Goal: Task Accomplishment & Management: Complete application form

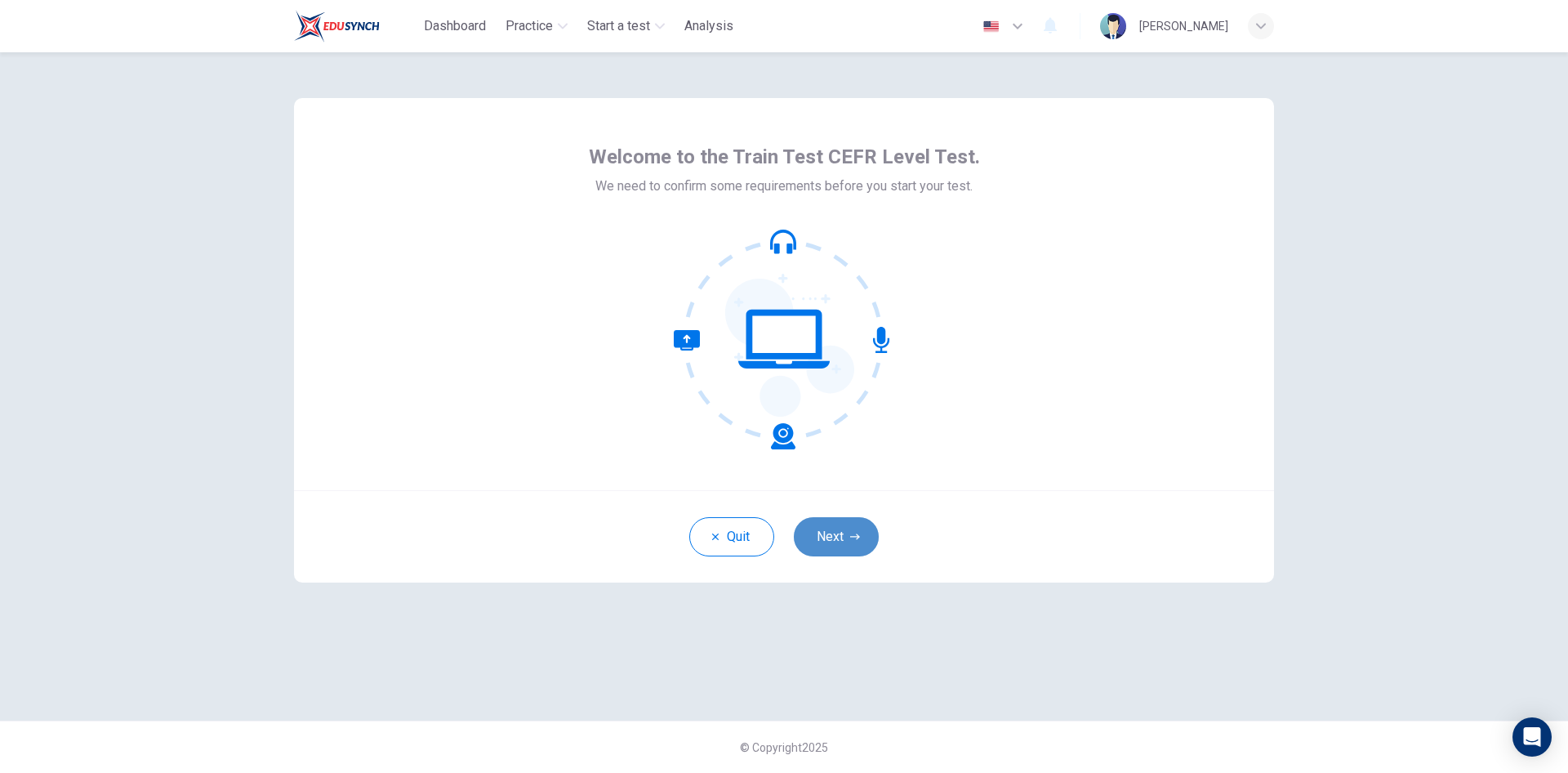
click at [846, 537] on button "Next" at bounding box center [837, 537] width 85 height 40
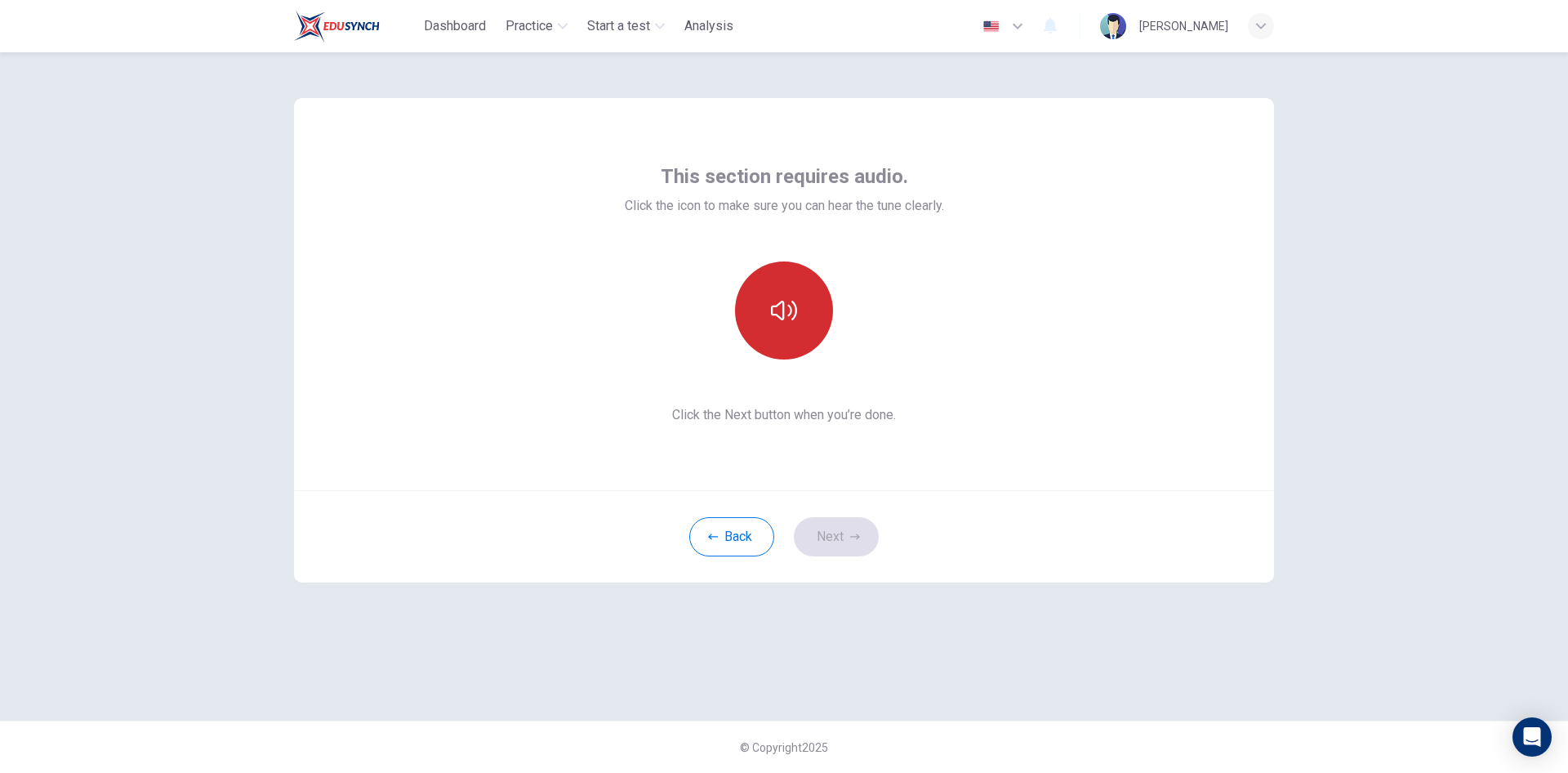
click at [781, 324] on button "button" at bounding box center [784, 310] width 98 height 98
click at [845, 526] on button "Next" at bounding box center [837, 537] width 85 height 40
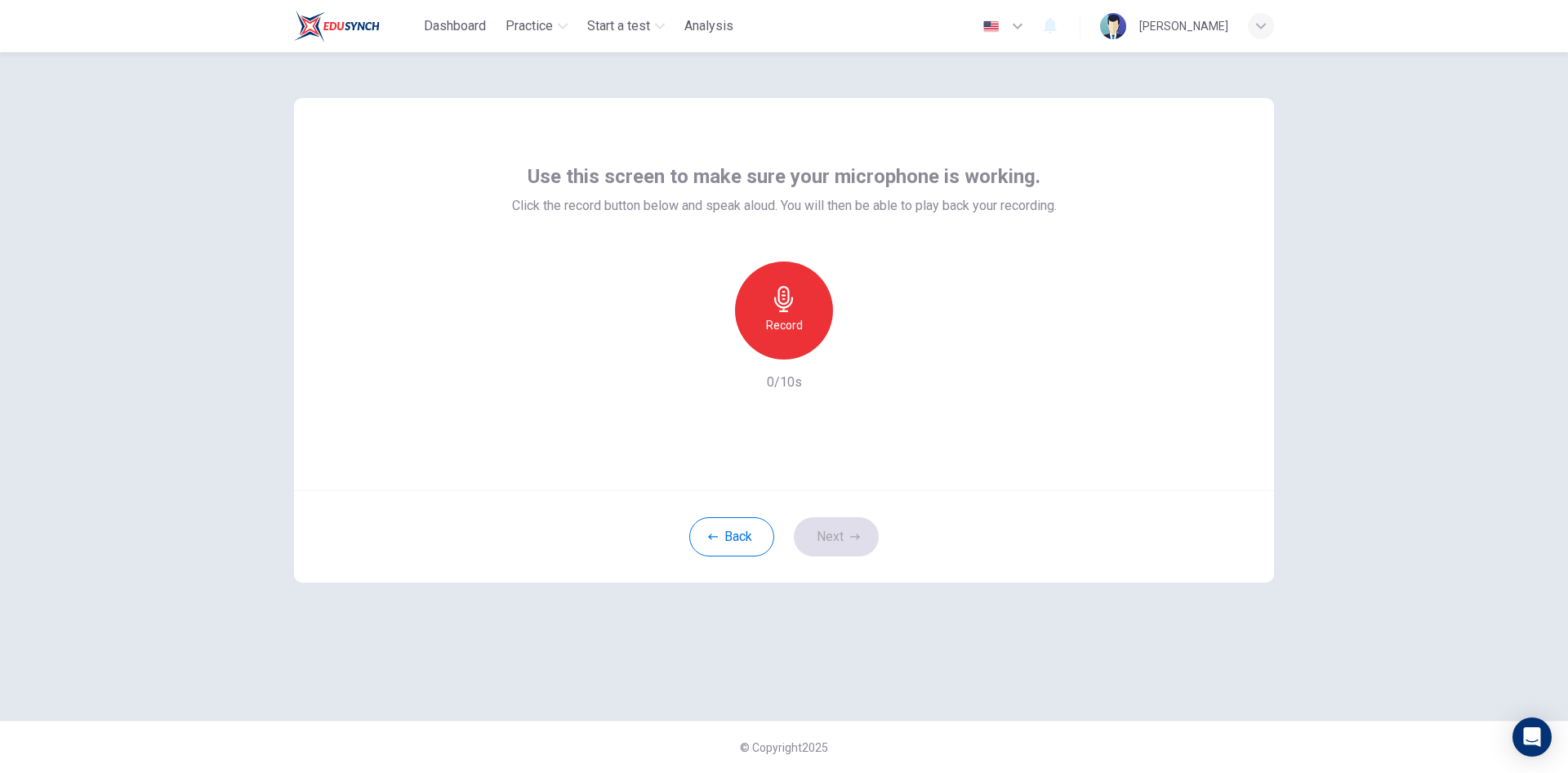
click at [764, 307] on div "Record" at bounding box center [784, 310] width 98 height 98
click at [790, 318] on h6 "Stop" at bounding box center [784, 325] width 24 height 20
click at [863, 337] on div "button" at bounding box center [859, 346] width 26 height 26
click at [776, 304] on icon "button" at bounding box center [784, 298] width 19 height 26
click at [834, 541] on button "Next" at bounding box center [837, 537] width 85 height 40
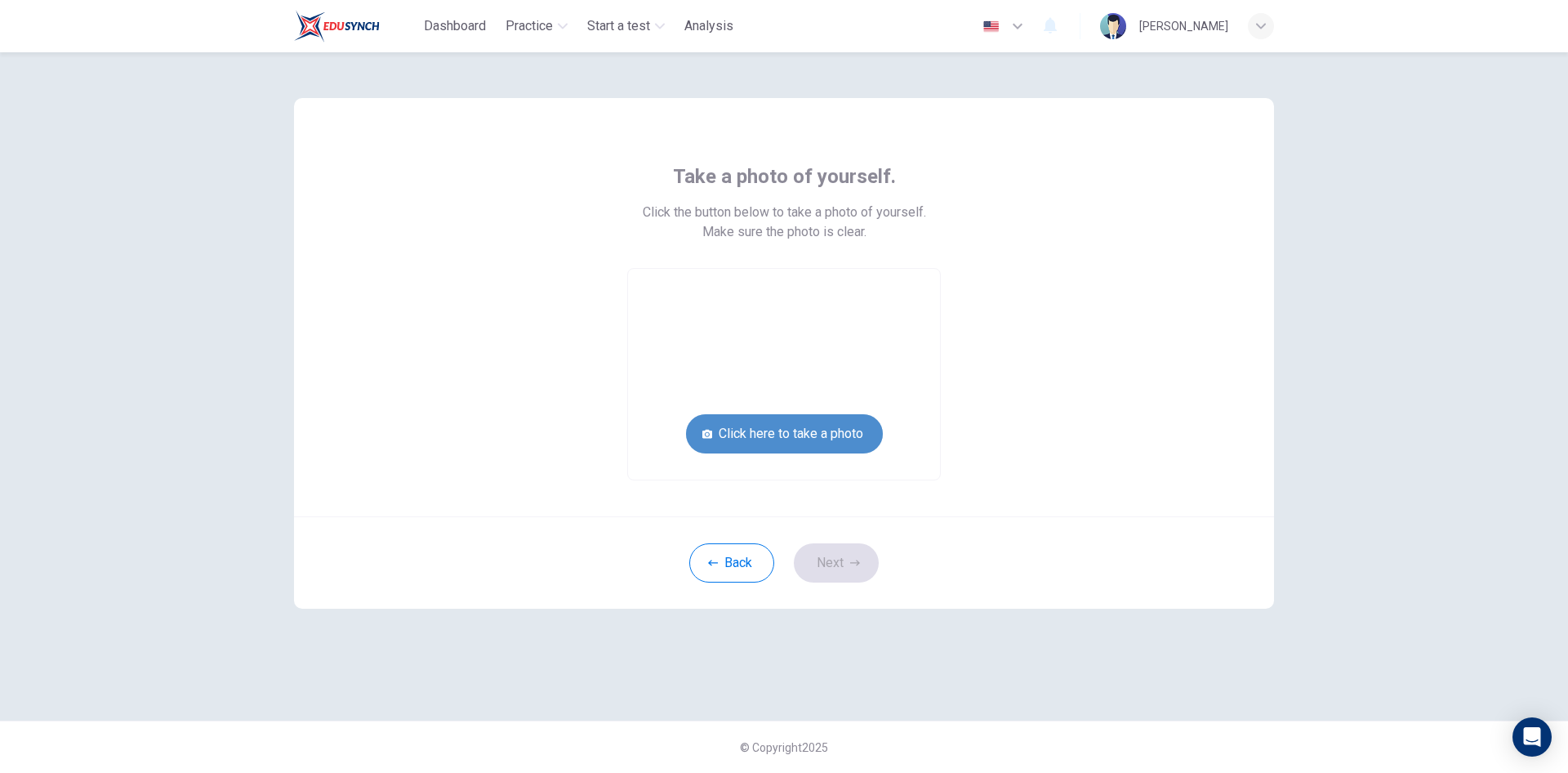
click at [814, 432] on button "Click here to take a photo" at bounding box center [784, 434] width 197 height 40
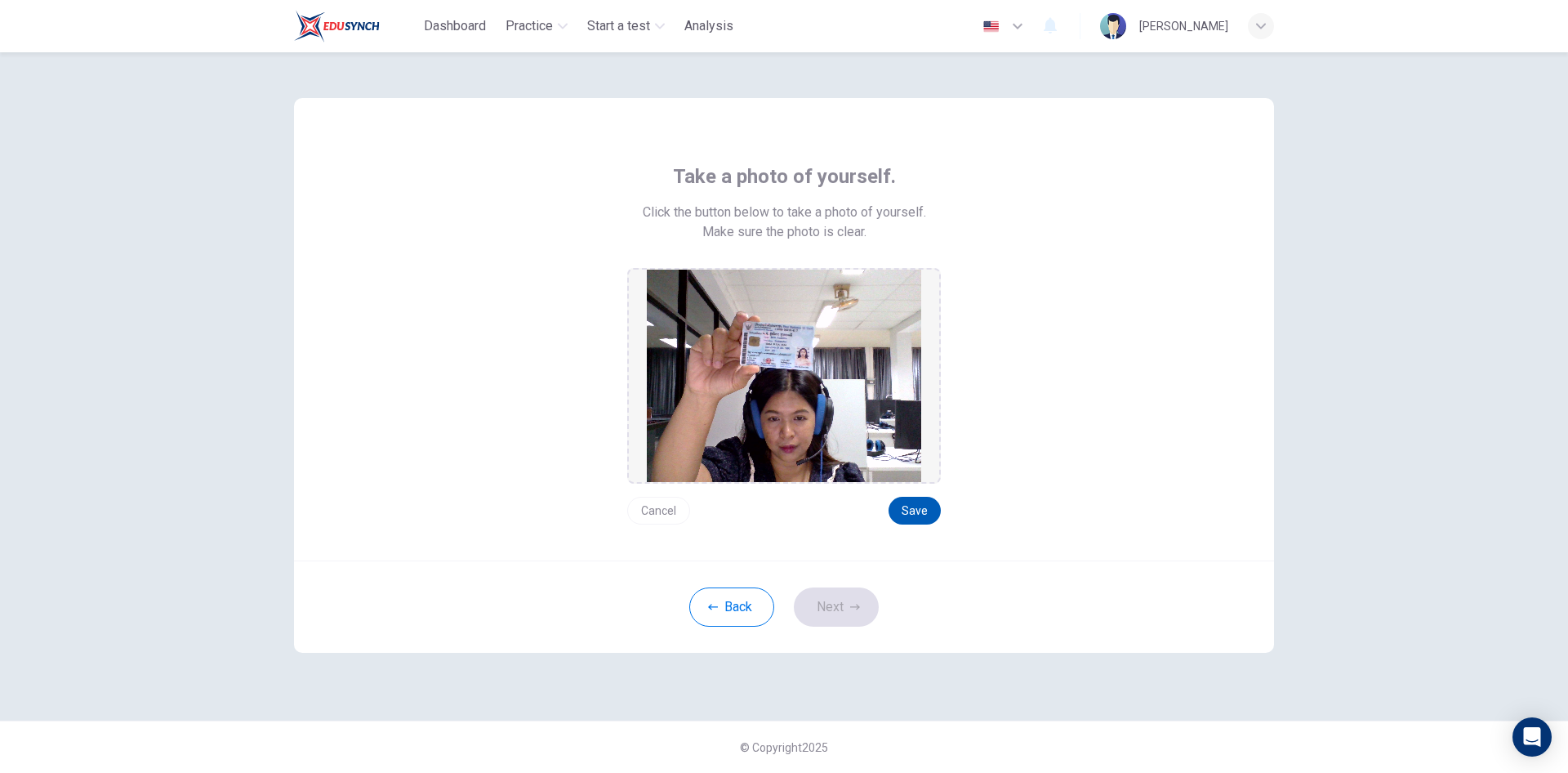
click at [917, 512] on button "Save" at bounding box center [915, 511] width 52 height 28
click at [846, 608] on button "Next" at bounding box center [837, 608] width 85 height 40
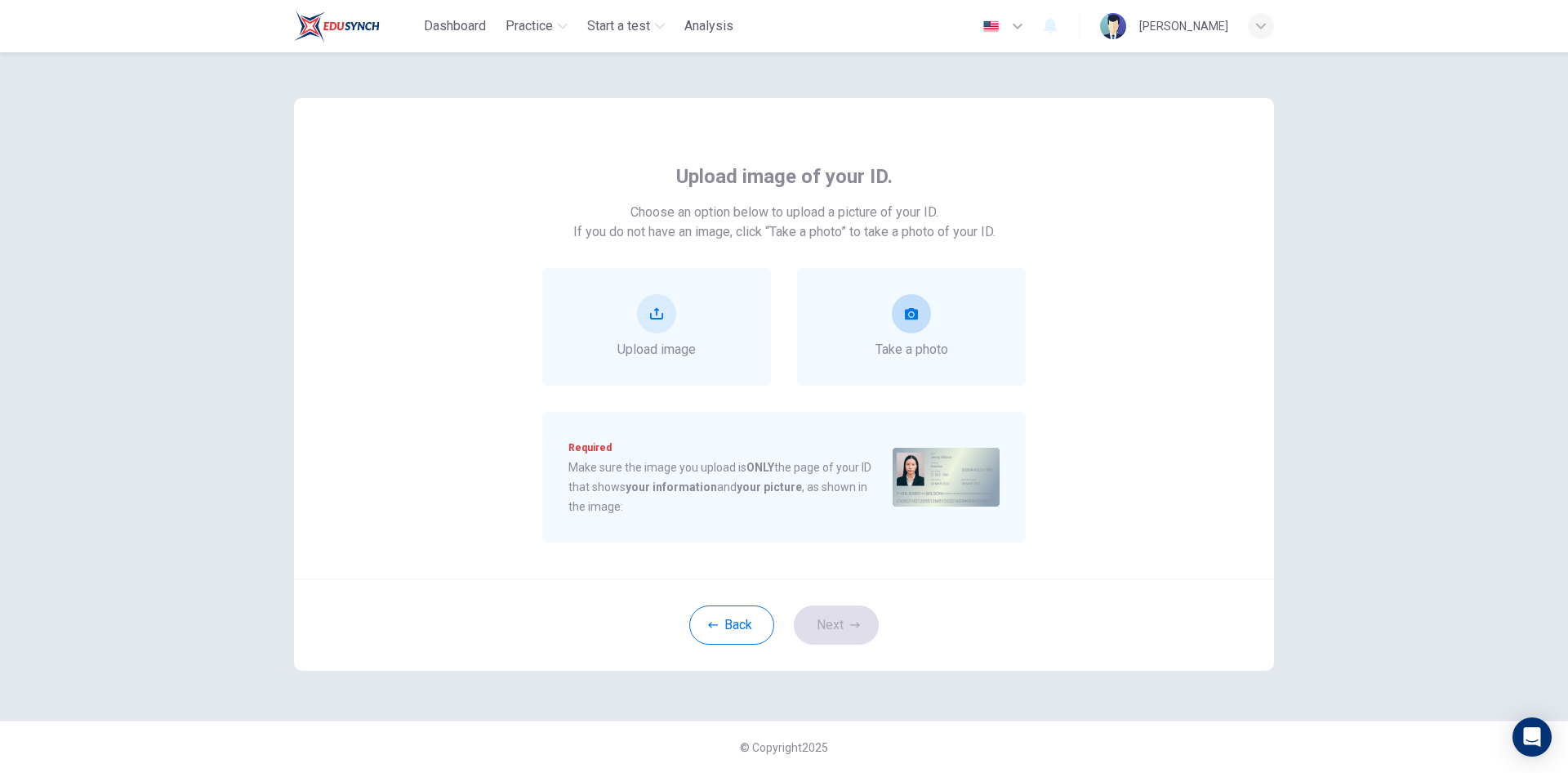
click at [918, 336] on div "Take a photo" at bounding box center [912, 326] width 73 height 66
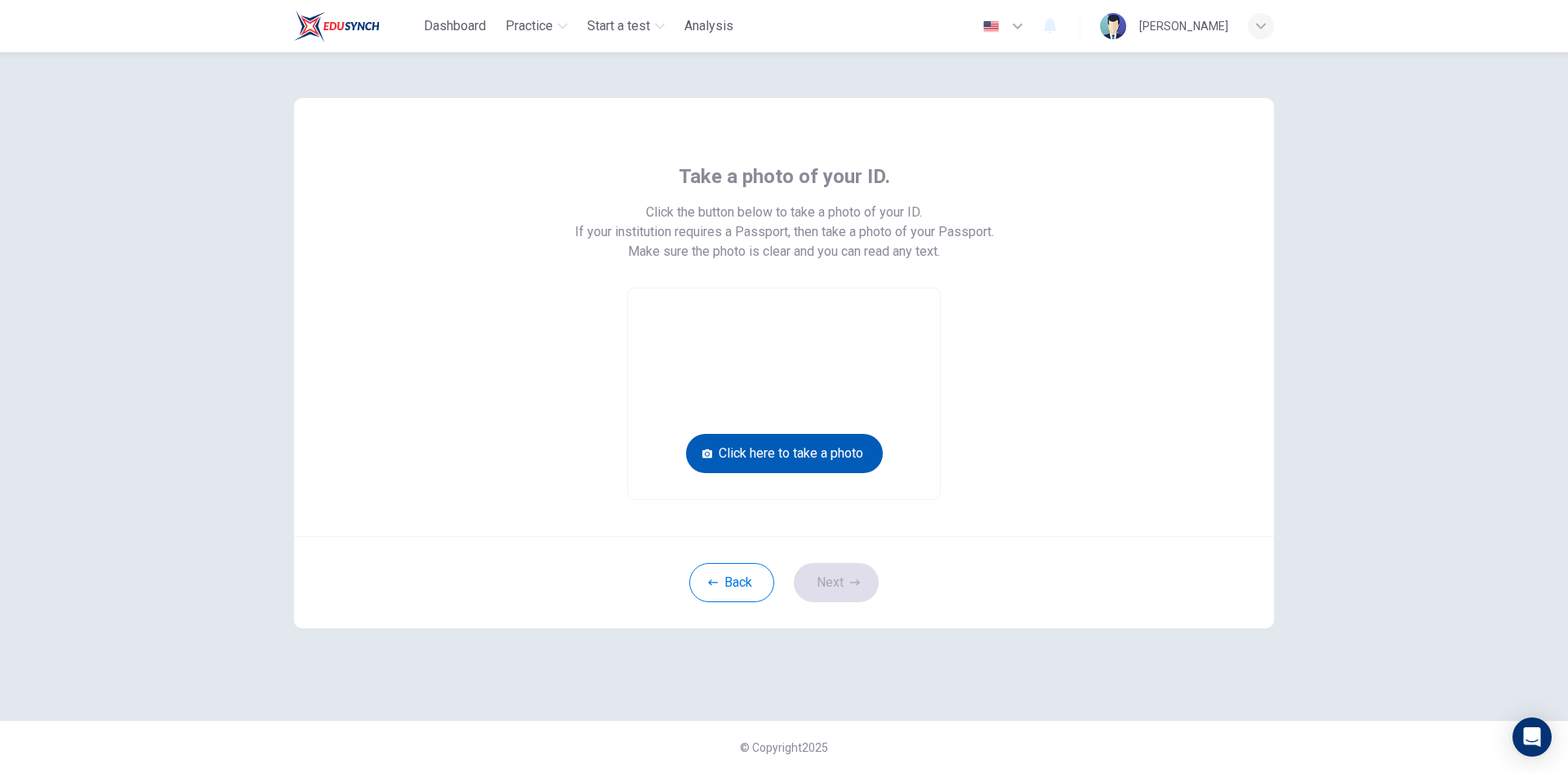
click at [829, 448] on button "Click here to take a photo" at bounding box center [784, 454] width 197 height 40
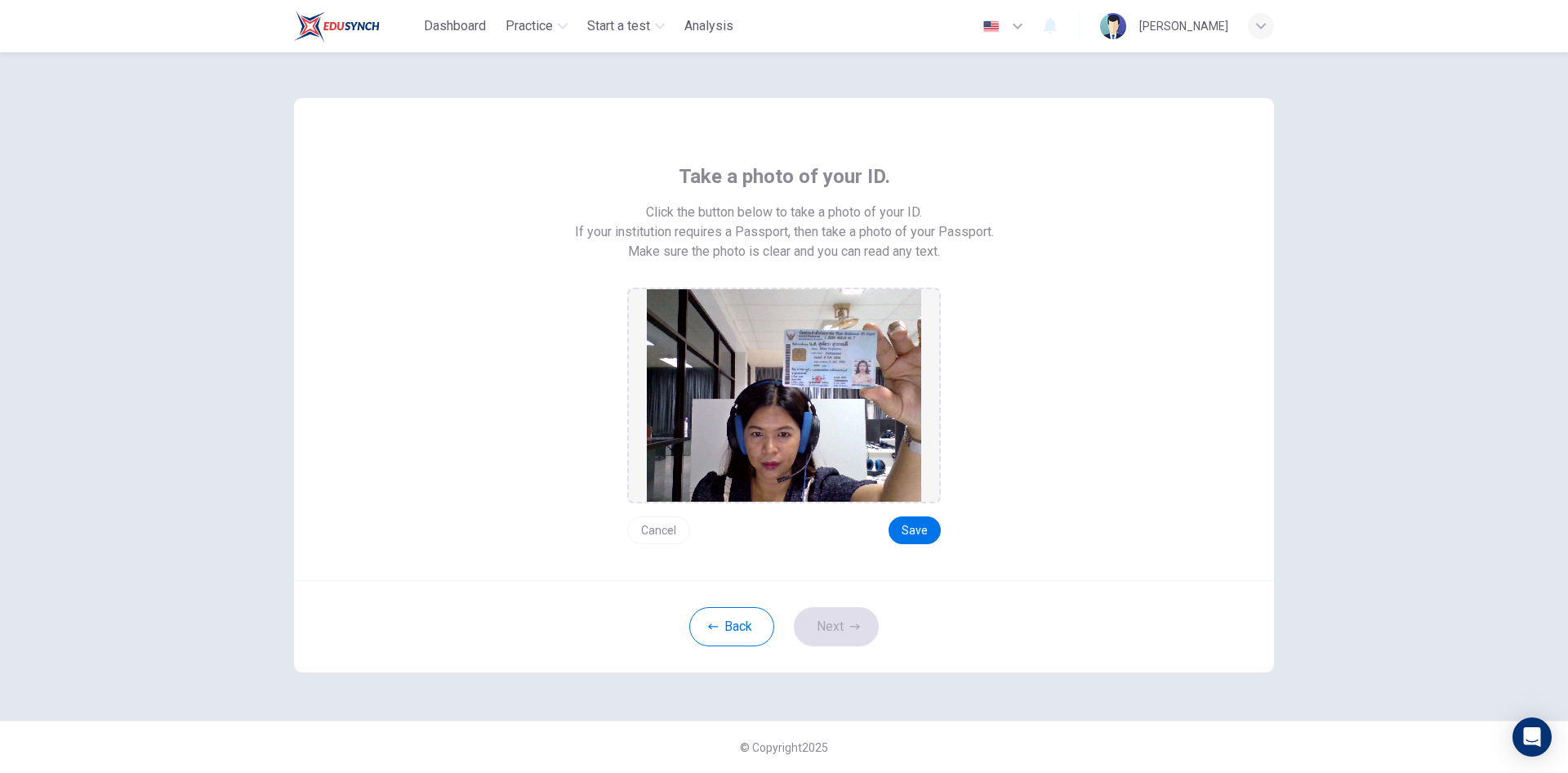
click at [908, 514] on div "Cancel Save" at bounding box center [784, 523] width 314 height 40
click at [914, 533] on button "Save" at bounding box center [915, 530] width 52 height 28
click at [856, 631] on icon "button" at bounding box center [855, 626] width 10 height 10
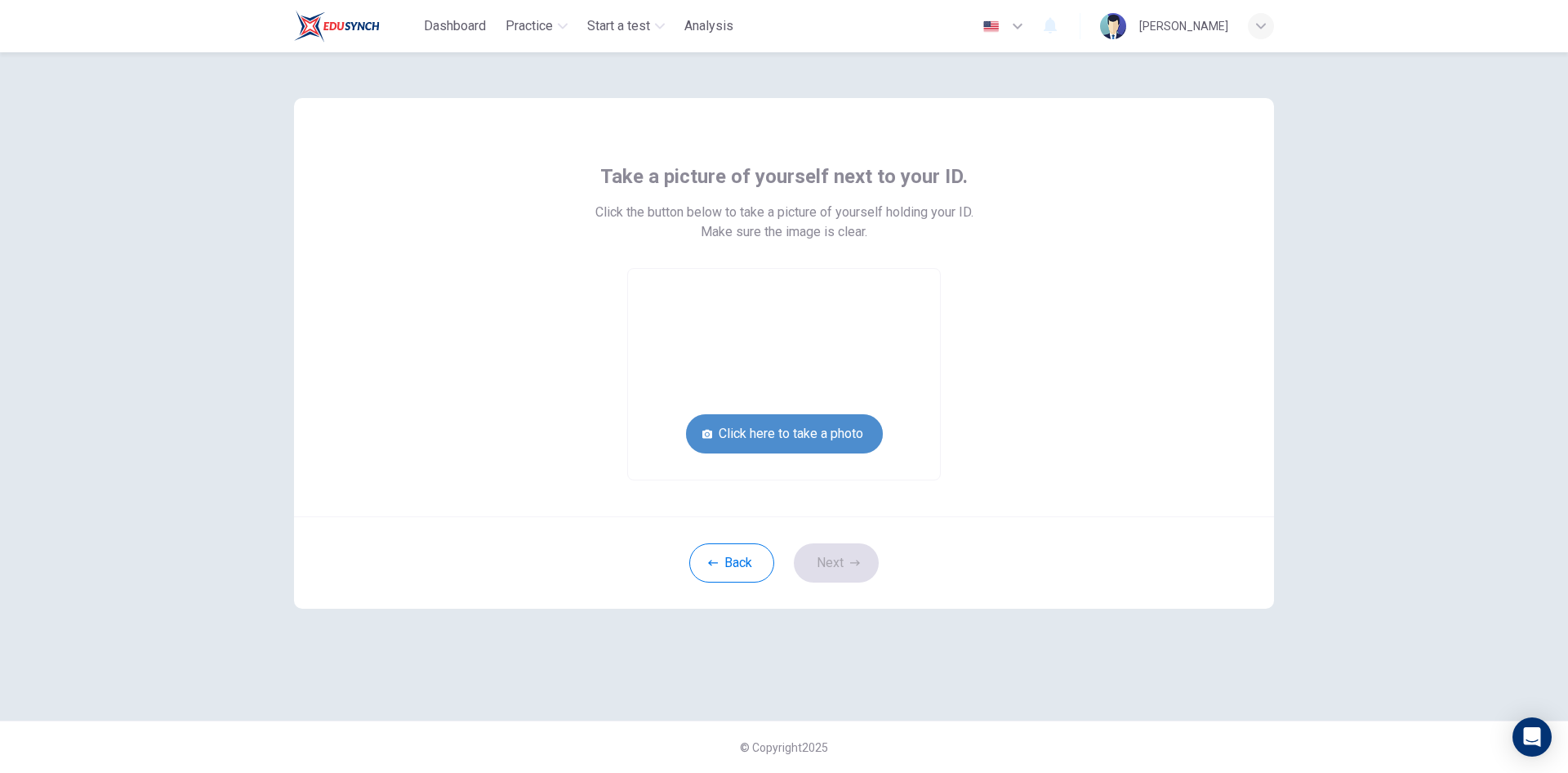
click at [823, 431] on button "Click here to take a photo" at bounding box center [784, 434] width 197 height 40
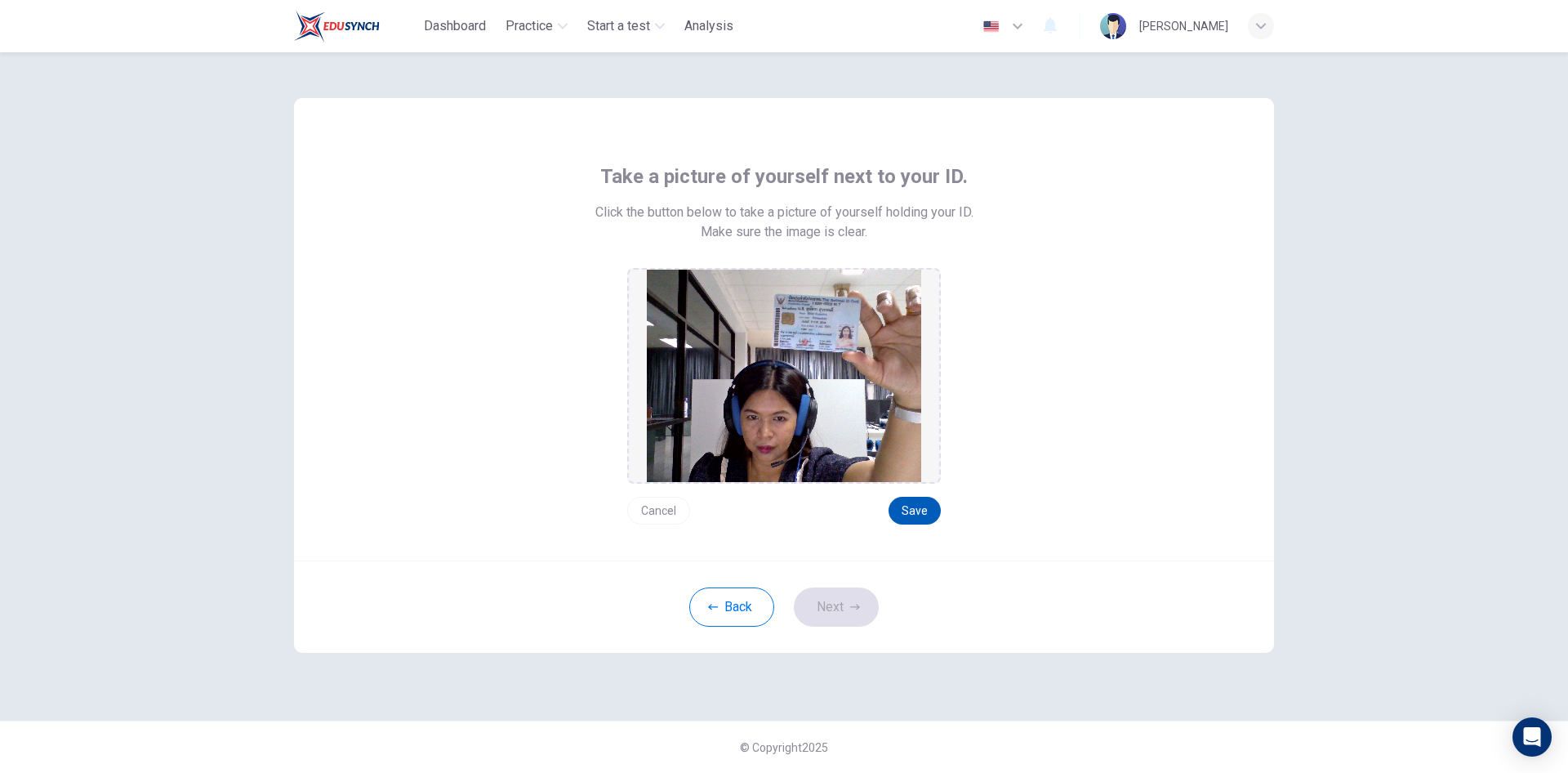
click at [918, 515] on button "Save" at bounding box center [915, 511] width 52 height 28
click at [910, 509] on button "Save" at bounding box center [915, 511] width 52 height 28
click at [847, 600] on button "Next" at bounding box center [837, 608] width 85 height 40
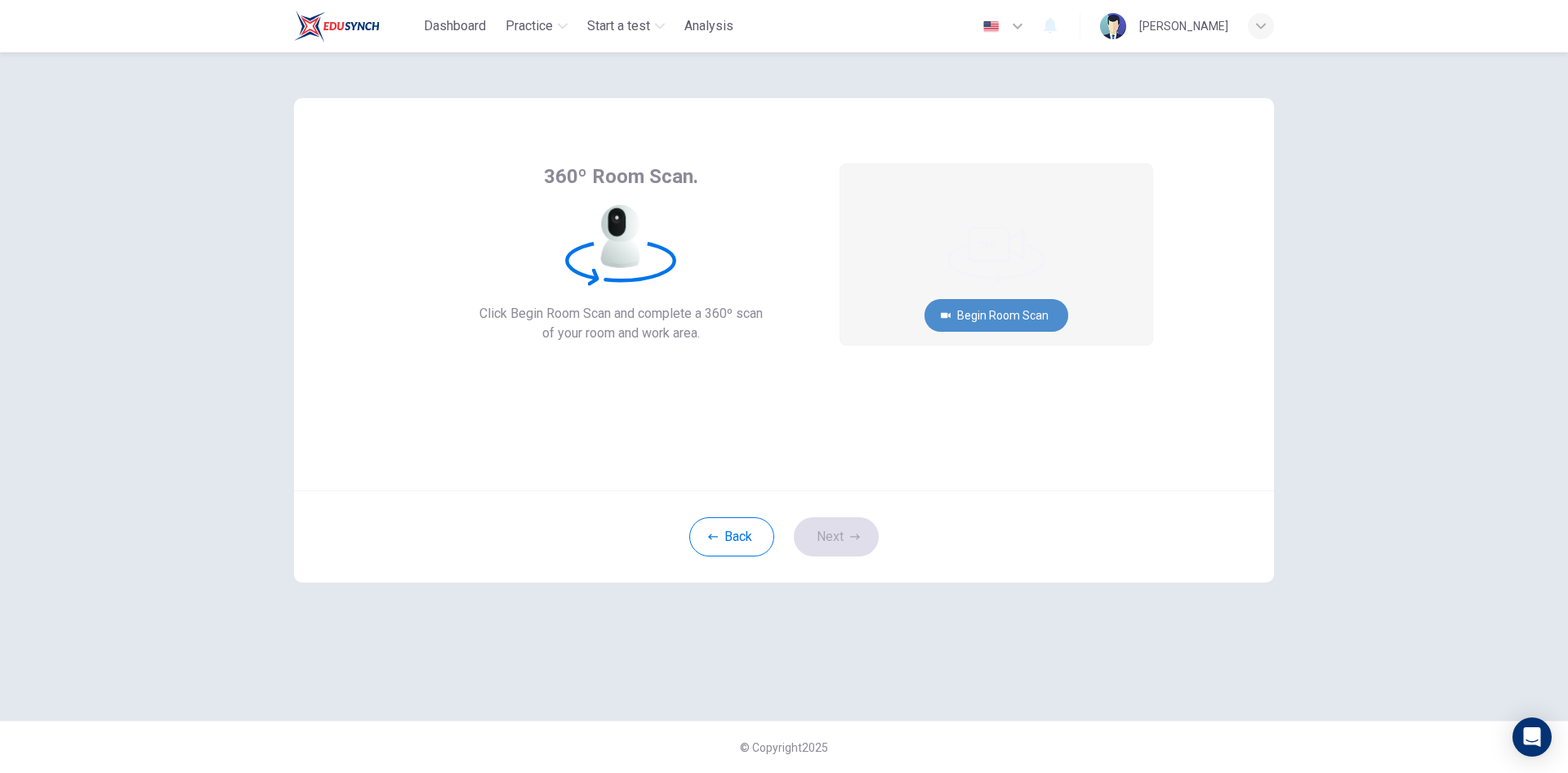
click at [988, 314] on button "Begin Room Scan" at bounding box center [997, 315] width 144 height 32
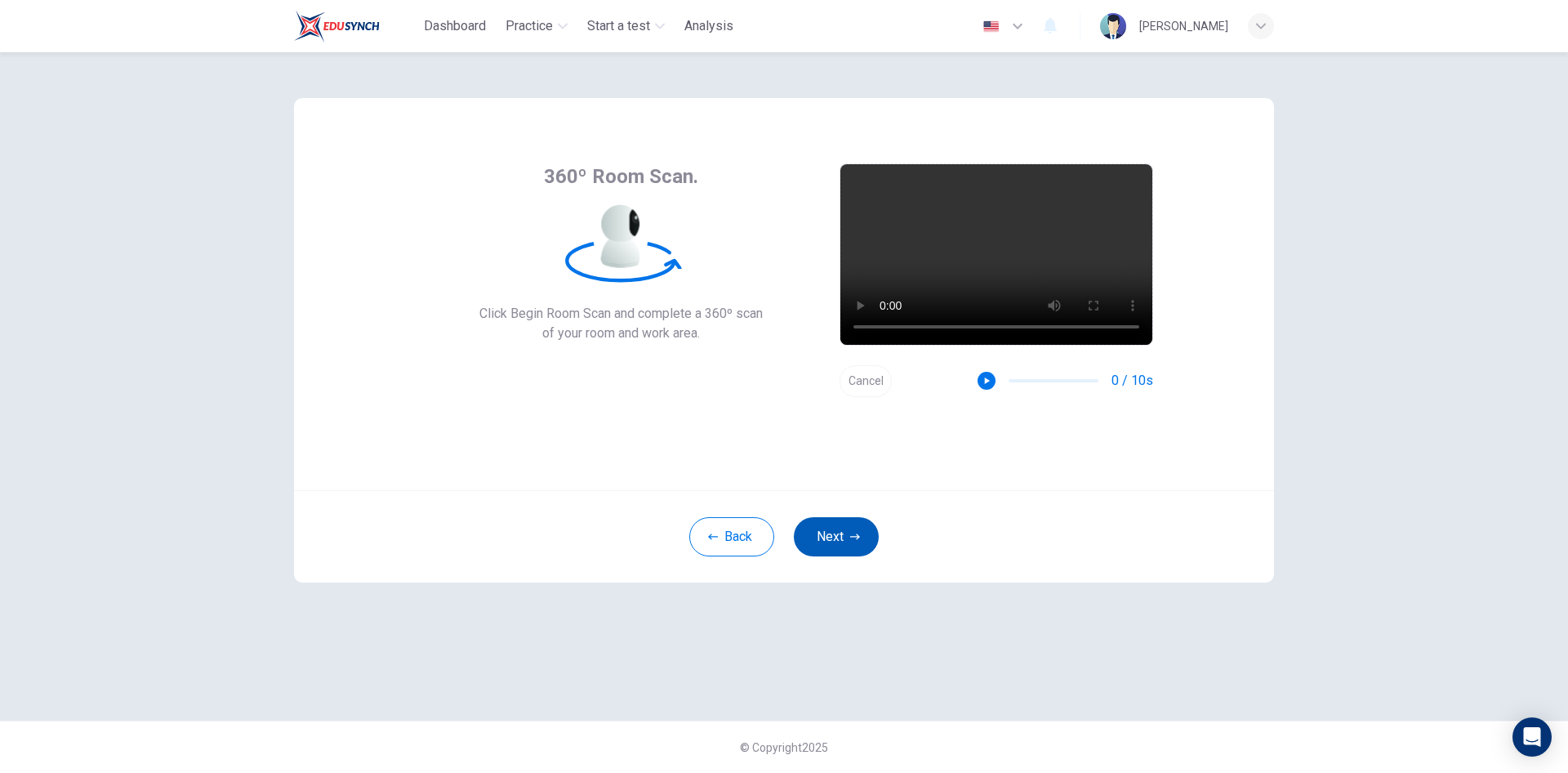
click at [828, 533] on button "Next" at bounding box center [837, 537] width 85 height 40
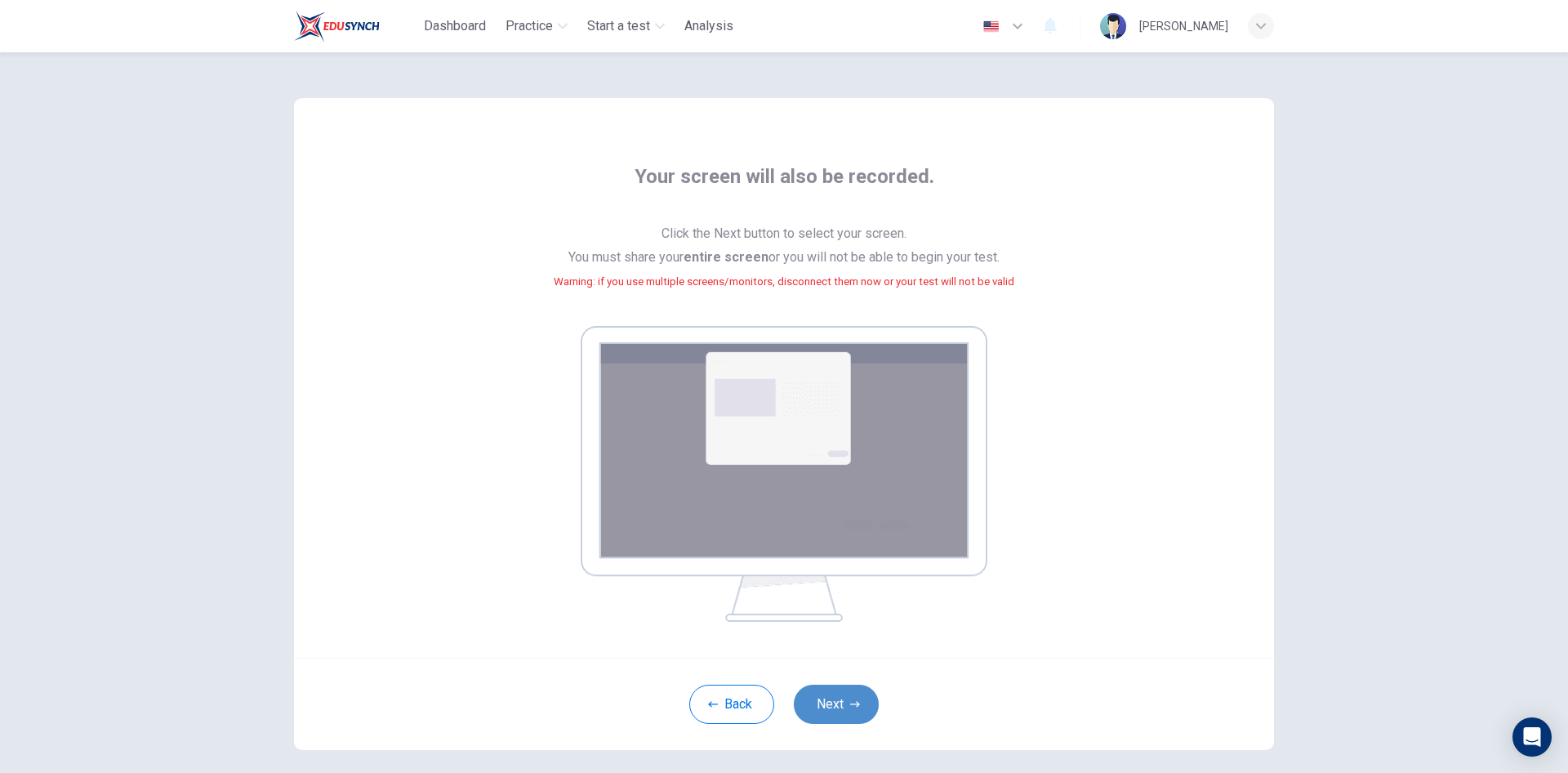
click at [841, 699] on button "Next" at bounding box center [837, 705] width 85 height 40
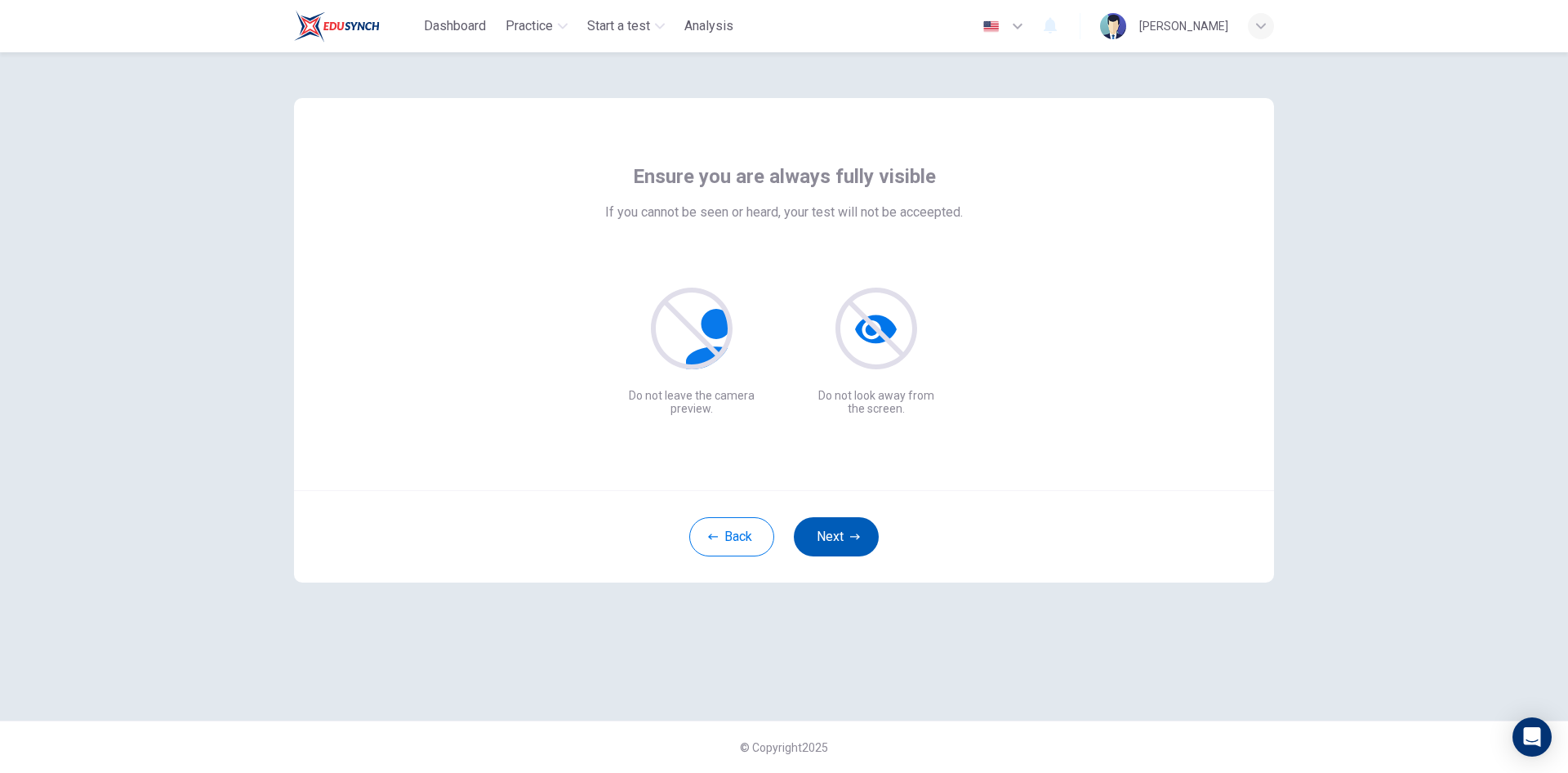
click at [853, 546] on button "Next" at bounding box center [837, 537] width 85 height 40
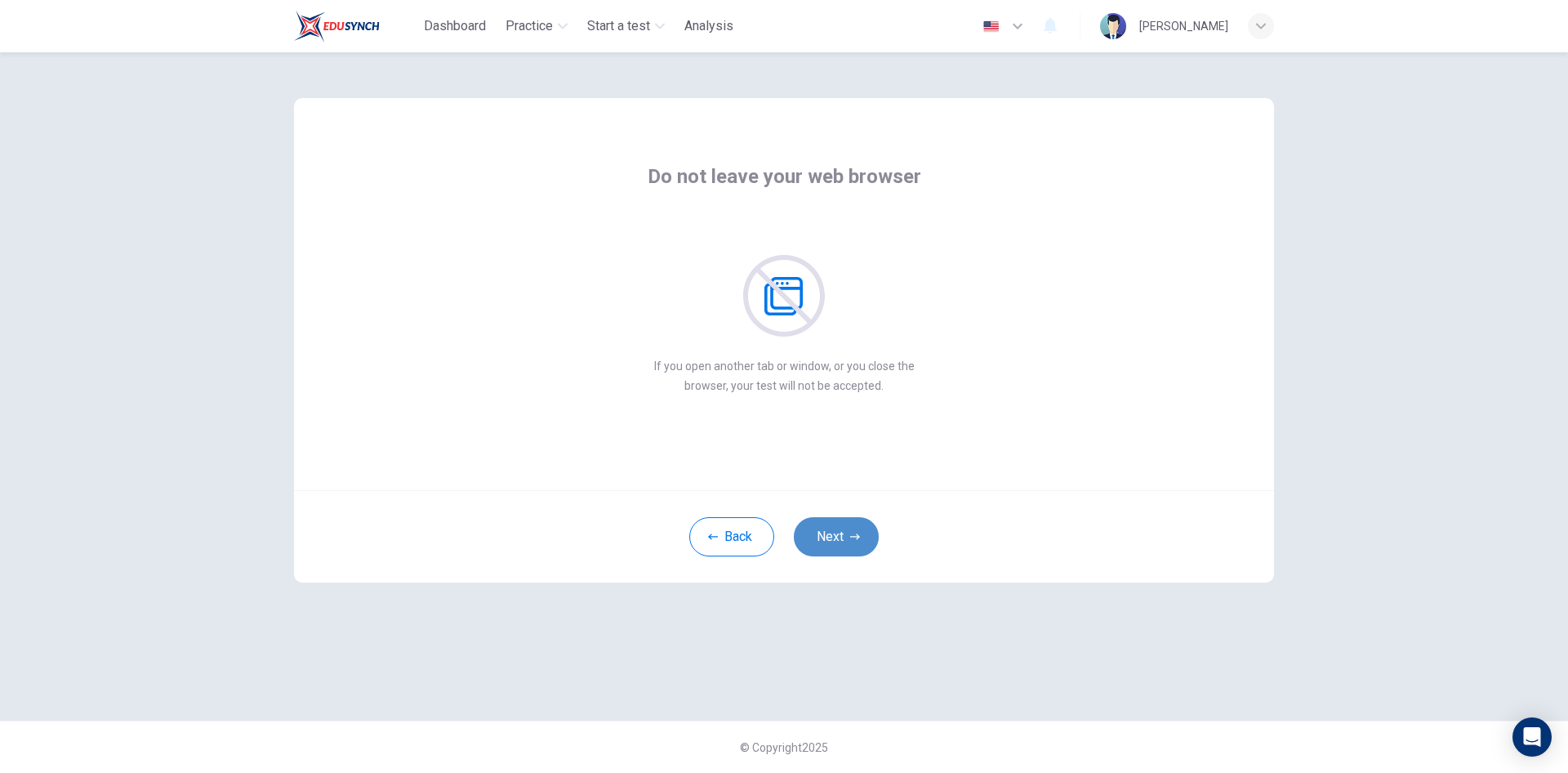
click at [853, 546] on button "Next" at bounding box center [837, 537] width 85 height 40
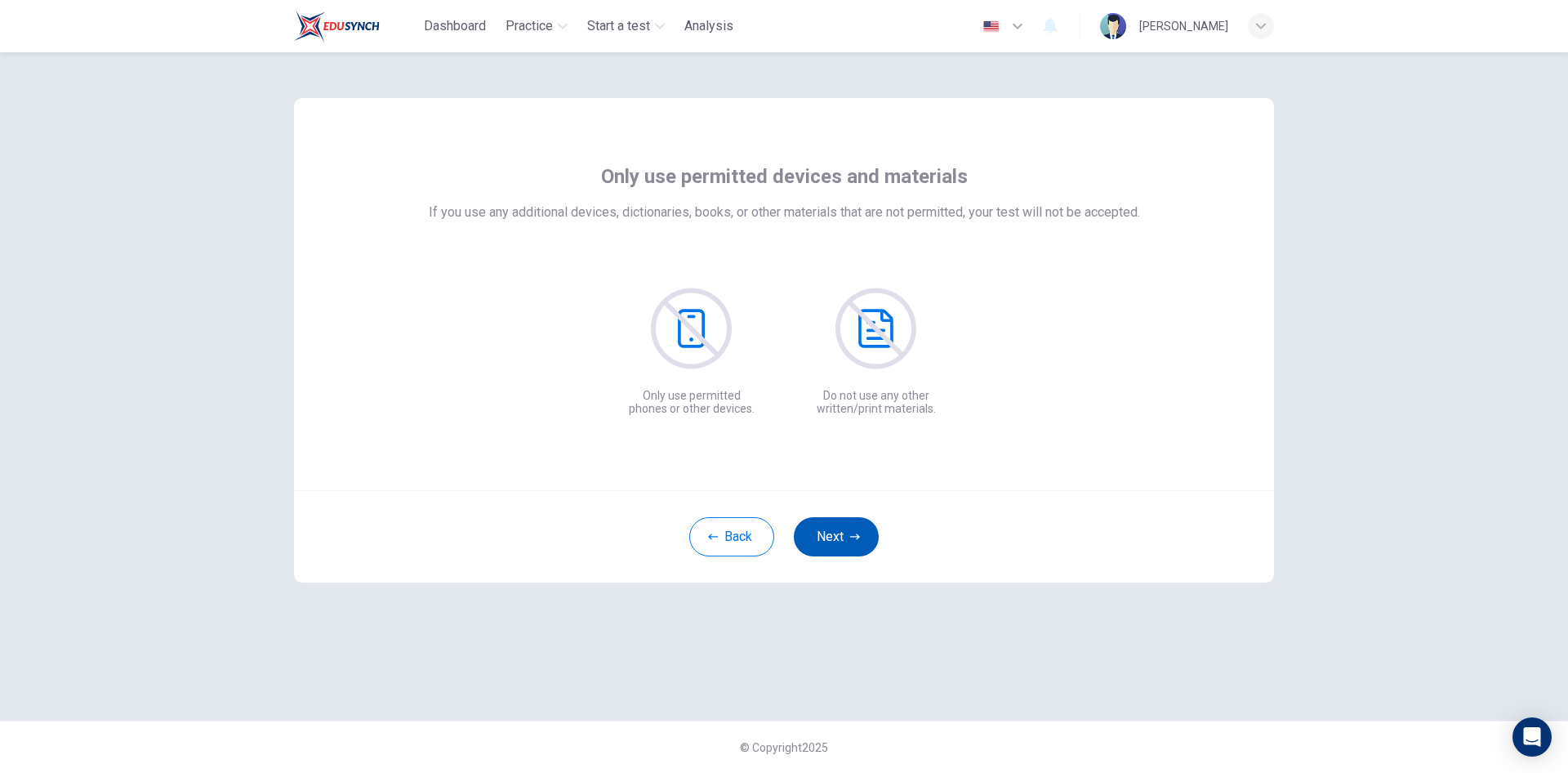
click at [853, 546] on button "Next" at bounding box center [837, 537] width 85 height 40
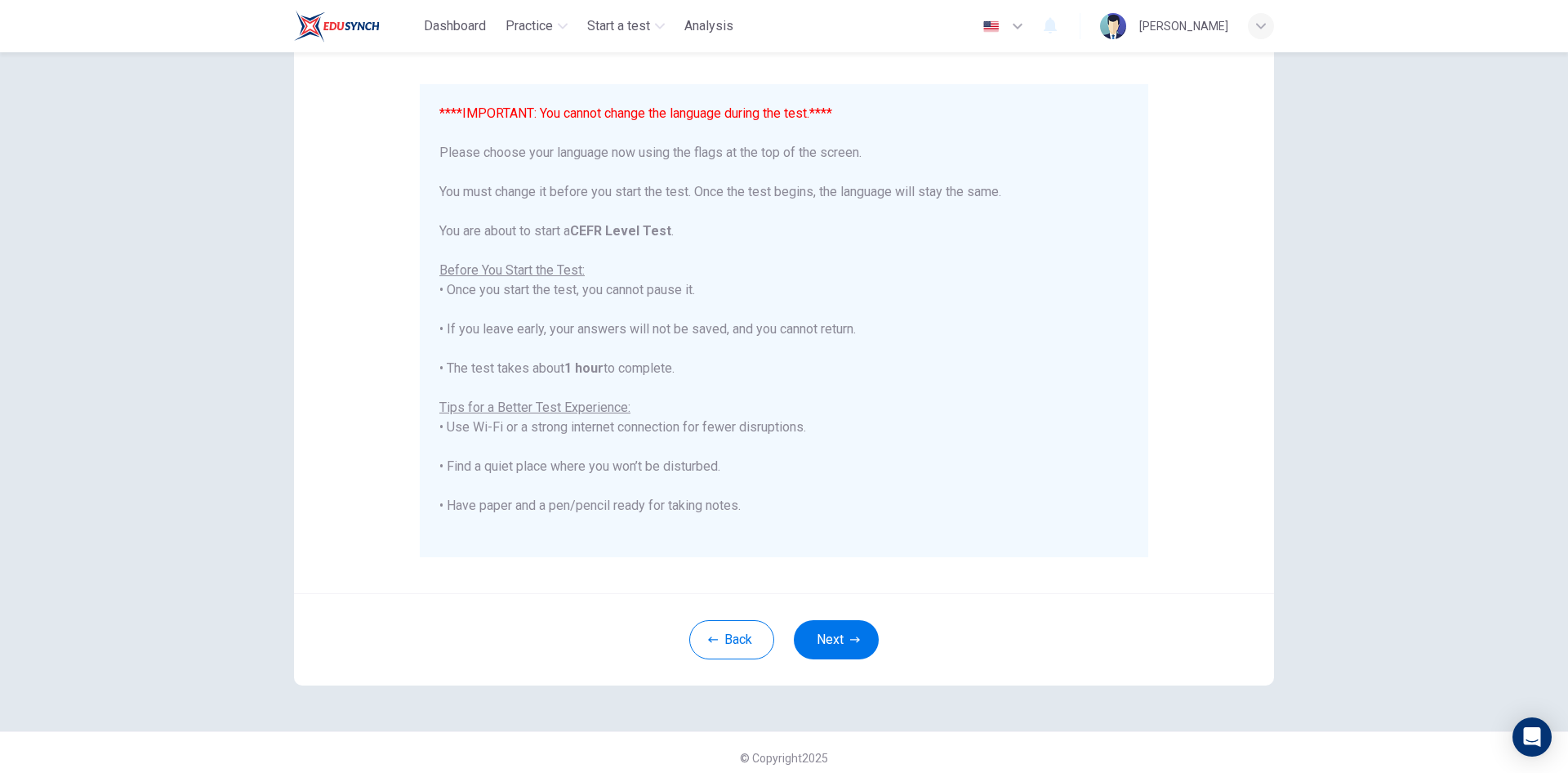
scroll to position [136, 0]
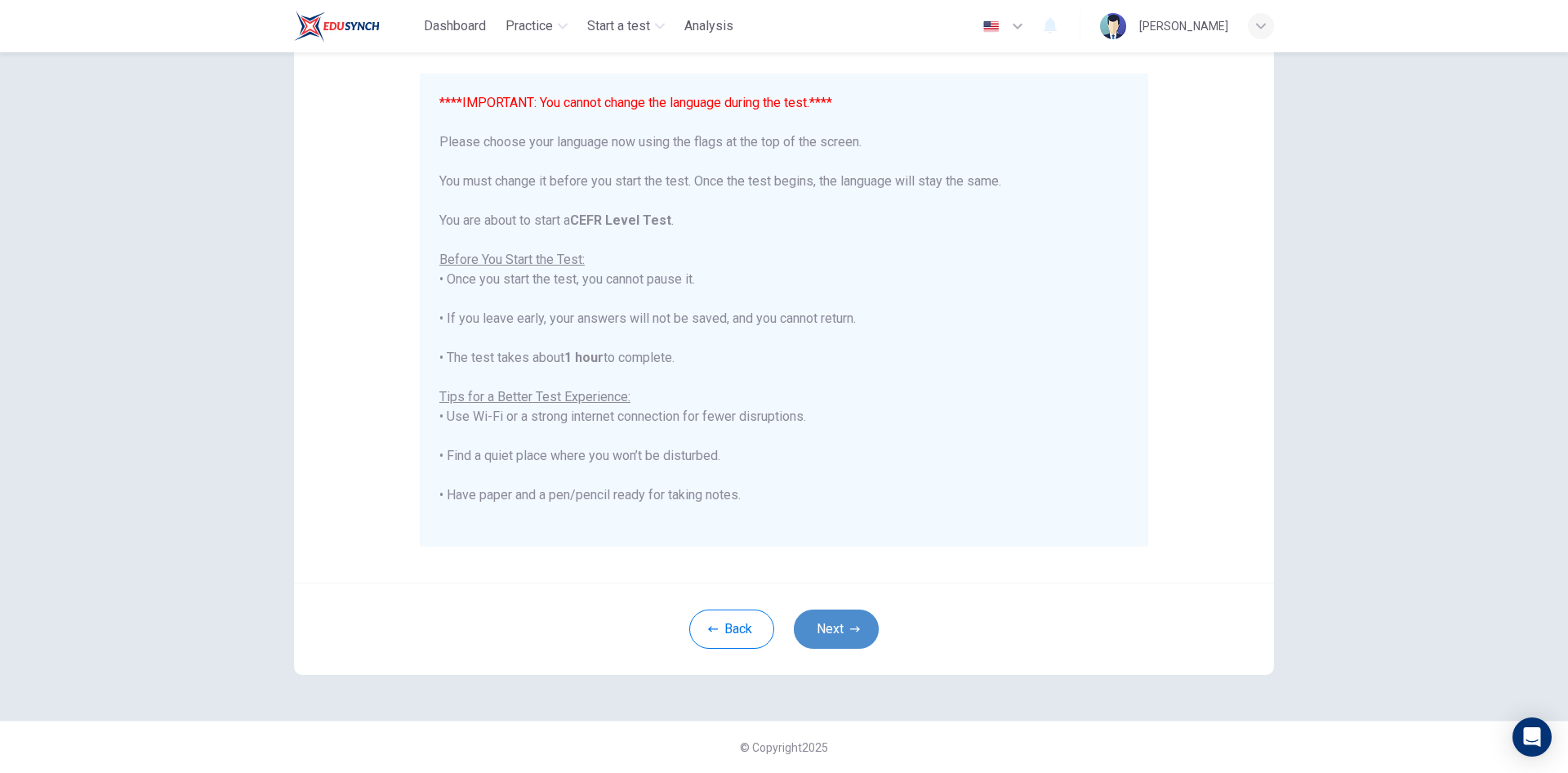
click at [838, 636] on button "Next" at bounding box center [837, 629] width 85 height 40
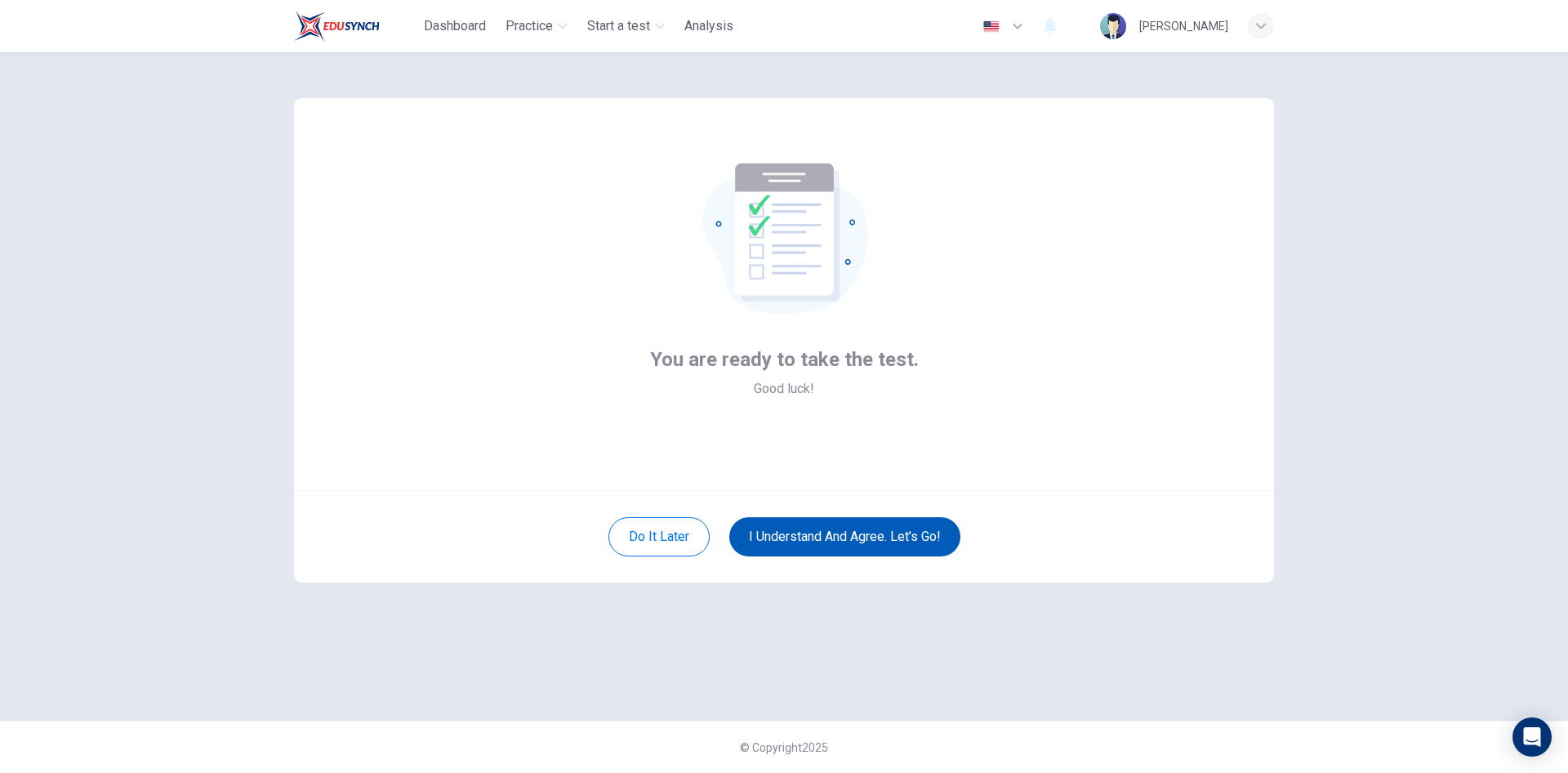
click at [775, 531] on button "I understand and agree. Let’s go!" at bounding box center [845, 537] width 231 height 40
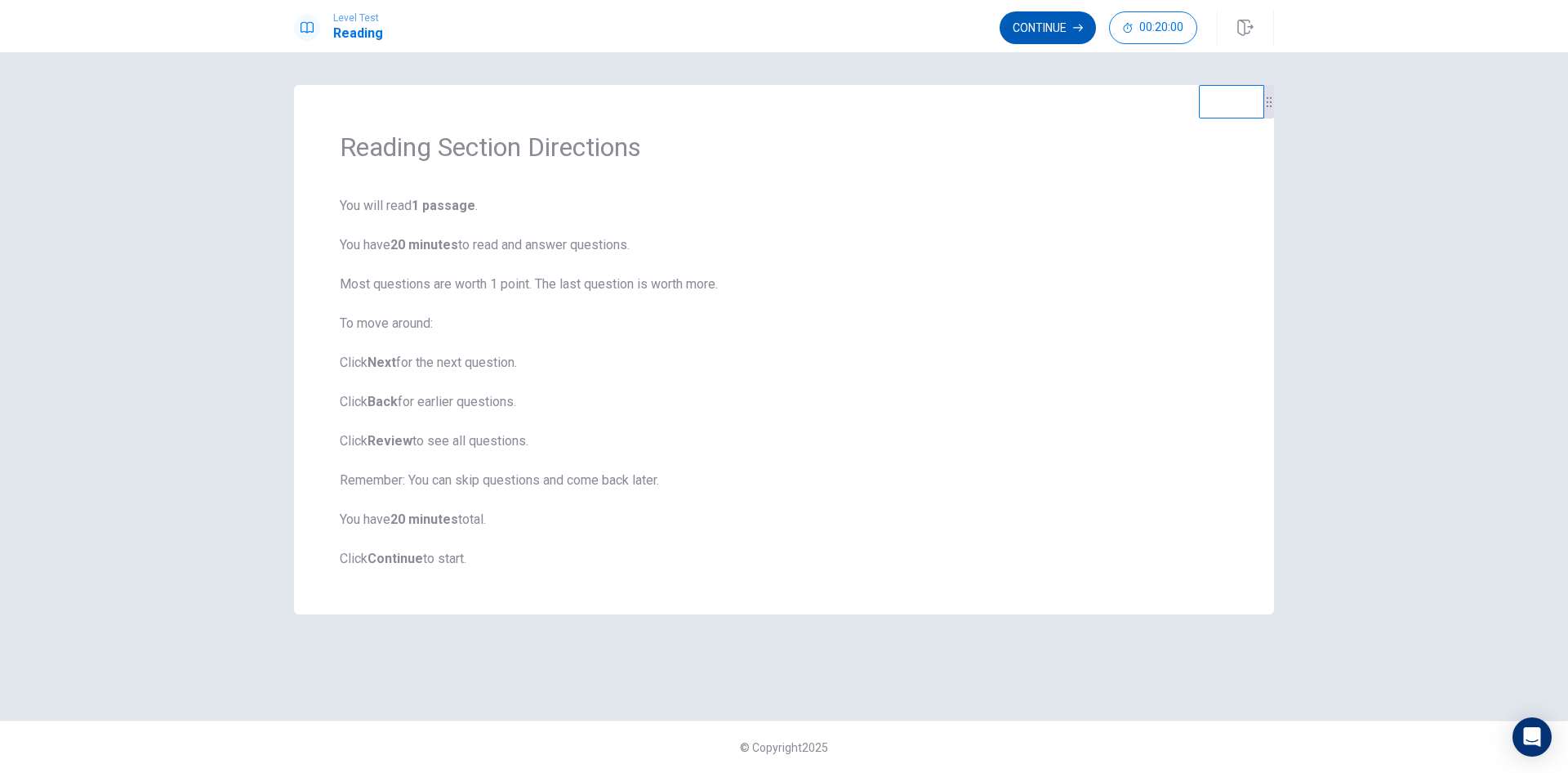
click at [1031, 31] on button "Continue" at bounding box center [1048, 28] width 96 height 32
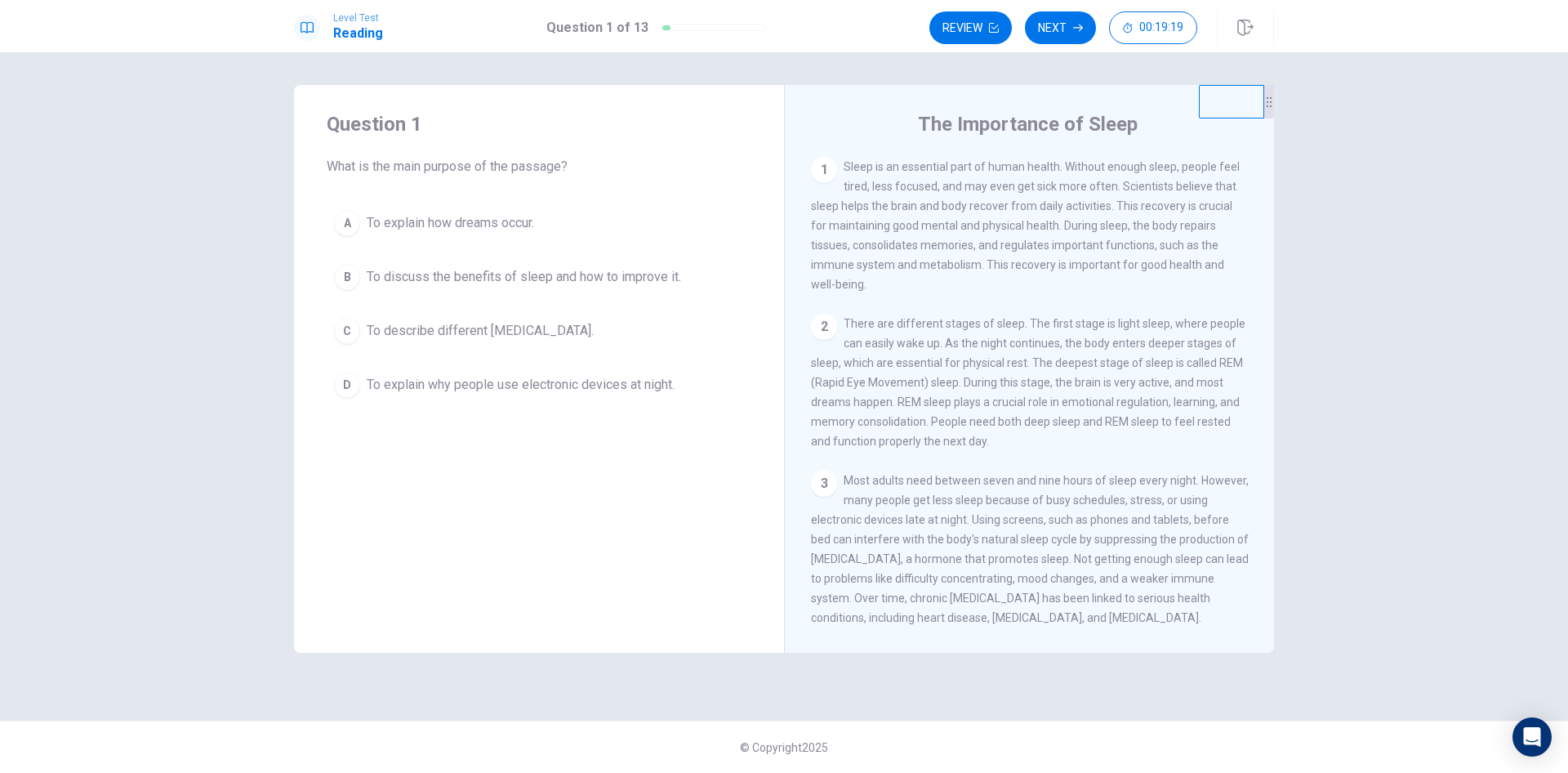
click at [350, 280] on div "B" at bounding box center [347, 277] width 26 height 26
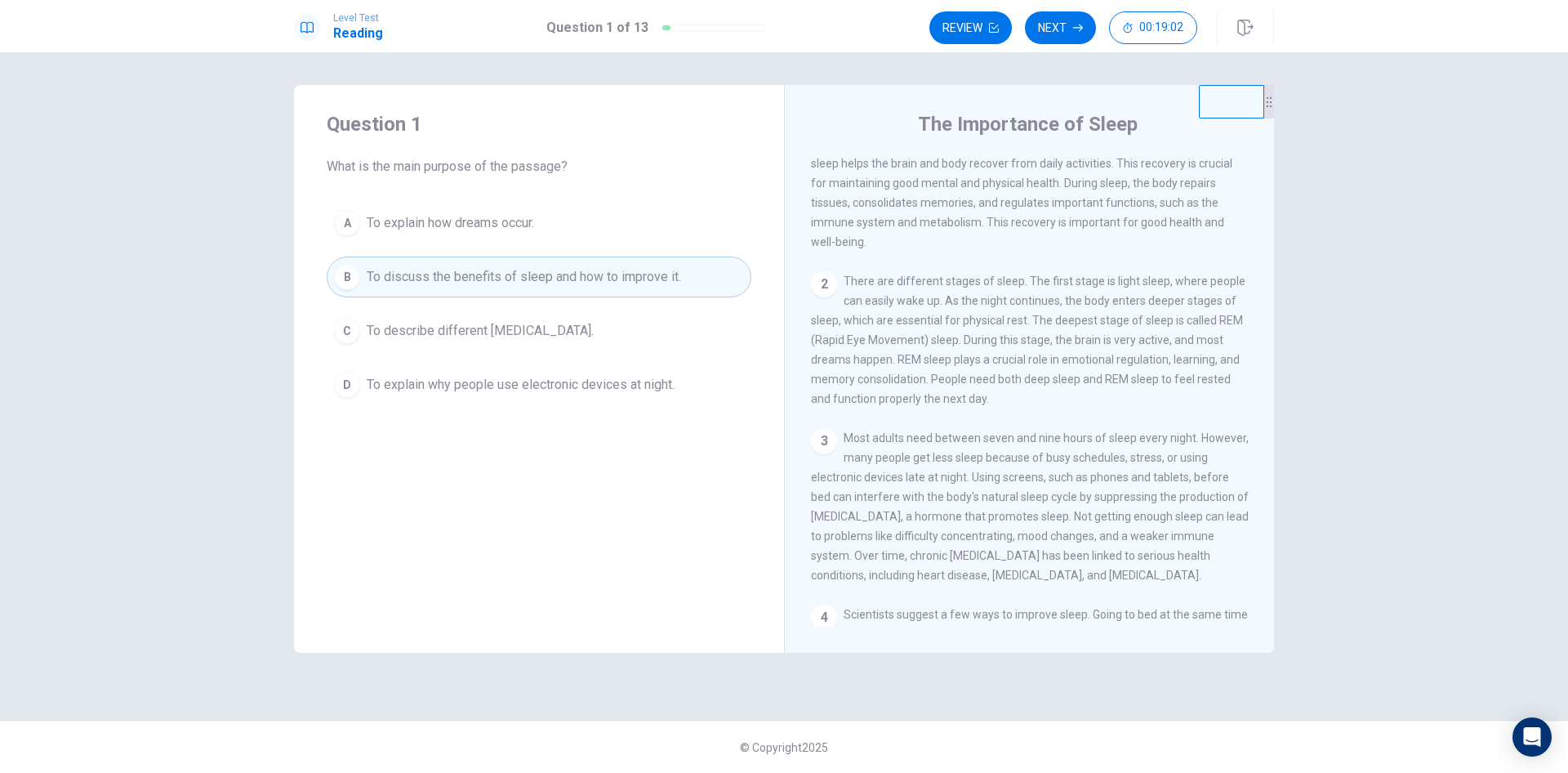
scroll to position [82, 0]
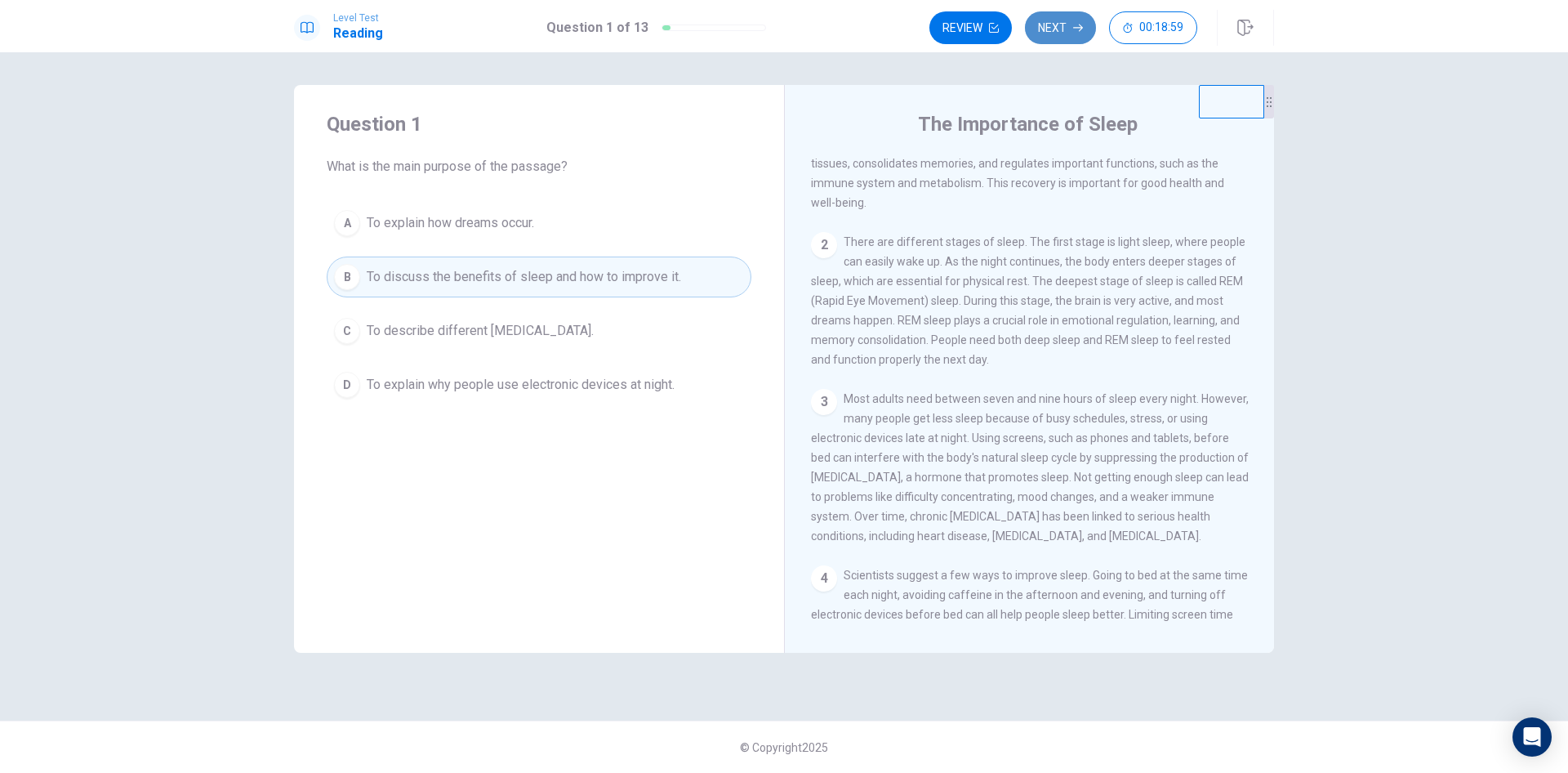
click at [1075, 27] on icon "button" at bounding box center [1078, 27] width 10 height 10
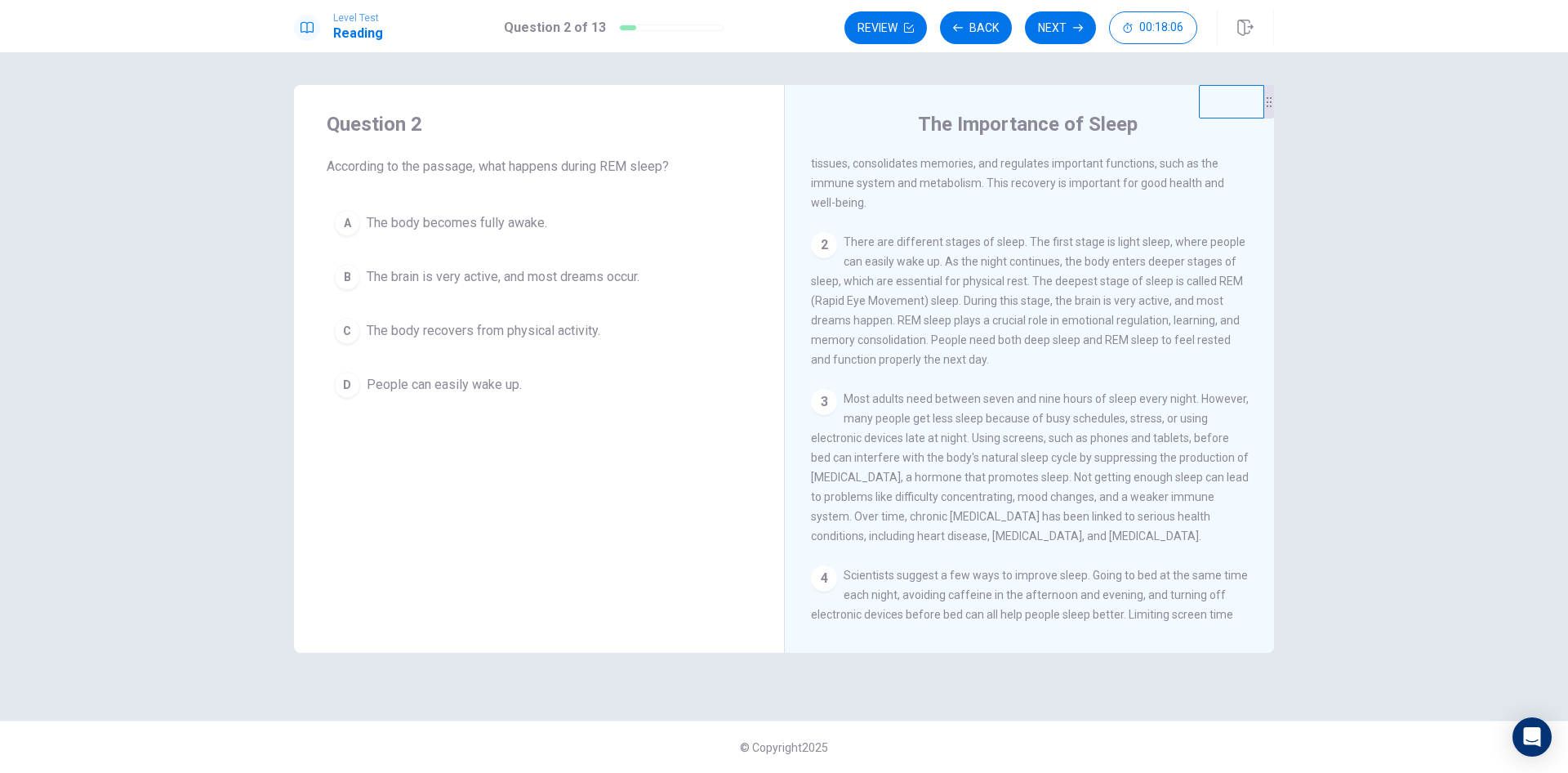
click at [348, 279] on div "B" at bounding box center [347, 277] width 26 height 26
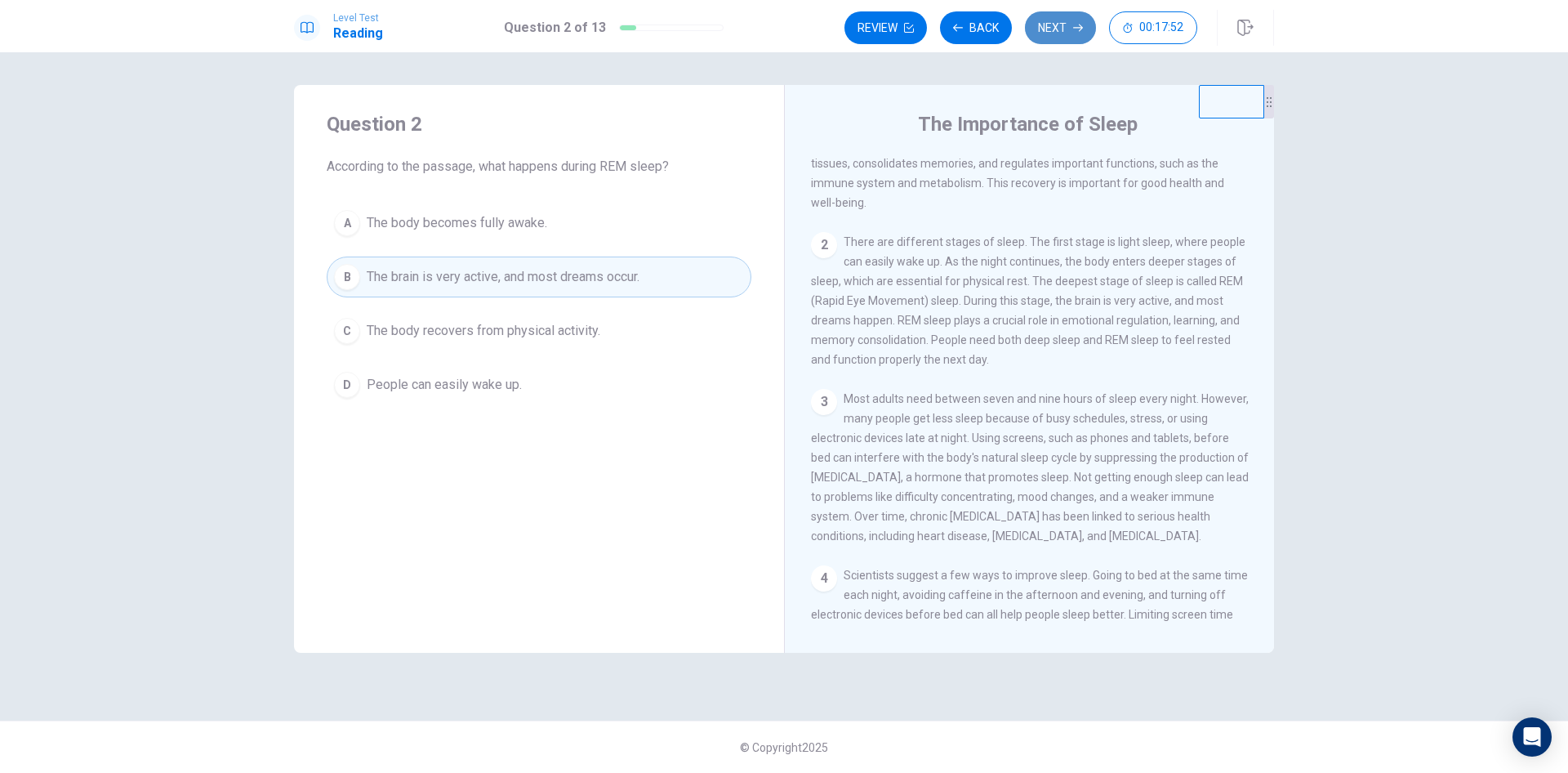
click at [1059, 25] on button "Next" at bounding box center [1060, 28] width 71 height 32
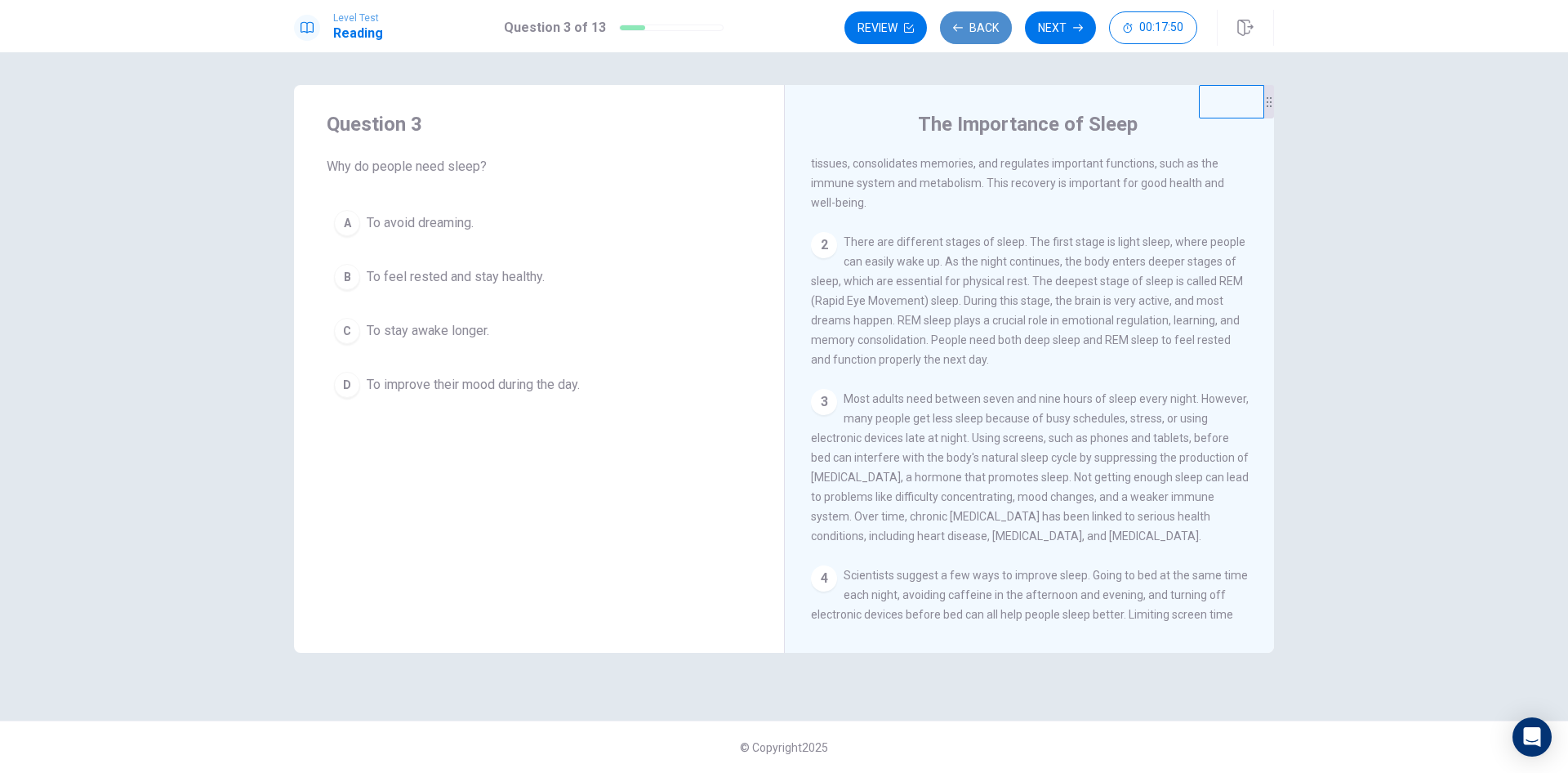
click at [984, 27] on button "Back" at bounding box center [976, 28] width 72 height 32
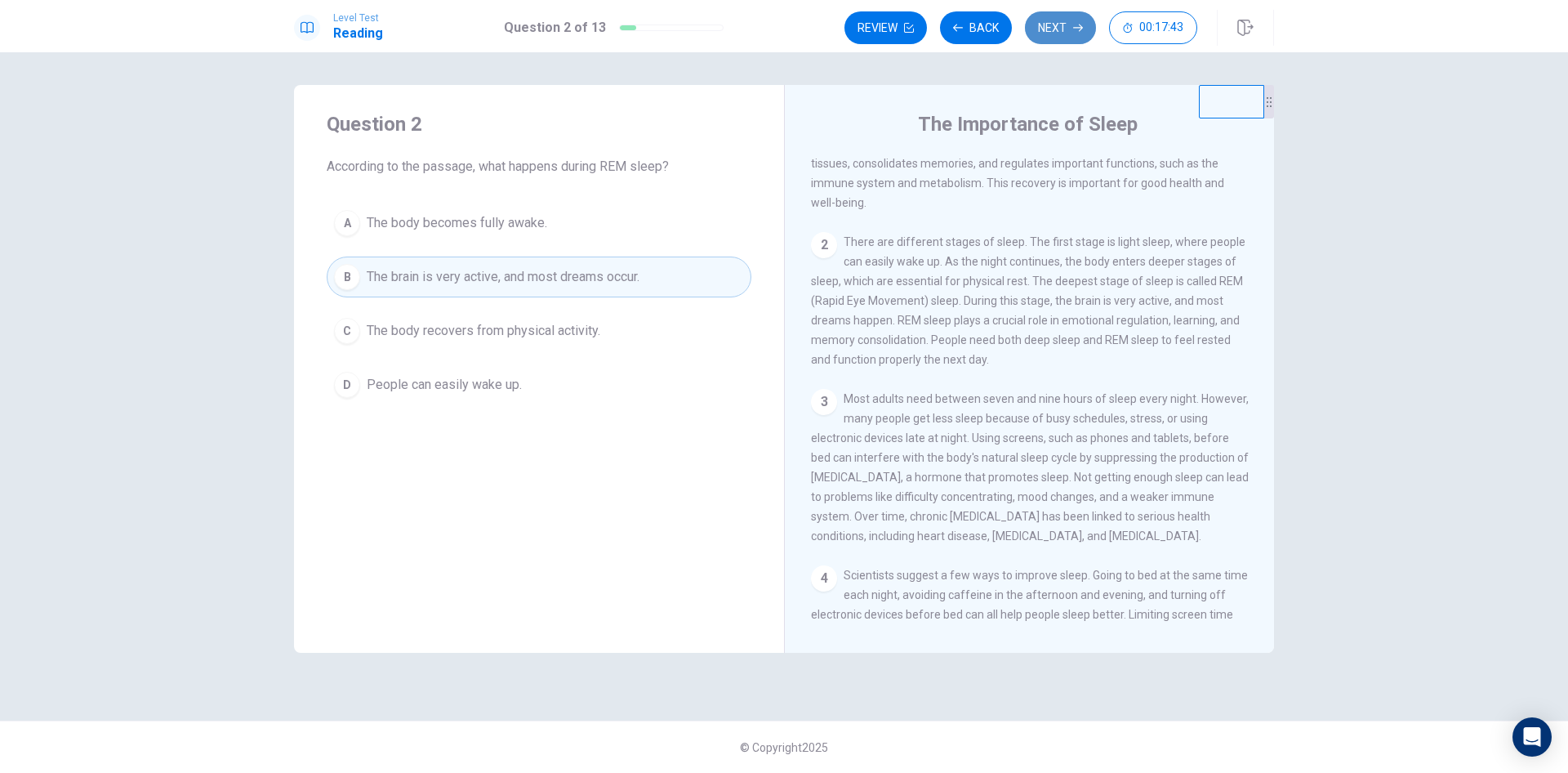
click at [1038, 22] on button "Next" at bounding box center [1060, 28] width 71 height 32
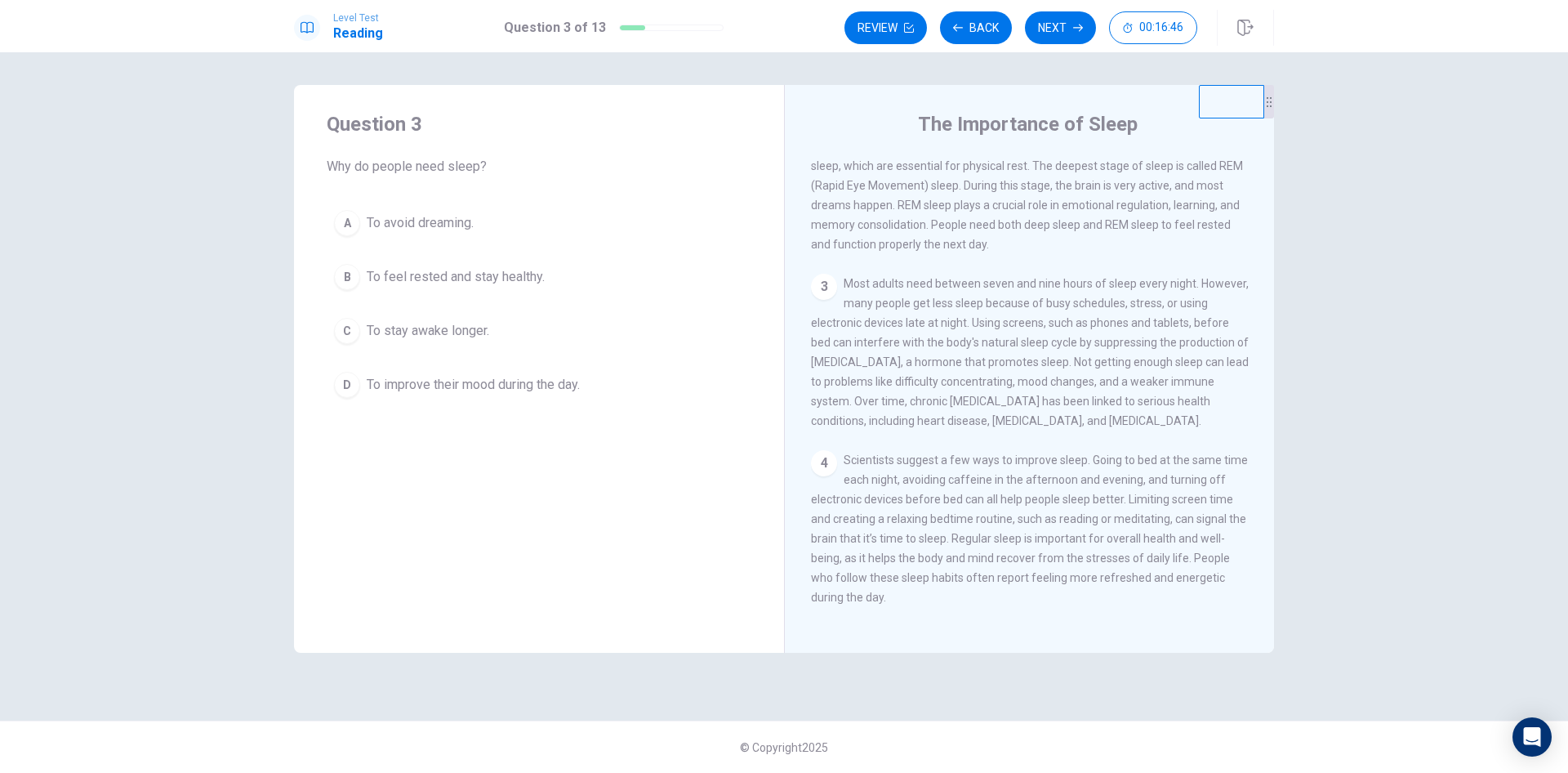
scroll to position [139, 0]
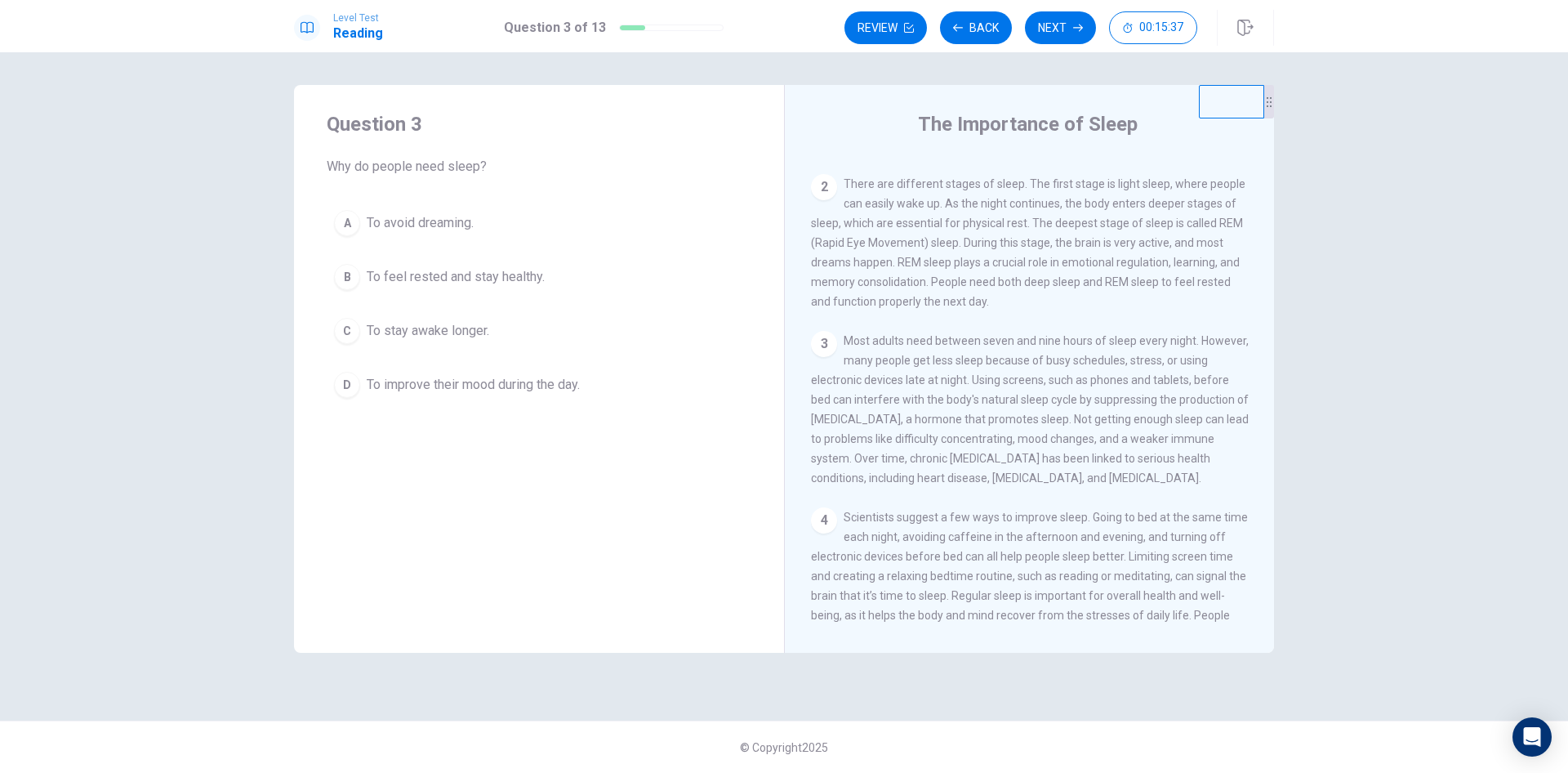
click at [346, 274] on div "B" at bounding box center [347, 277] width 26 height 26
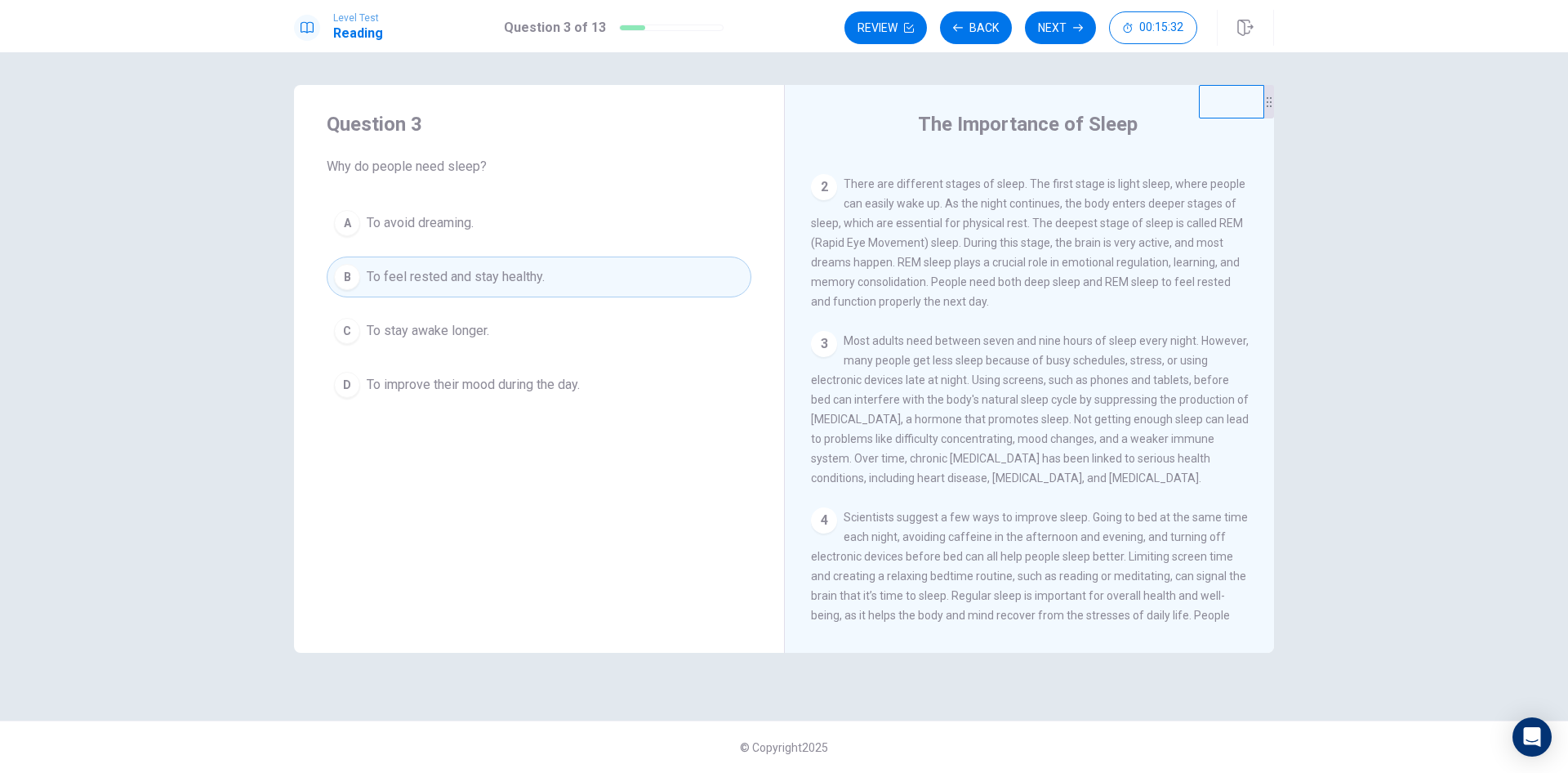
scroll to position [221, 0]
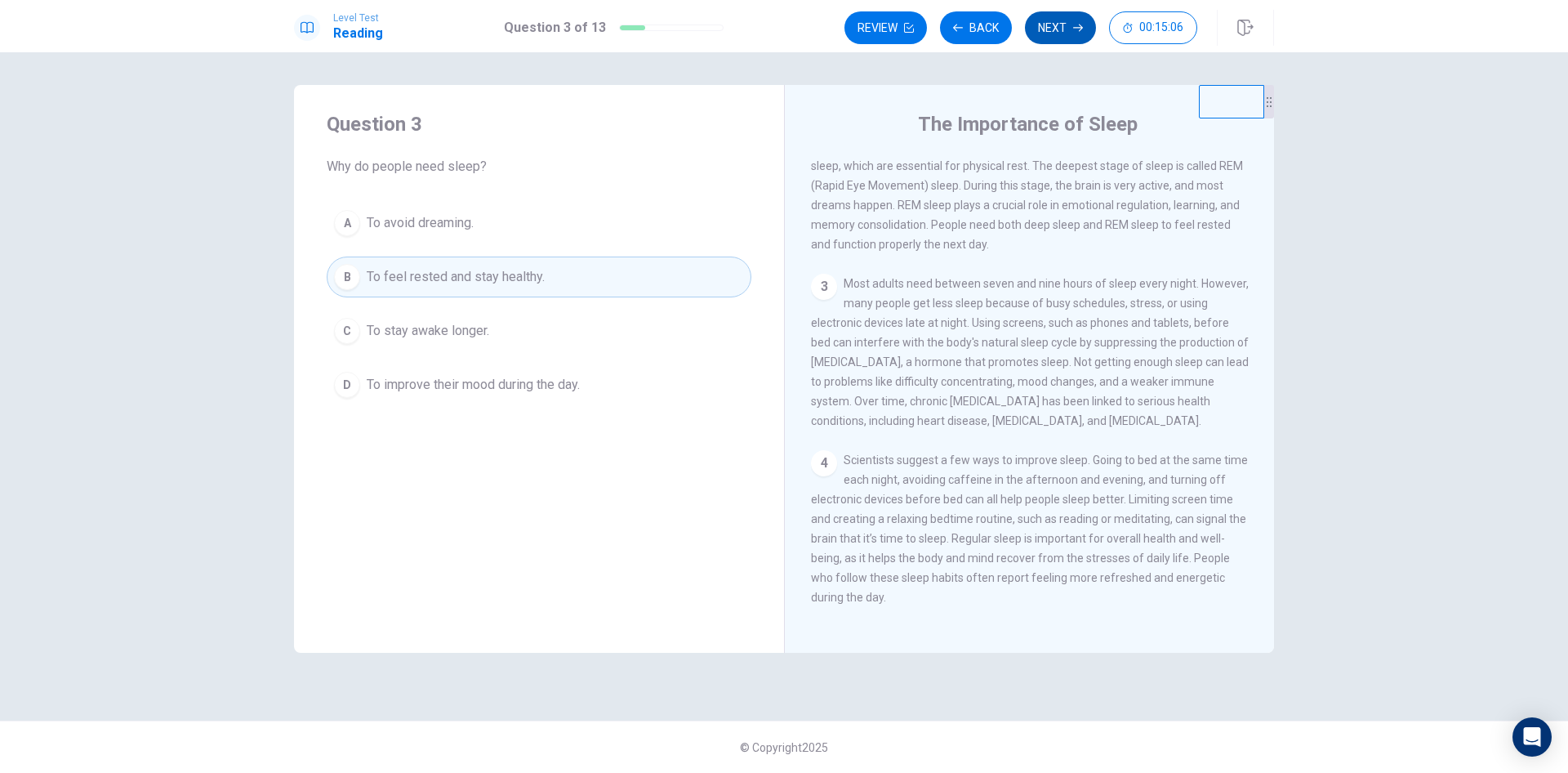
click at [1058, 31] on button "Next" at bounding box center [1060, 28] width 71 height 32
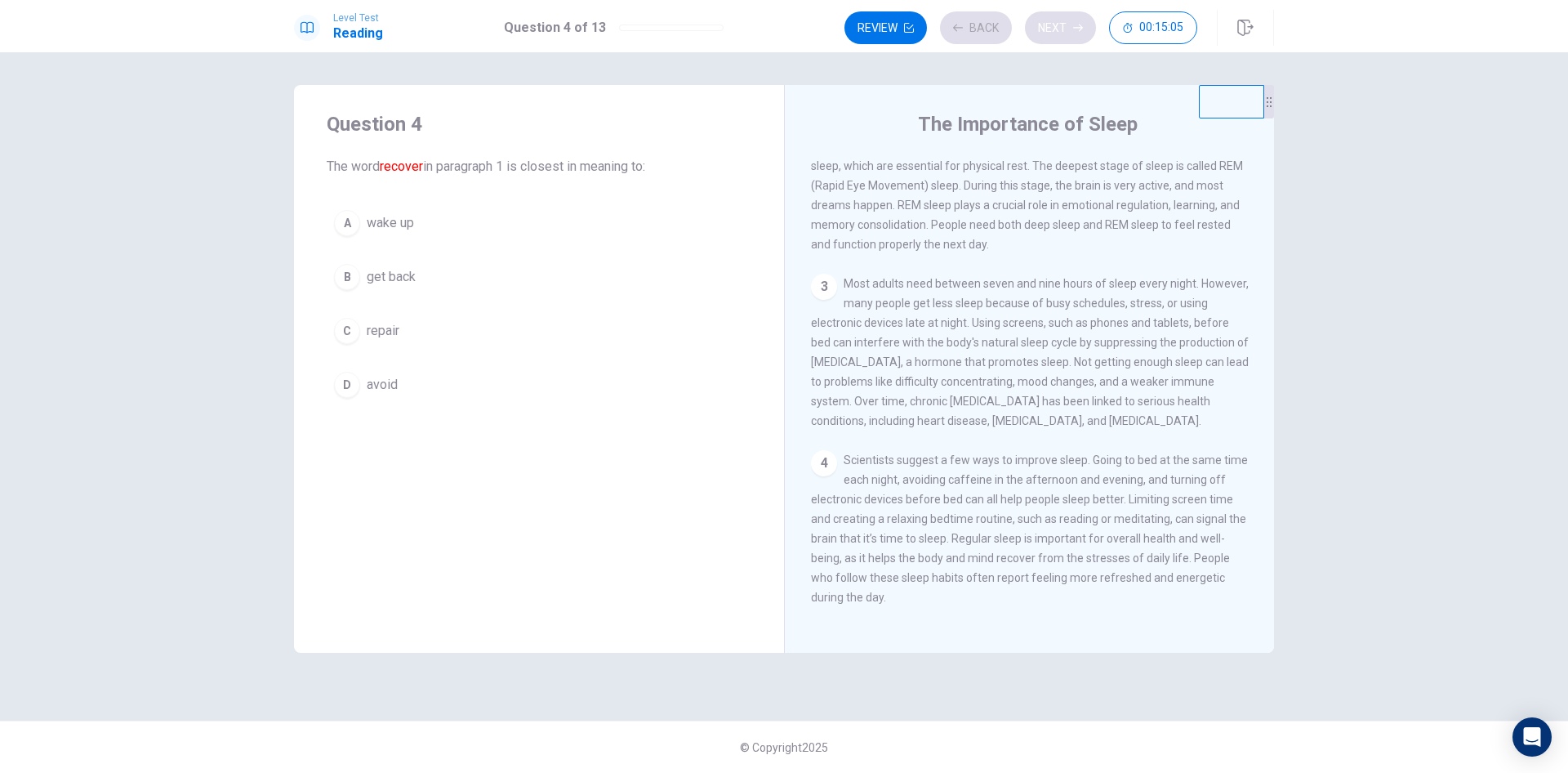
scroll to position [0, 0]
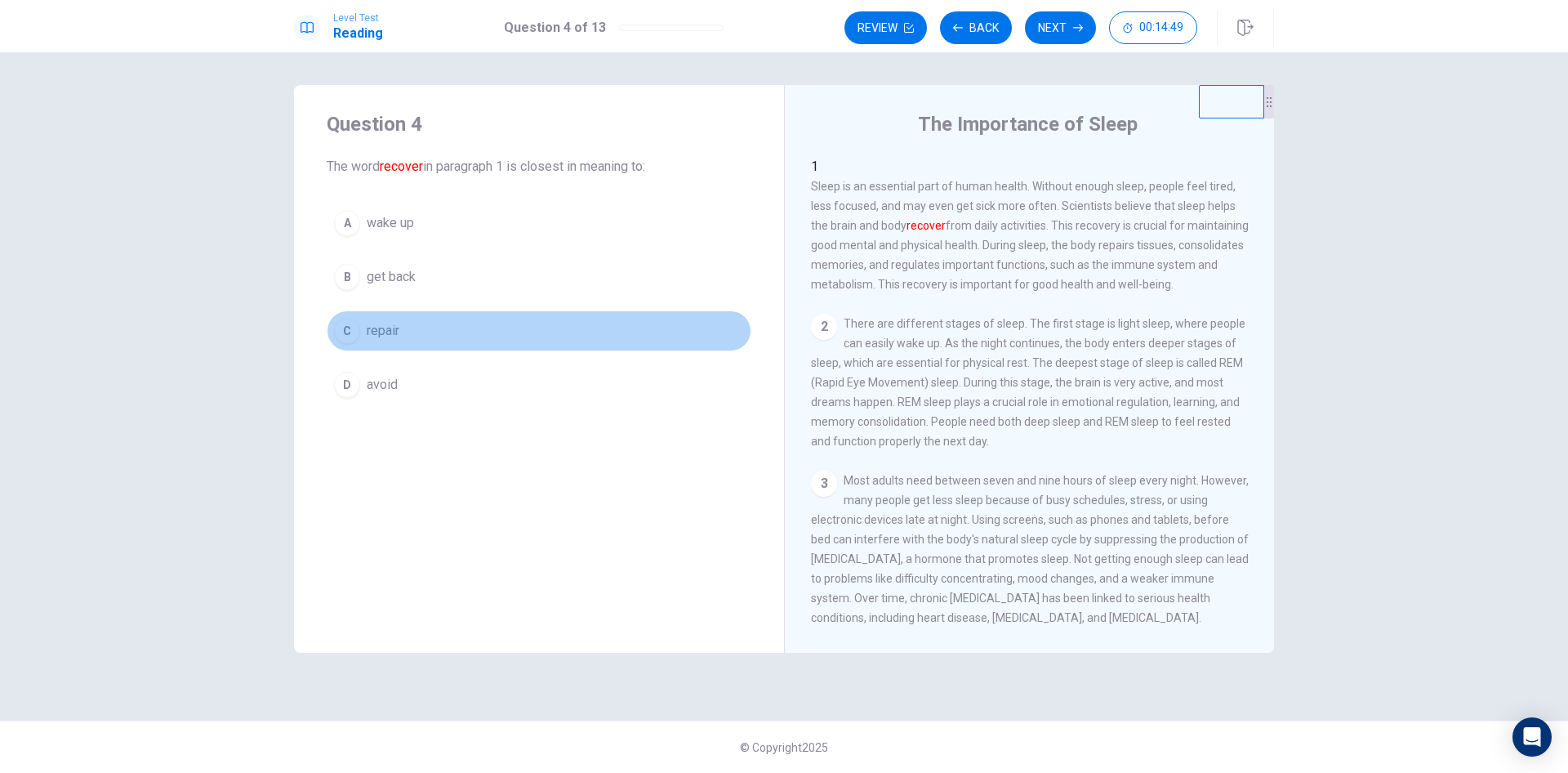
click at [350, 329] on div "C" at bounding box center [347, 331] width 26 height 26
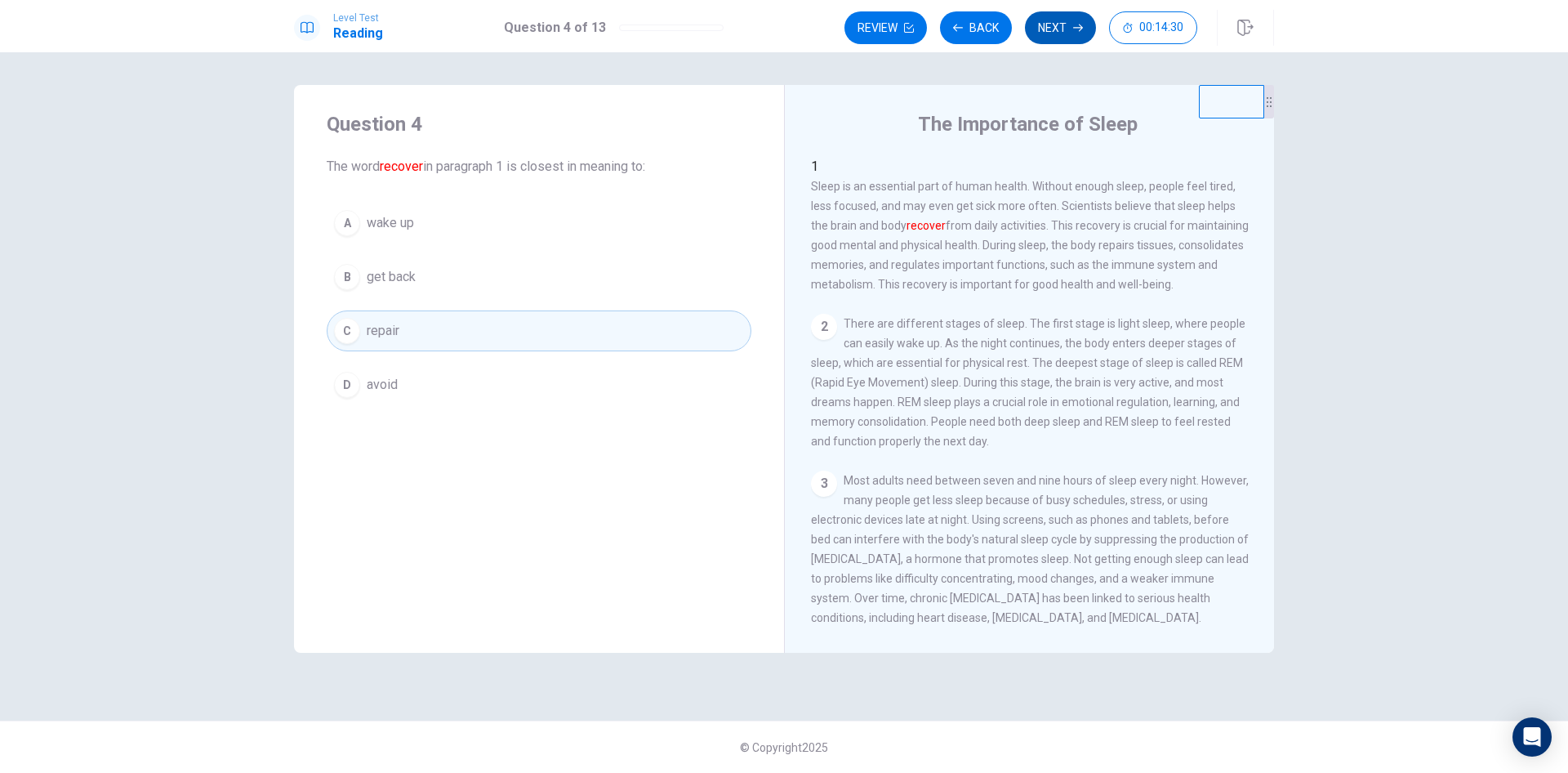
click at [1062, 27] on button "Next" at bounding box center [1060, 28] width 71 height 32
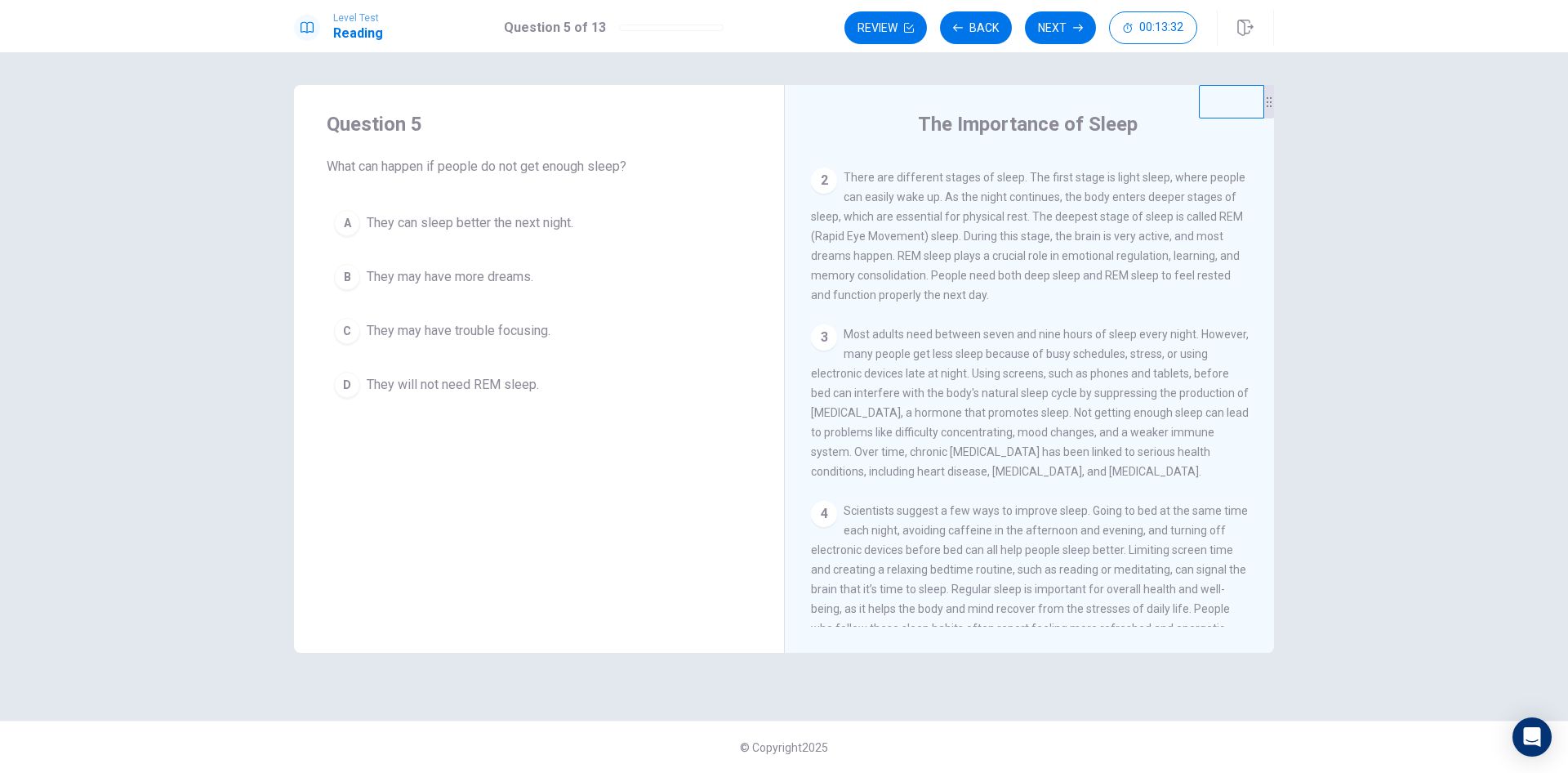
scroll to position [164, 0]
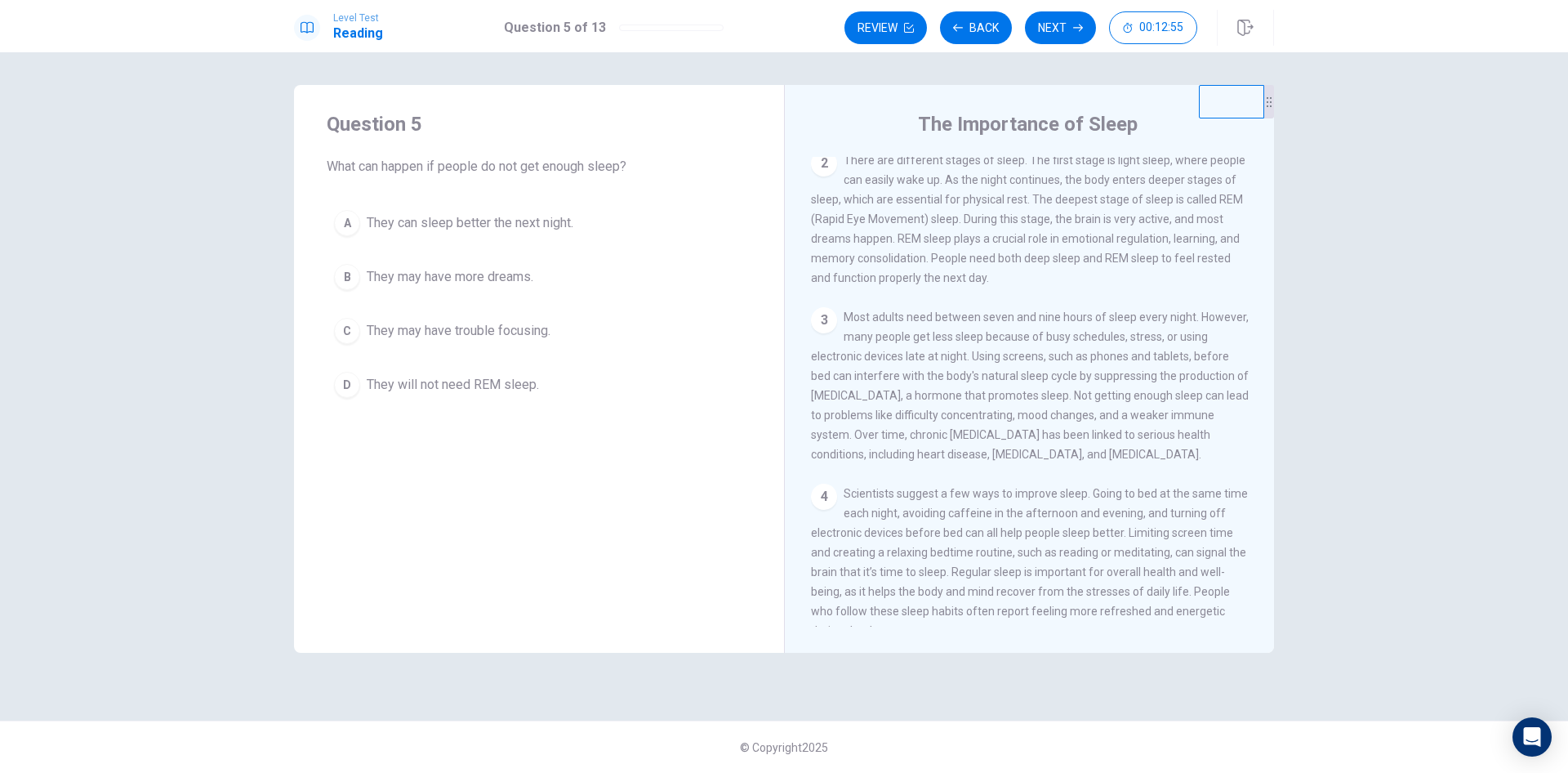
click at [346, 331] on div "C" at bounding box center [347, 331] width 26 height 26
click at [1064, 24] on button "Next" at bounding box center [1060, 28] width 71 height 32
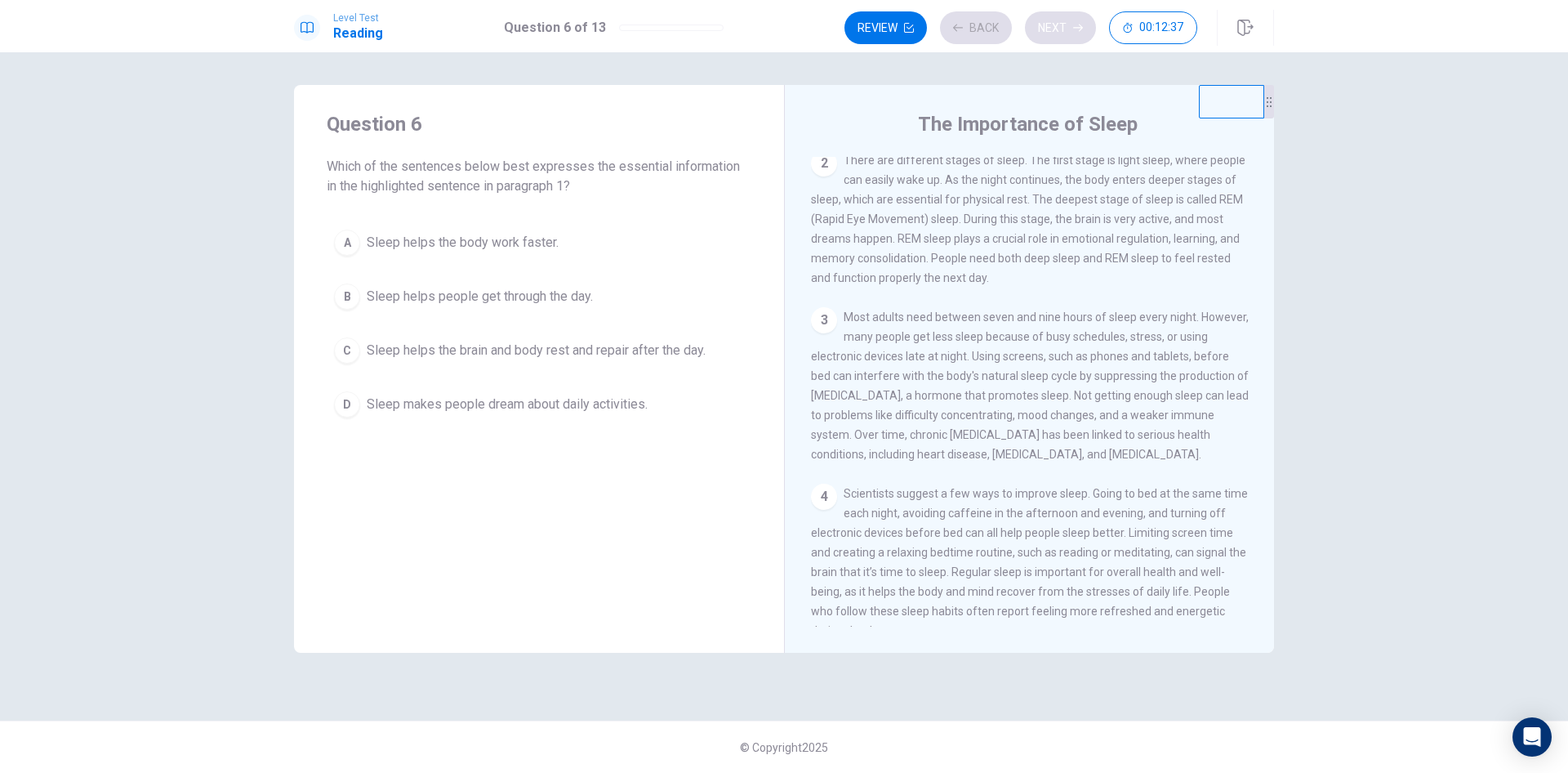
scroll to position [0, 0]
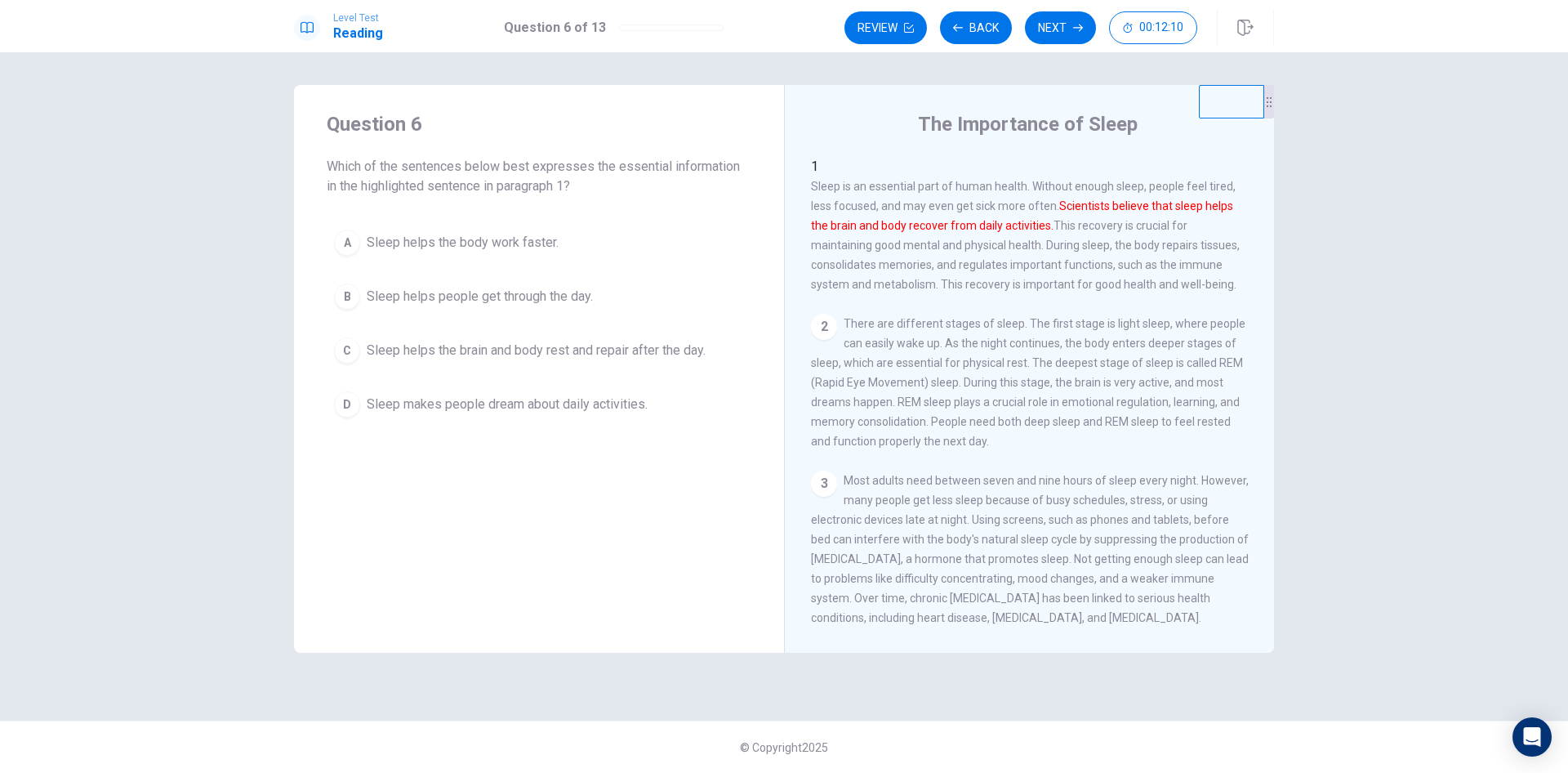
click at [348, 358] on div "C" at bounding box center [347, 350] width 26 height 26
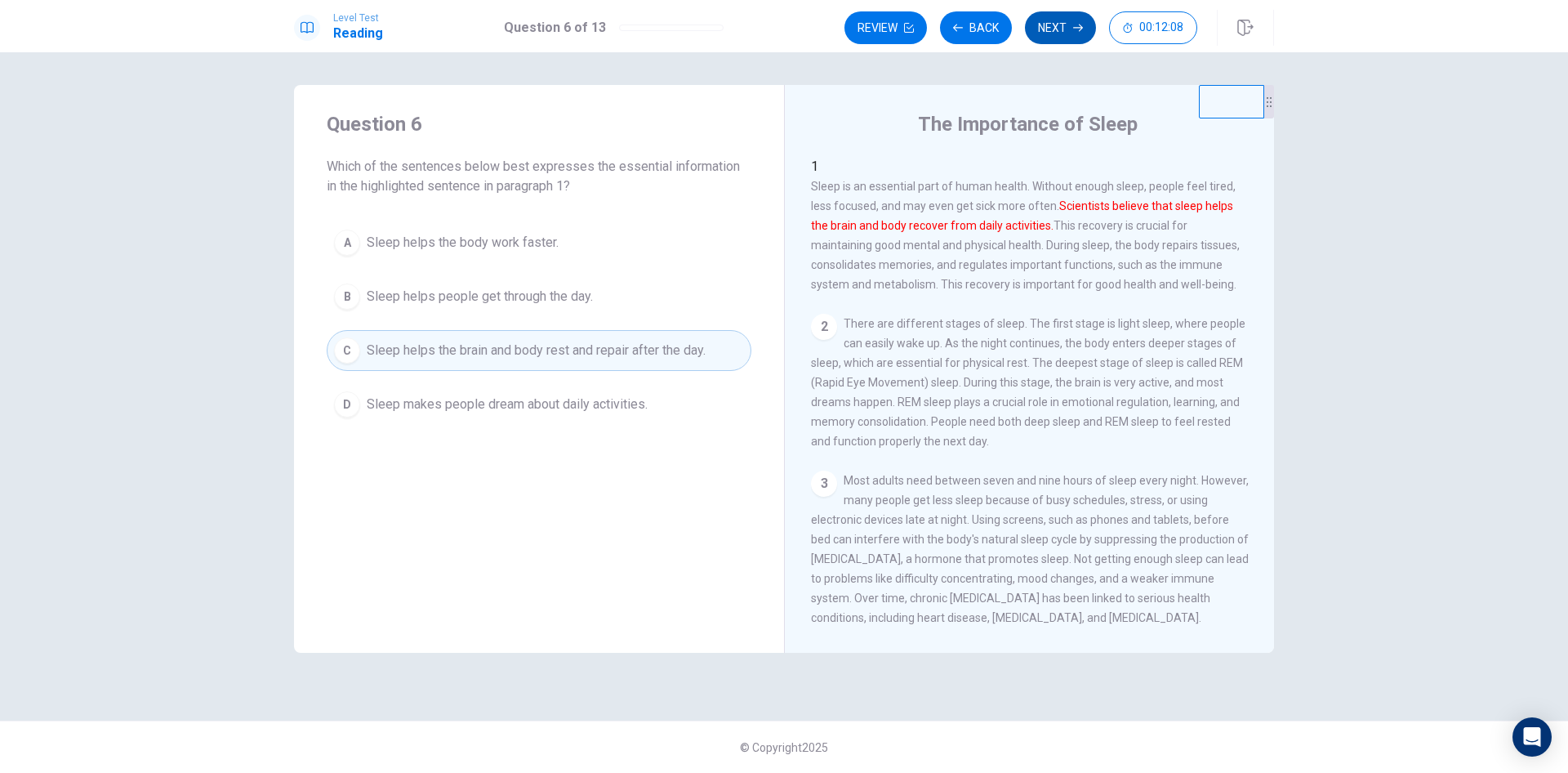
click at [1067, 22] on button "Next" at bounding box center [1060, 28] width 71 height 32
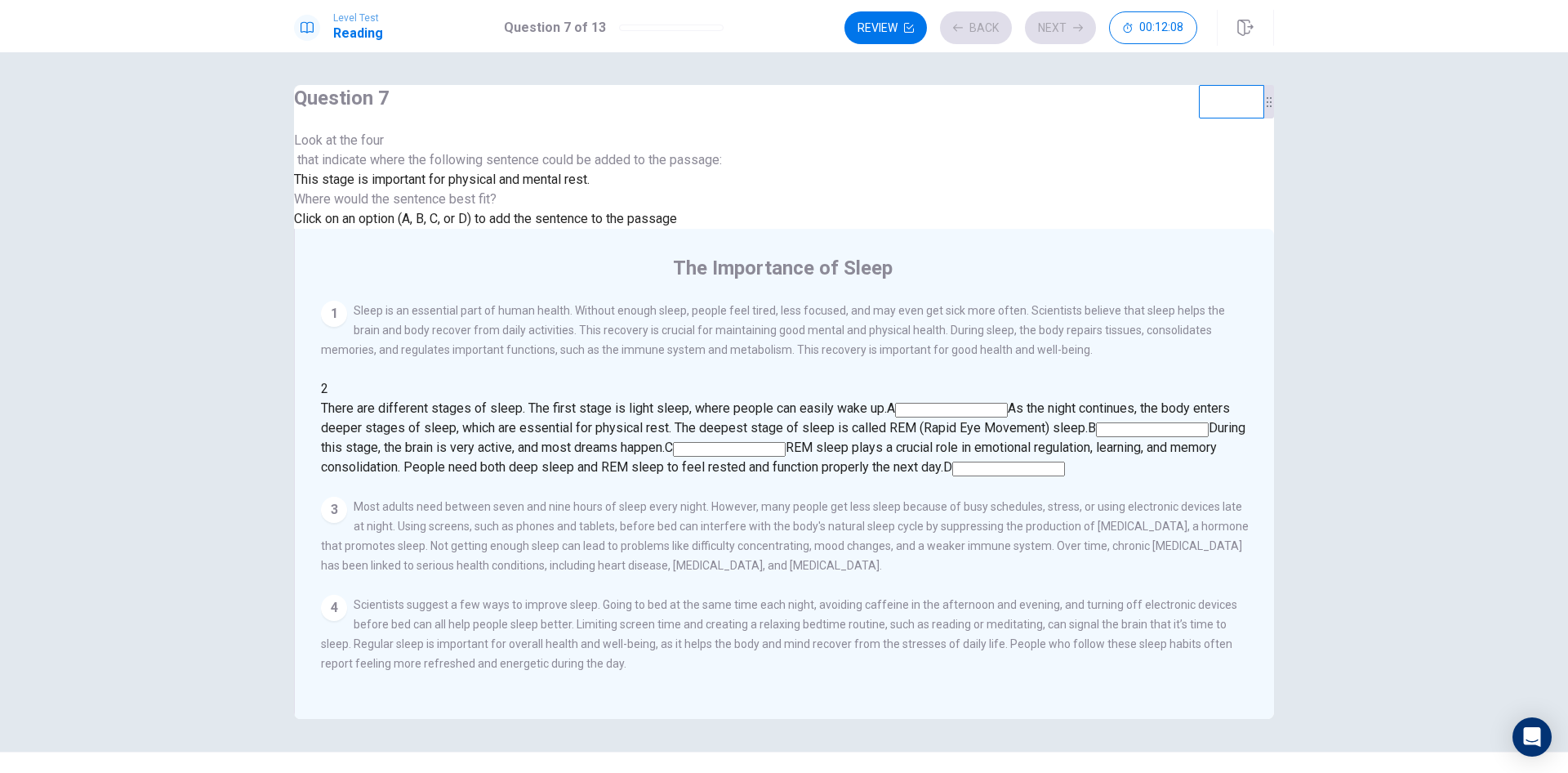
scroll to position [20, 0]
click at [968, 403] on input at bounding box center [951, 410] width 112 height 14
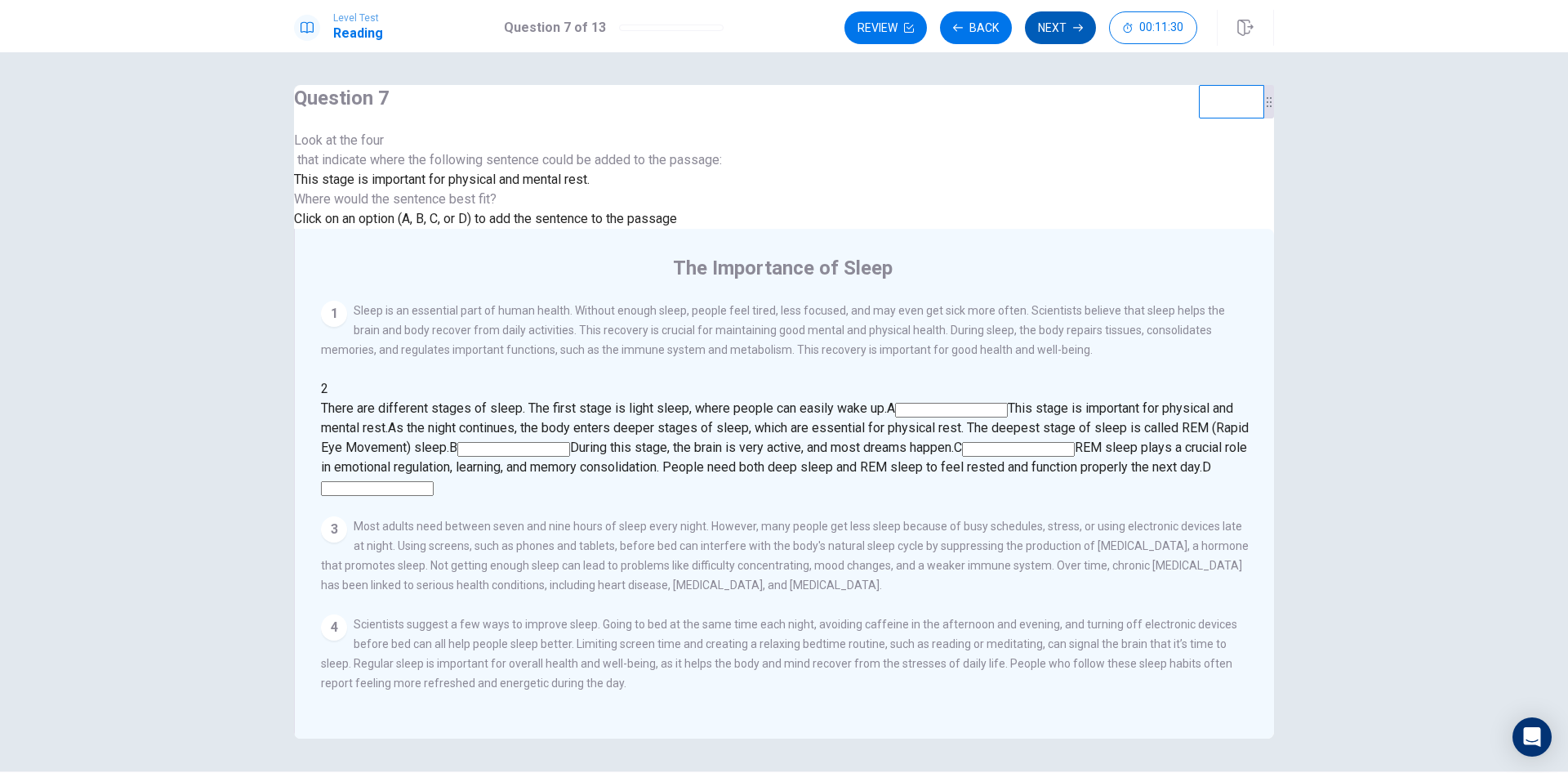
click at [1077, 27] on icon "button" at bounding box center [1078, 27] width 10 height 10
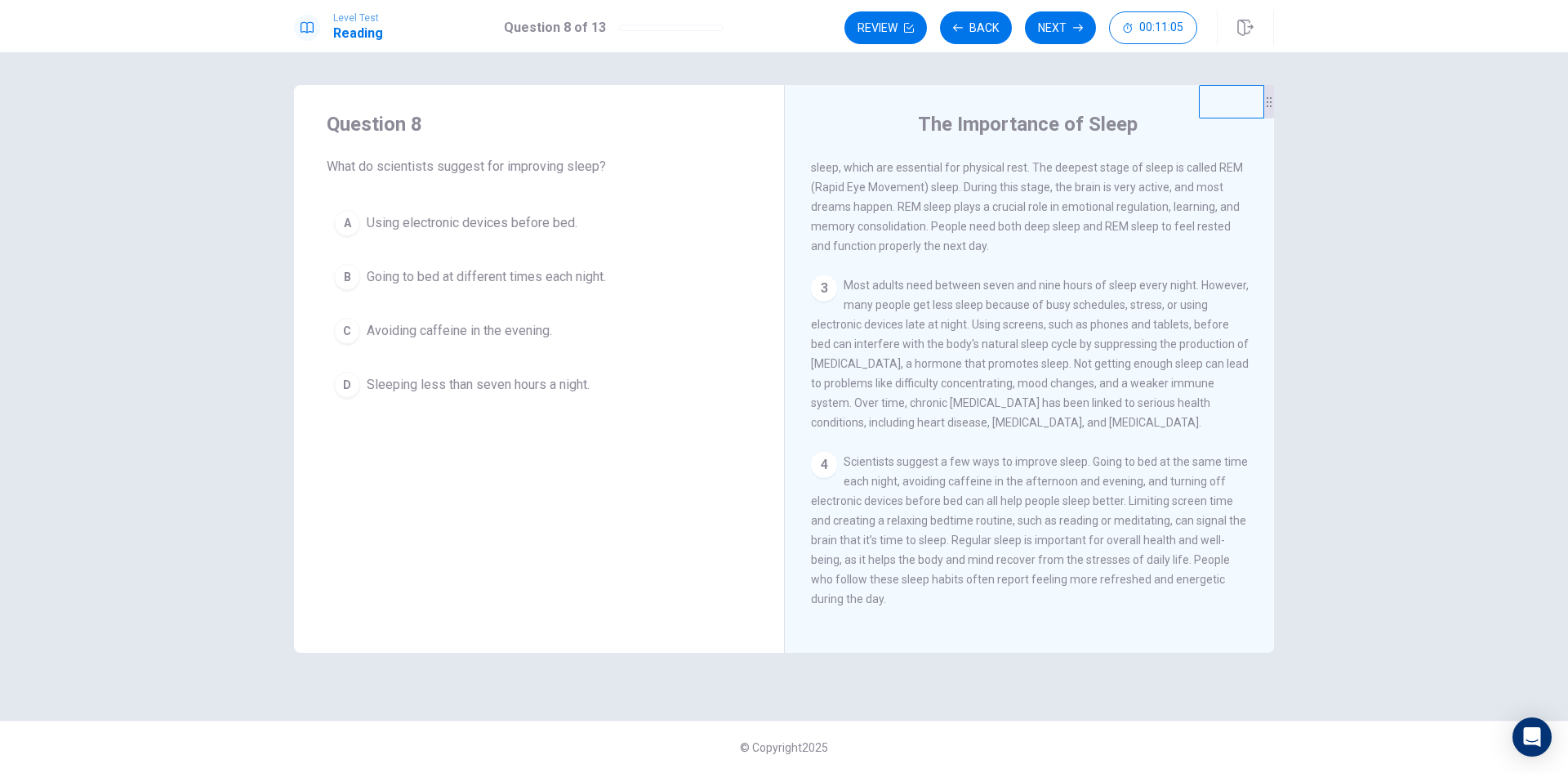
scroll to position [221, 0]
click at [350, 331] on div "C" at bounding box center [347, 331] width 26 height 26
click at [1072, 30] on button "Next" at bounding box center [1060, 28] width 71 height 32
click at [350, 334] on div "C" at bounding box center [347, 331] width 26 height 26
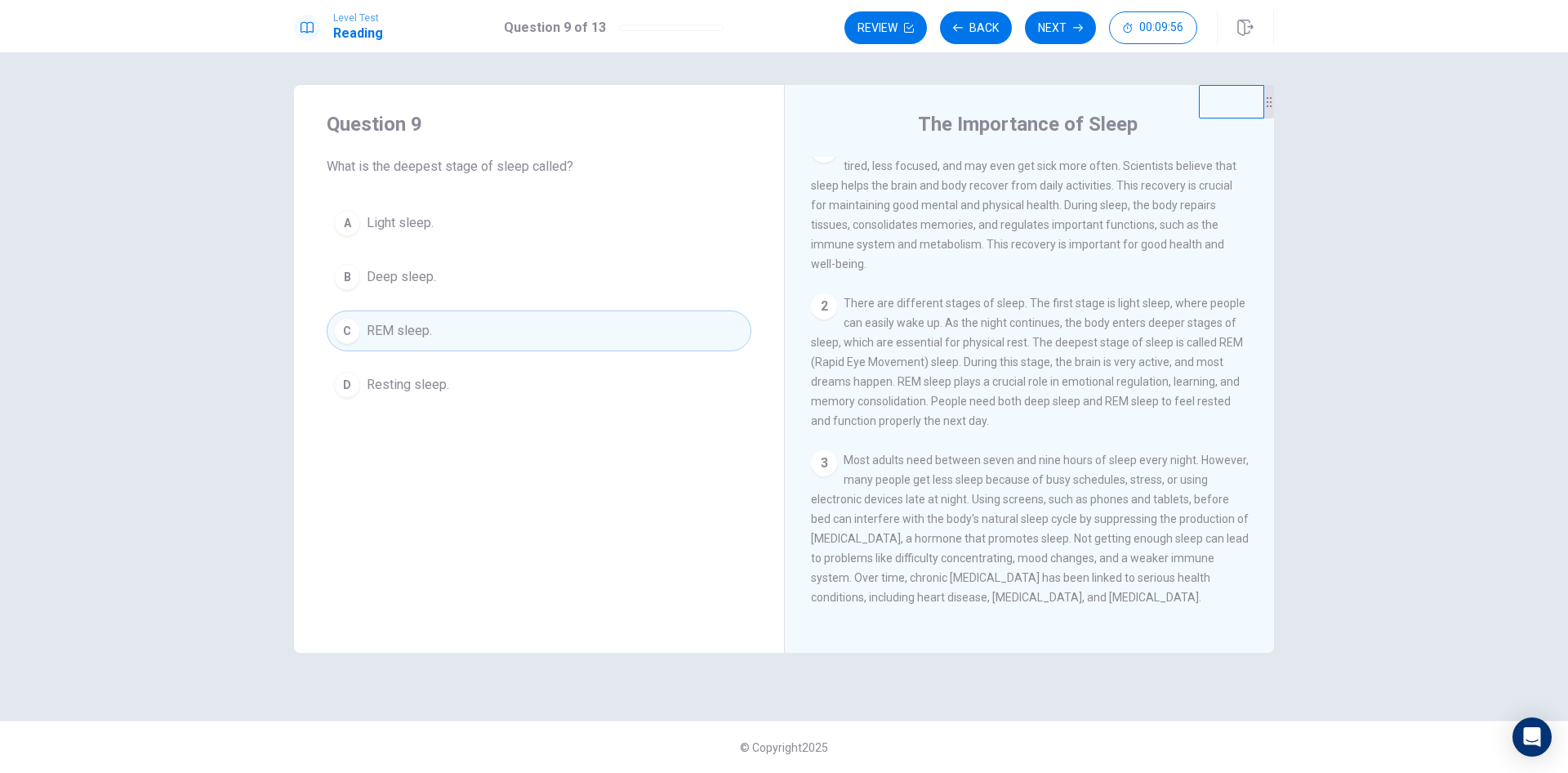
scroll to position [0, 0]
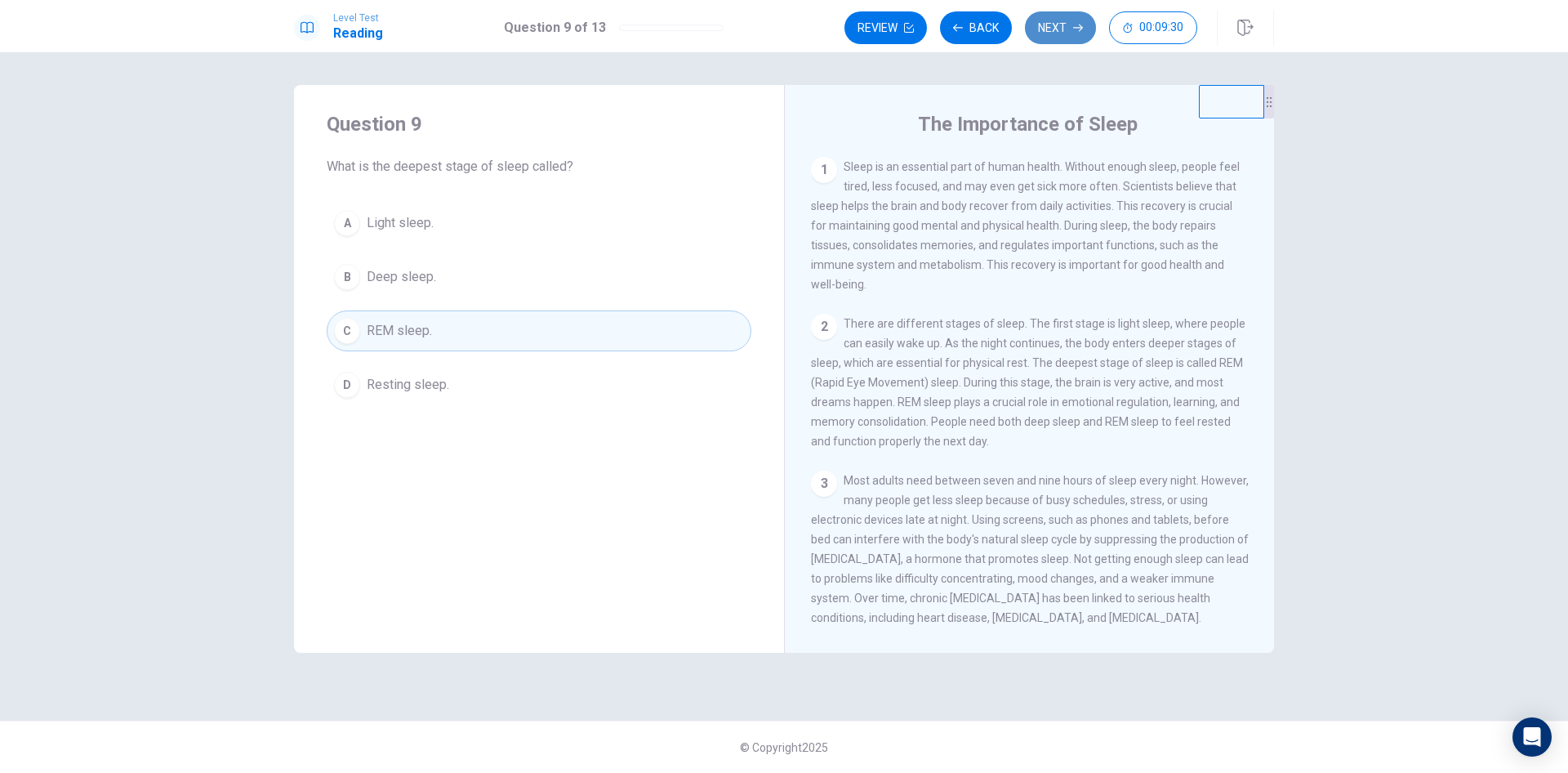
click at [1056, 30] on button "Next" at bounding box center [1060, 28] width 71 height 32
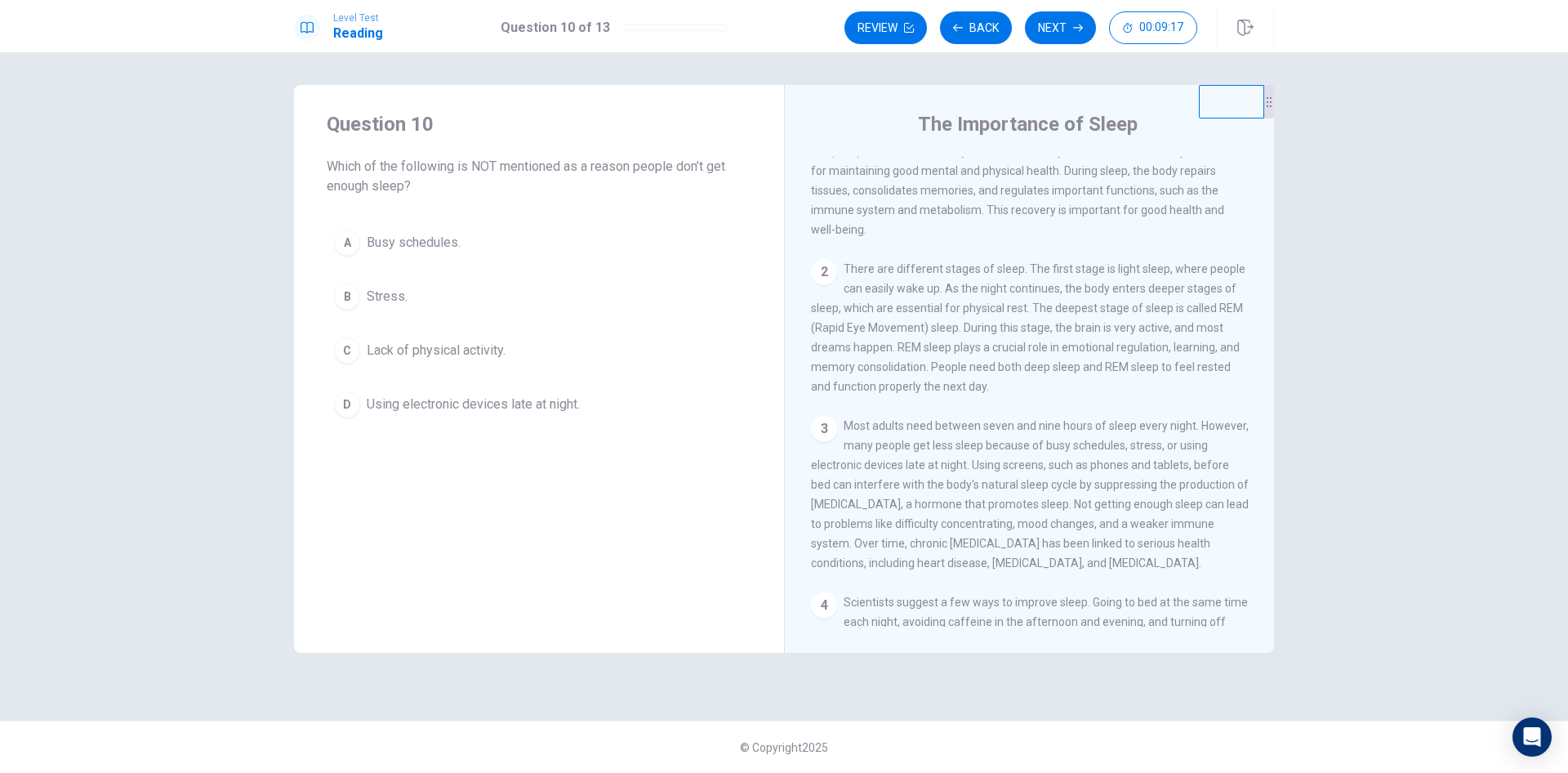
scroll to position [82, 0]
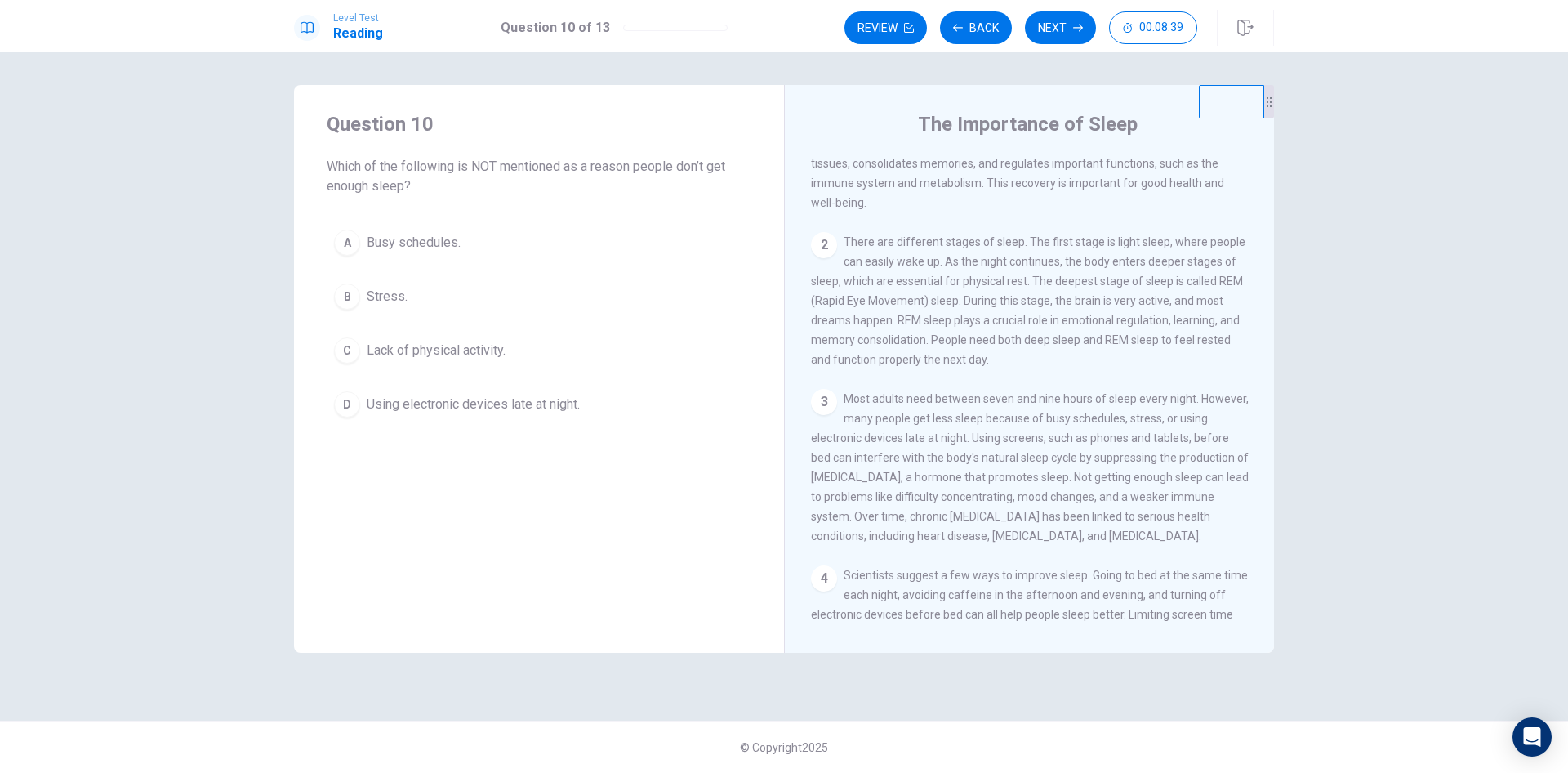
click at [343, 353] on div "C" at bounding box center [347, 350] width 26 height 26
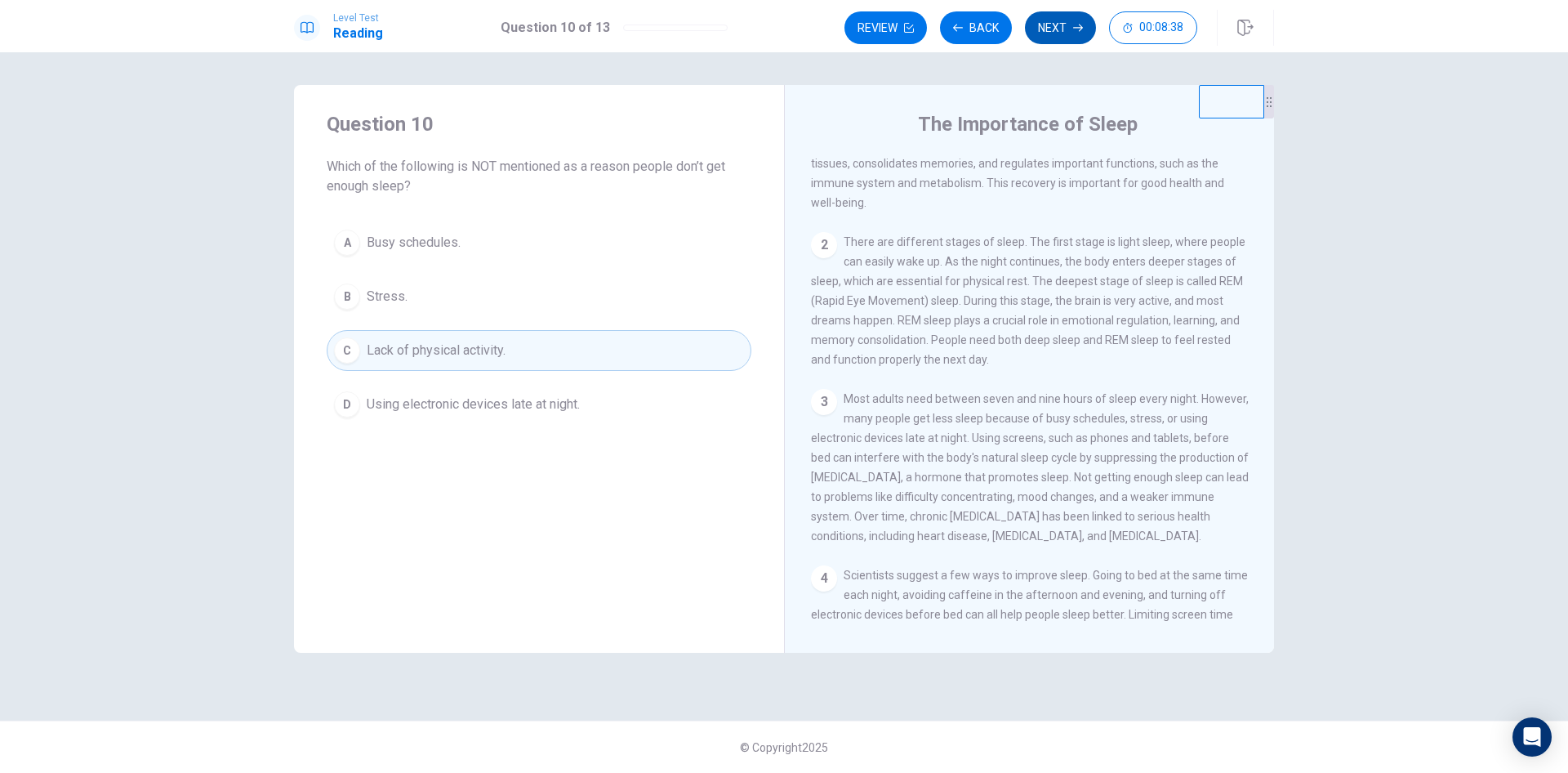
click at [1061, 30] on button "Next" at bounding box center [1060, 28] width 71 height 32
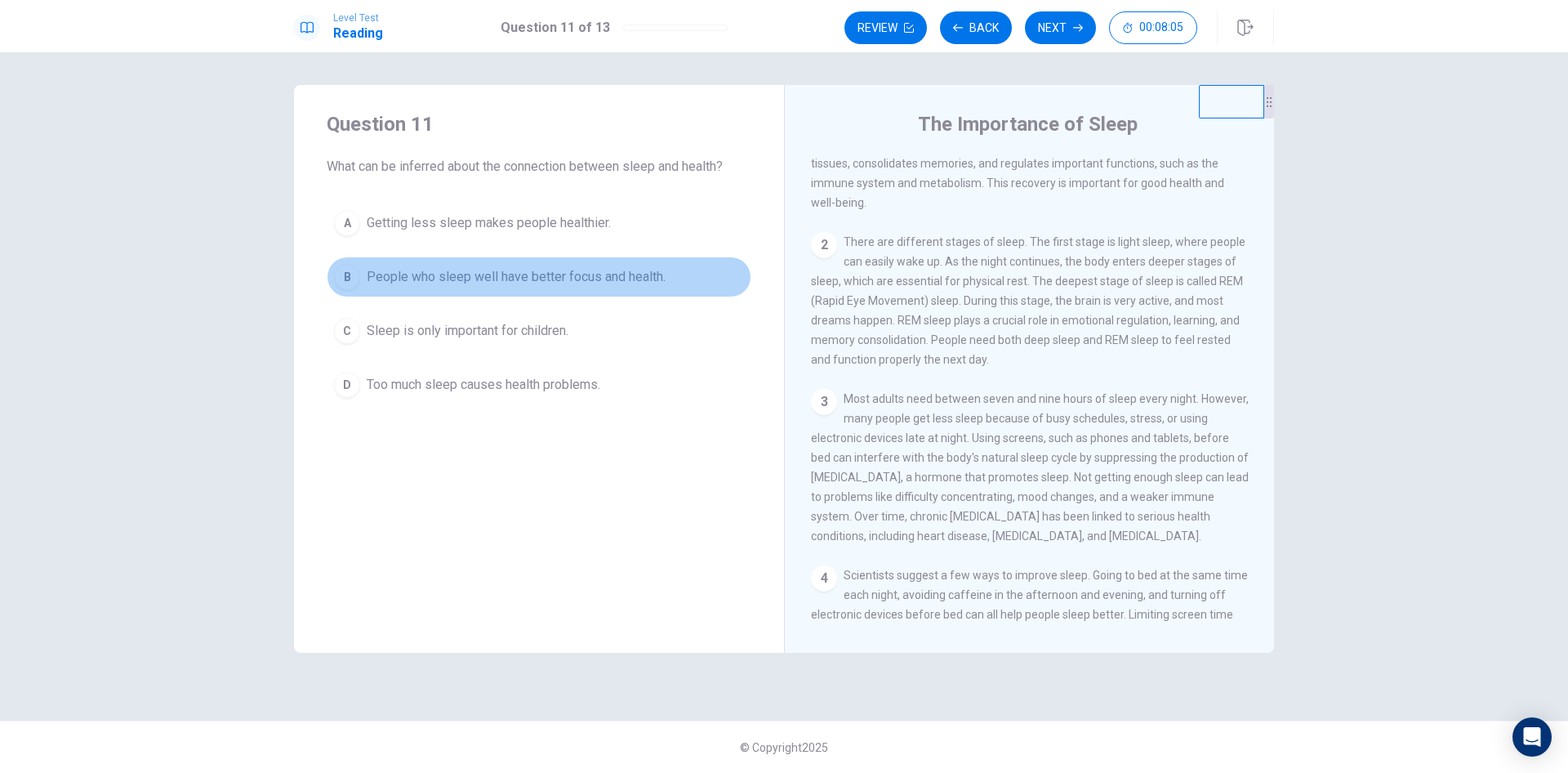
click at [346, 282] on div "B" at bounding box center [347, 277] width 26 height 26
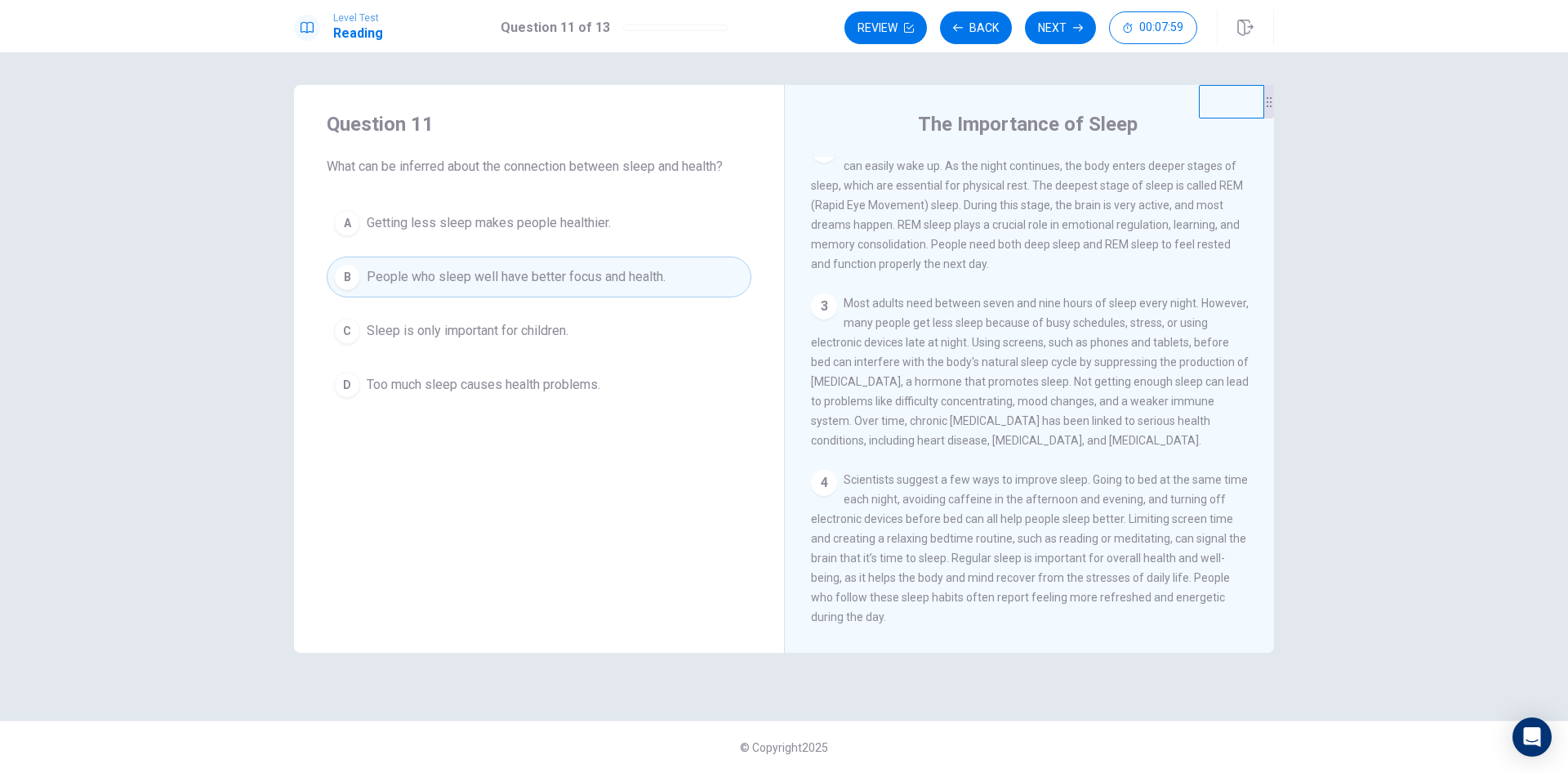
scroll to position [221, 0]
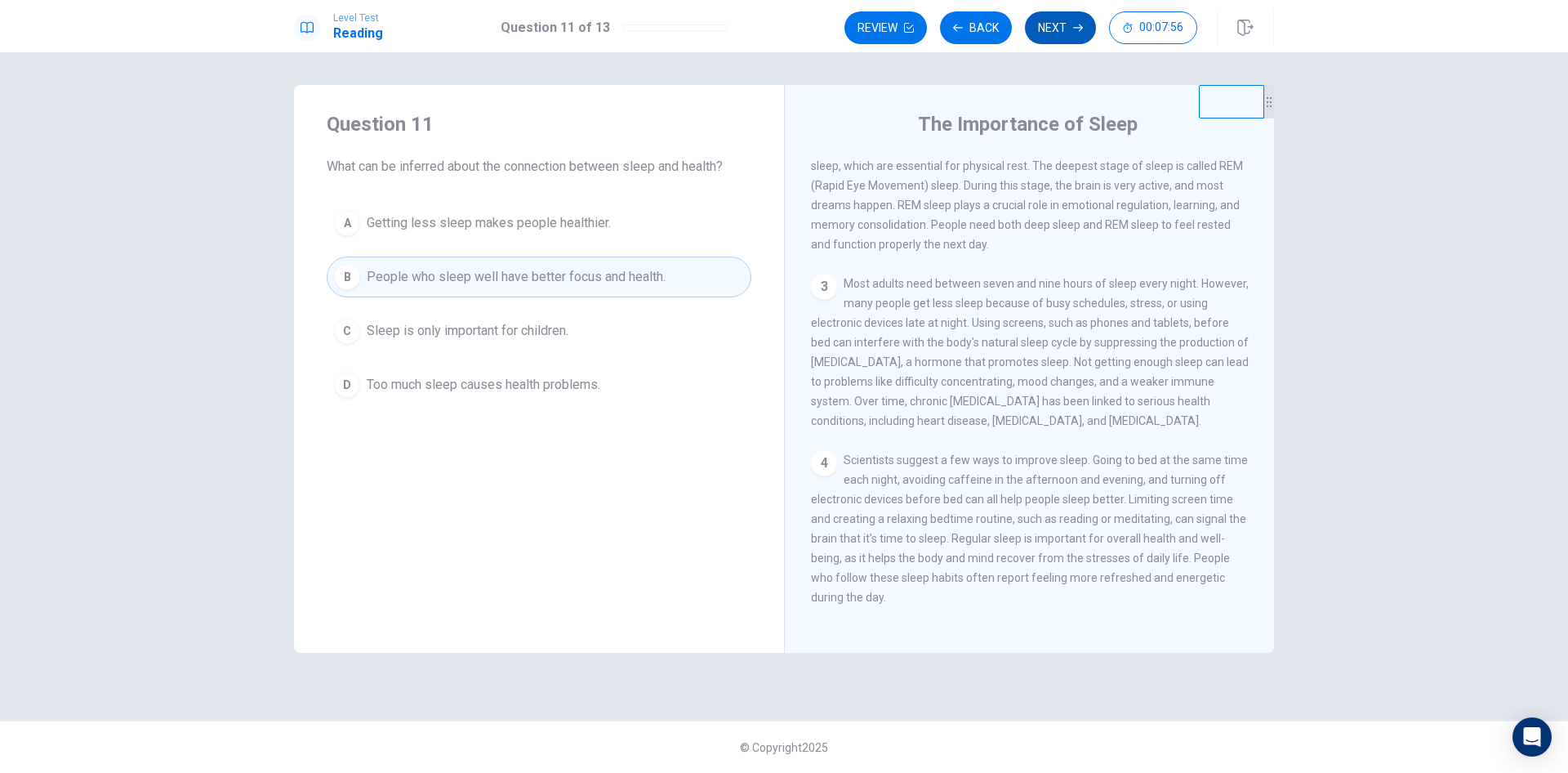
click at [1067, 31] on button "Next" at bounding box center [1060, 28] width 71 height 32
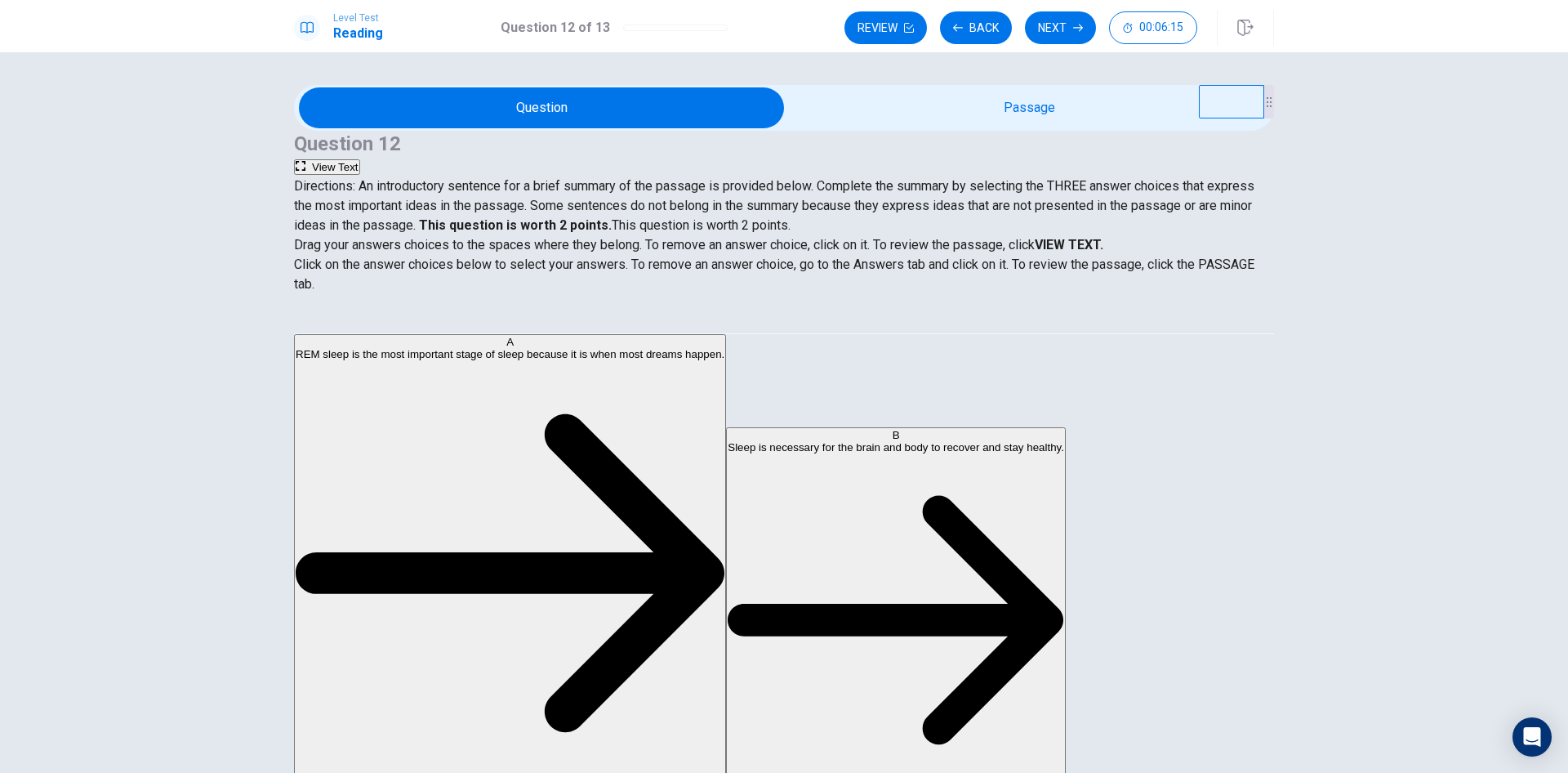
scroll to position [0, 0]
drag, startPoint x: 394, startPoint y: 534, endPoint x: 659, endPoint y: 420, distance: 288.5
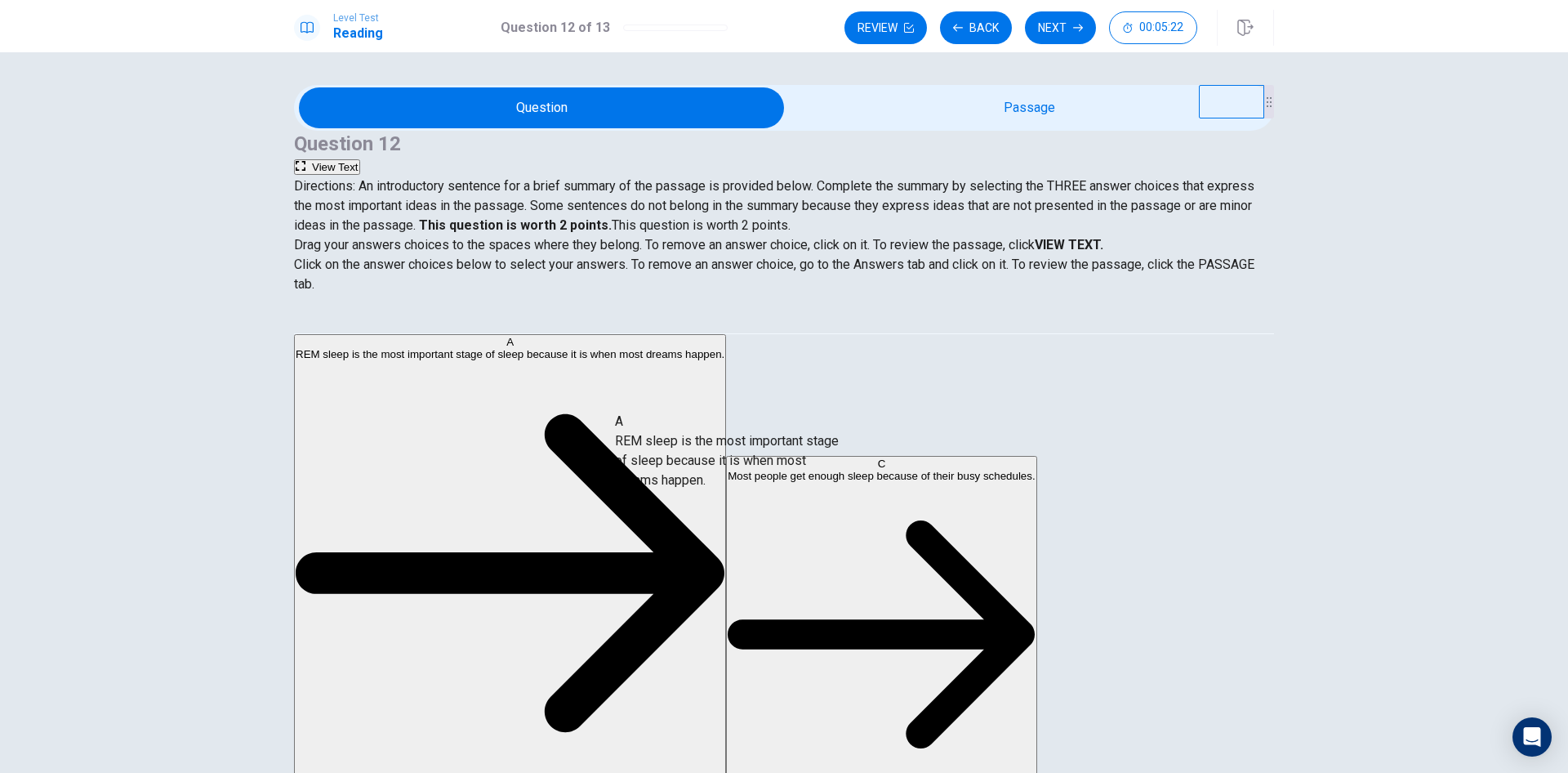
drag, startPoint x: 418, startPoint y: 432, endPoint x: 723, endPoint y: 482, distance: 309.1
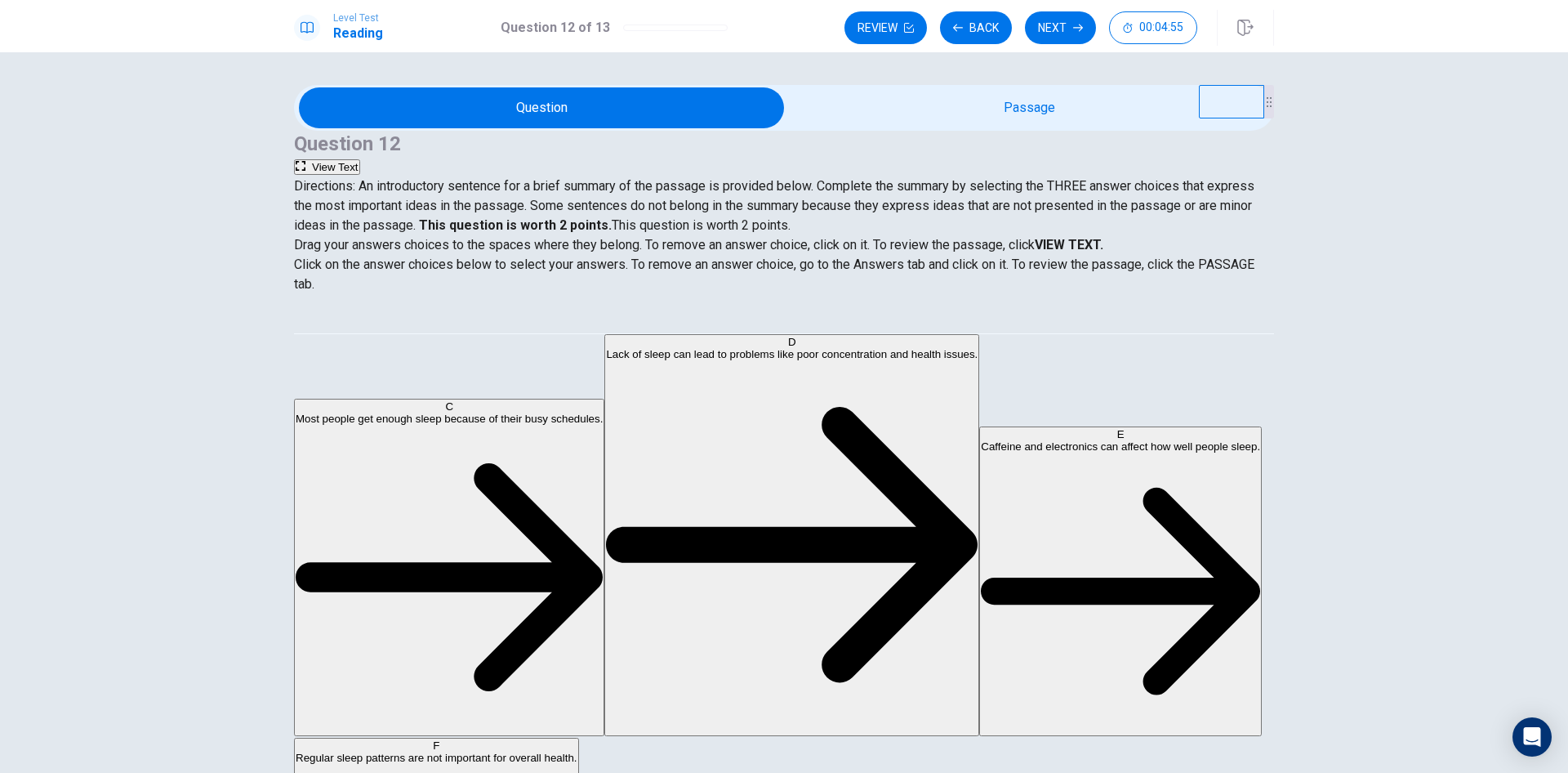
click at [1103, 253] on strong "VIEW TEXT." at bounding box center [1069, 244] width 68 height 15
click at [360, 159] on button "View Text" at bounding box center [327, 166] width 66 height 15
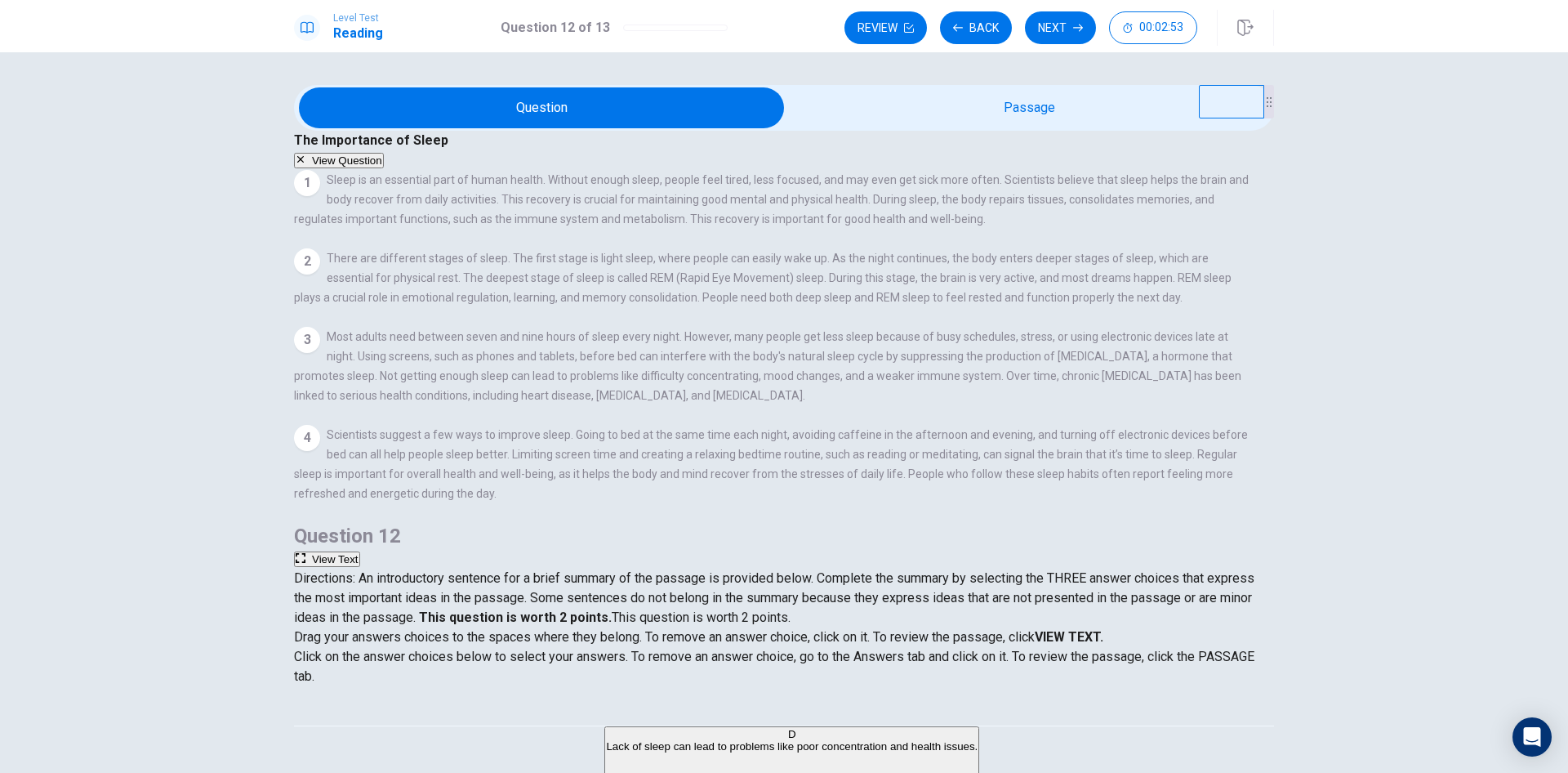
click at [384, 153] on button "View Question" at bounding box center [339, 160] width 90 height 15
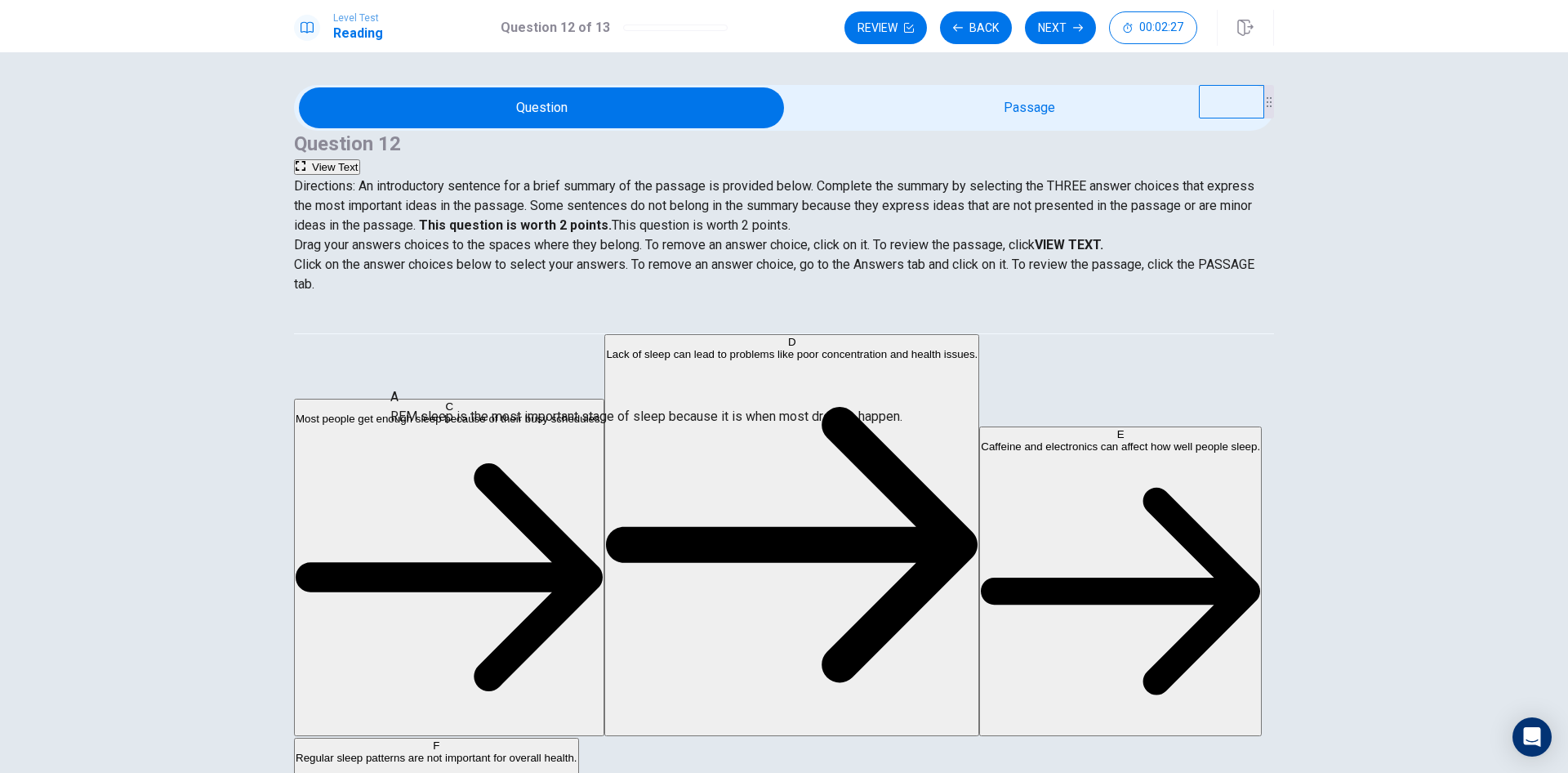
scroll to position [0, 0]
drag, startPoint x: 709, startPoint y: 413, endPoint x: 349, endPoint y: 401, distance: 360.2
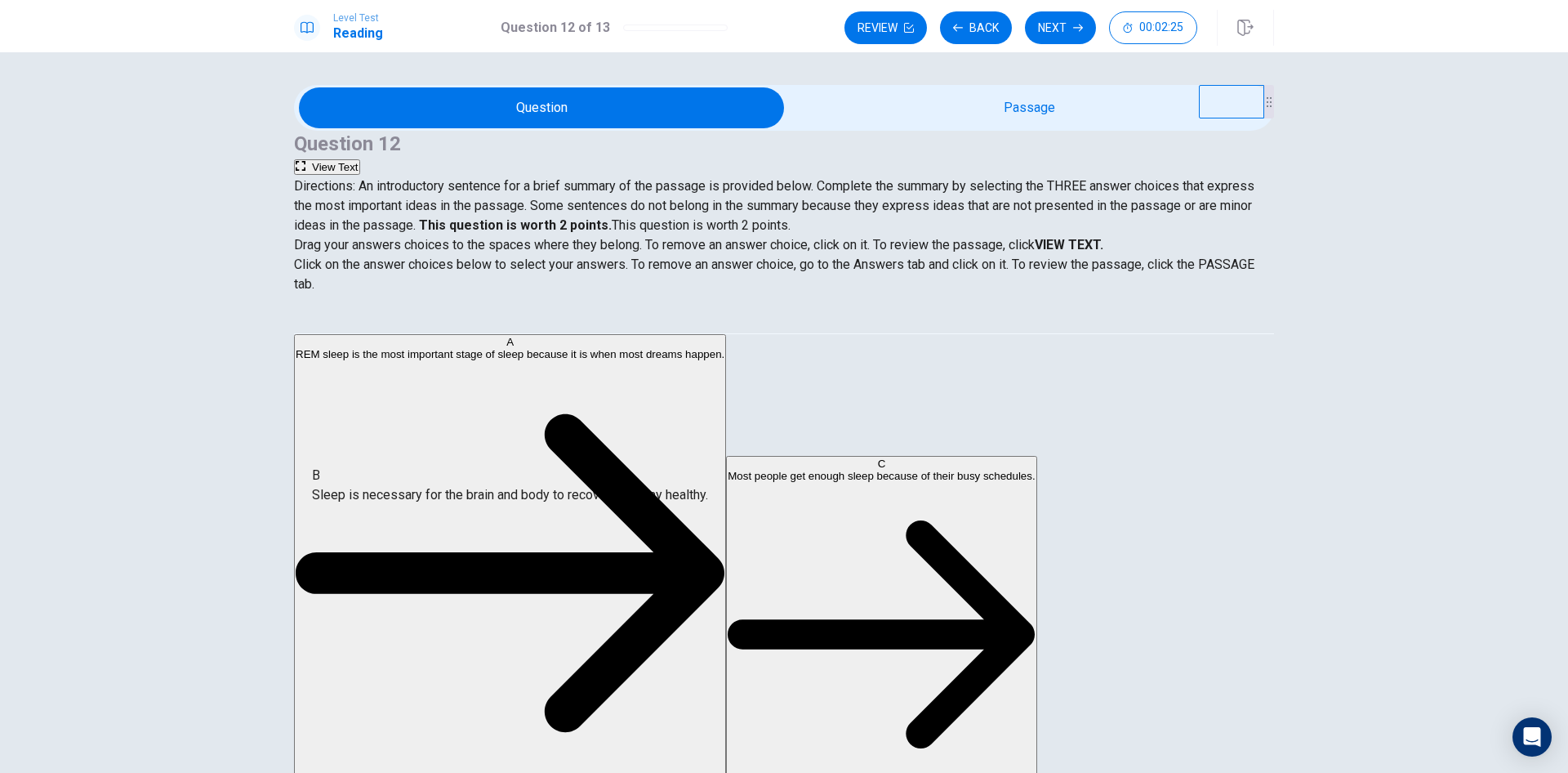
drag, startPoint x: 674, startPoint y: 413, endPoint x: 373, endPoint y: 501, distance: 313.6
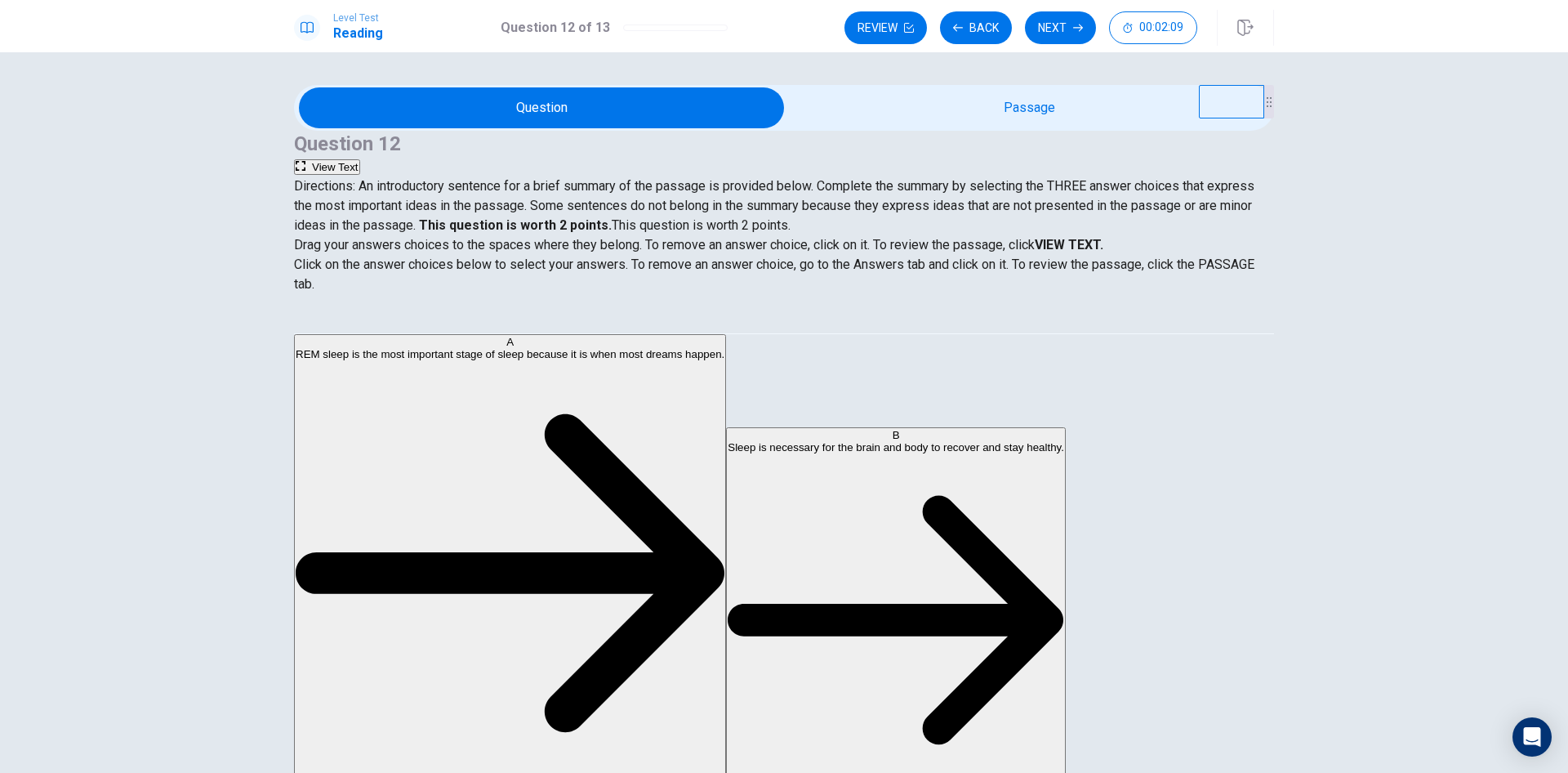
drag, startPoint x: 419, startPoint y: 529, endPoint x: 706, endPoint y: 409, distance: 311.1
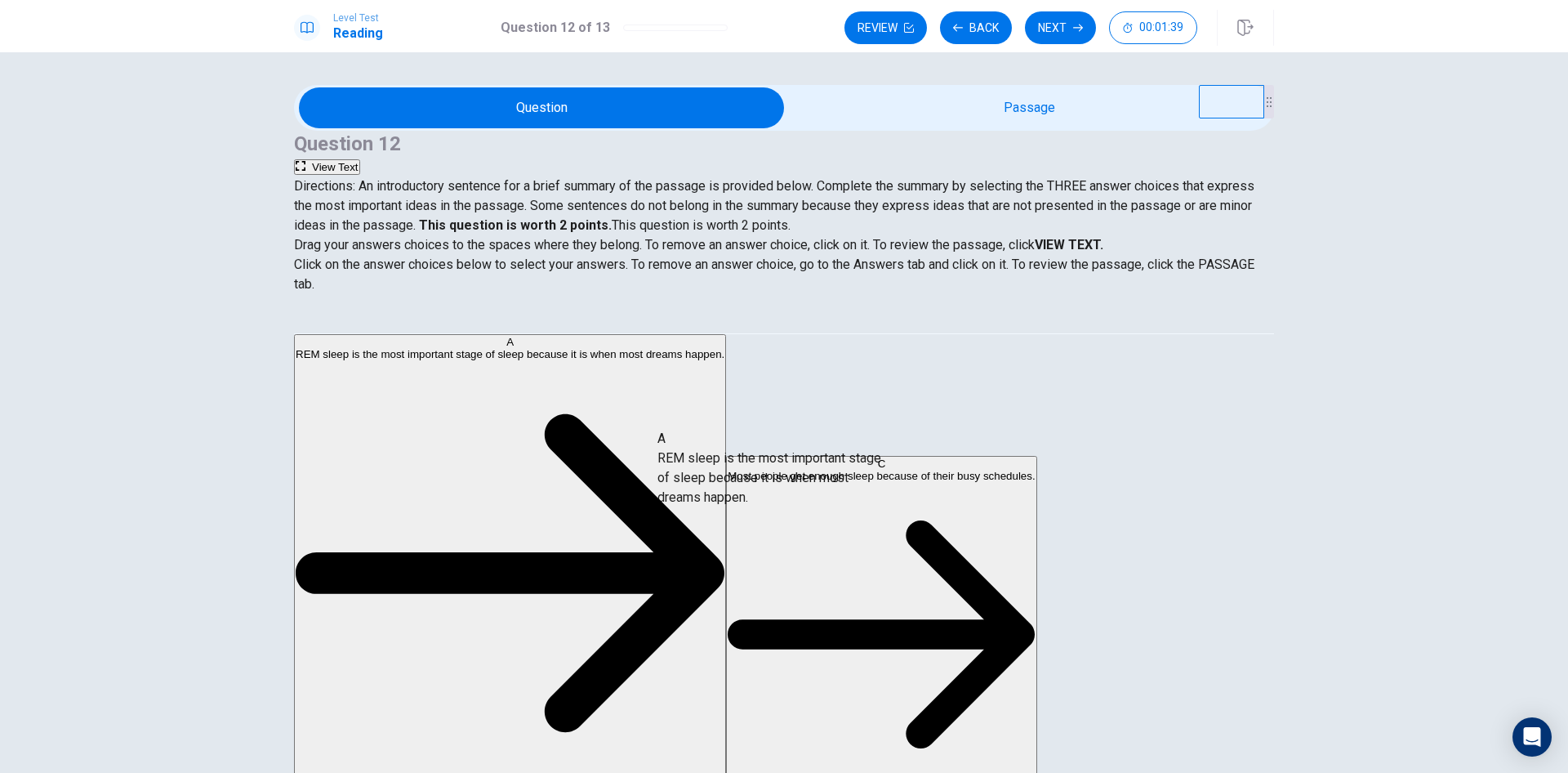
drag, startPoint x: 423, startPoint y: 422, endPoint x: 795, endPoint y: 497, distance: 379.5
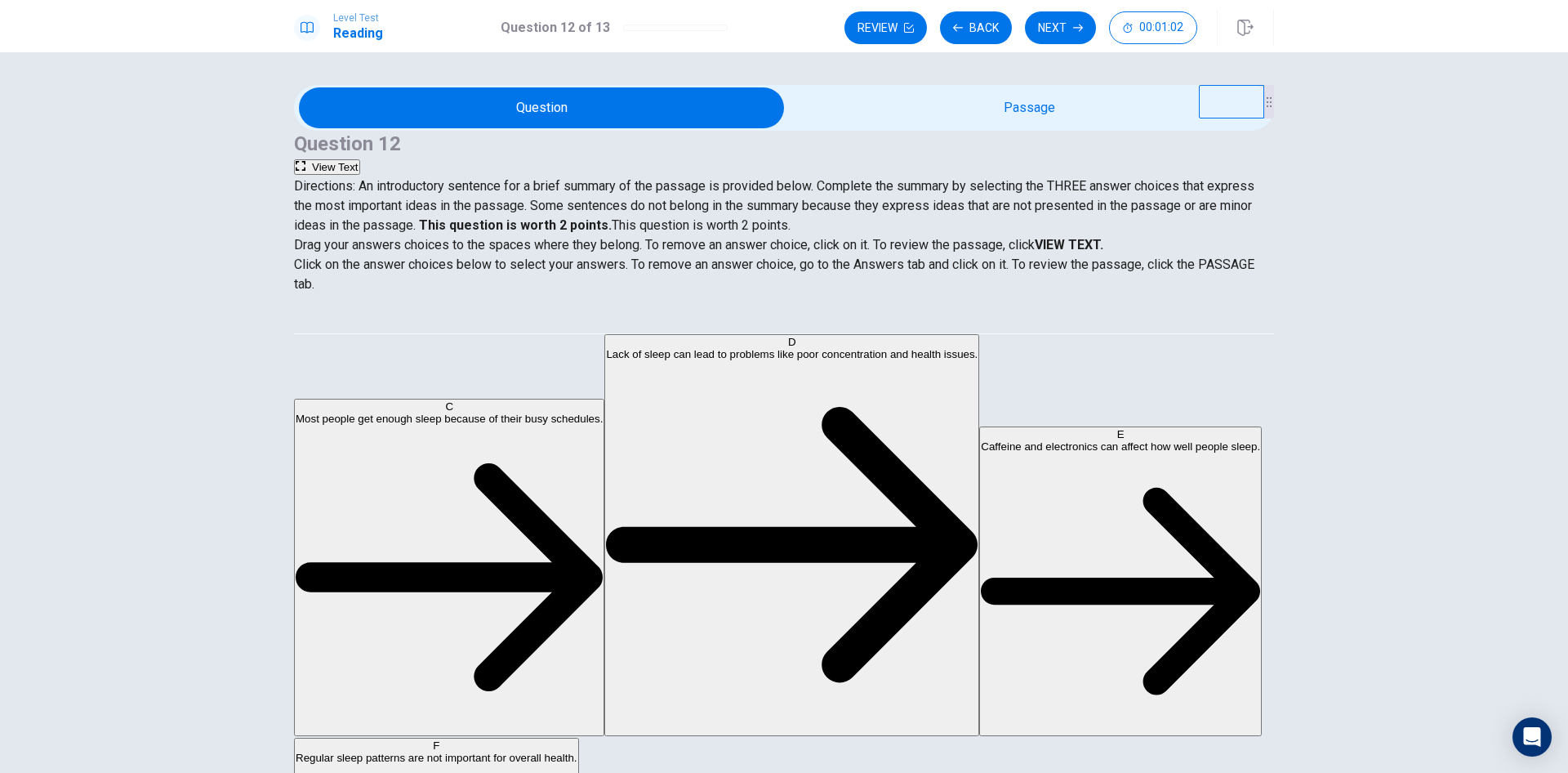
scroll to position [108, 0]
click at [306, 161] on icon "button" at bounding box center [300, 165] width 10 height 10
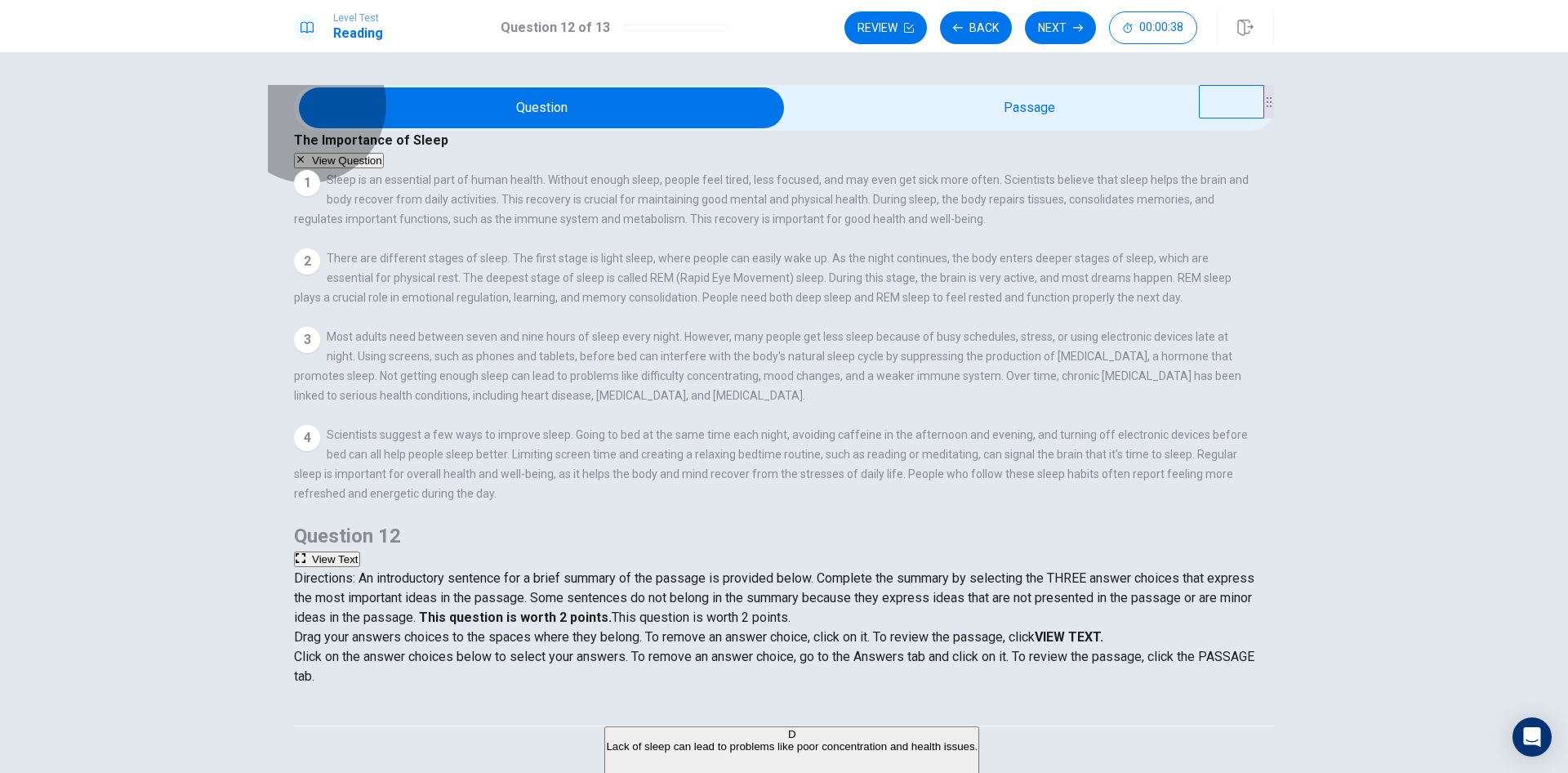
click at [384, 153] on button "View Question" at bounding box center [339, 160] width 90 height 15
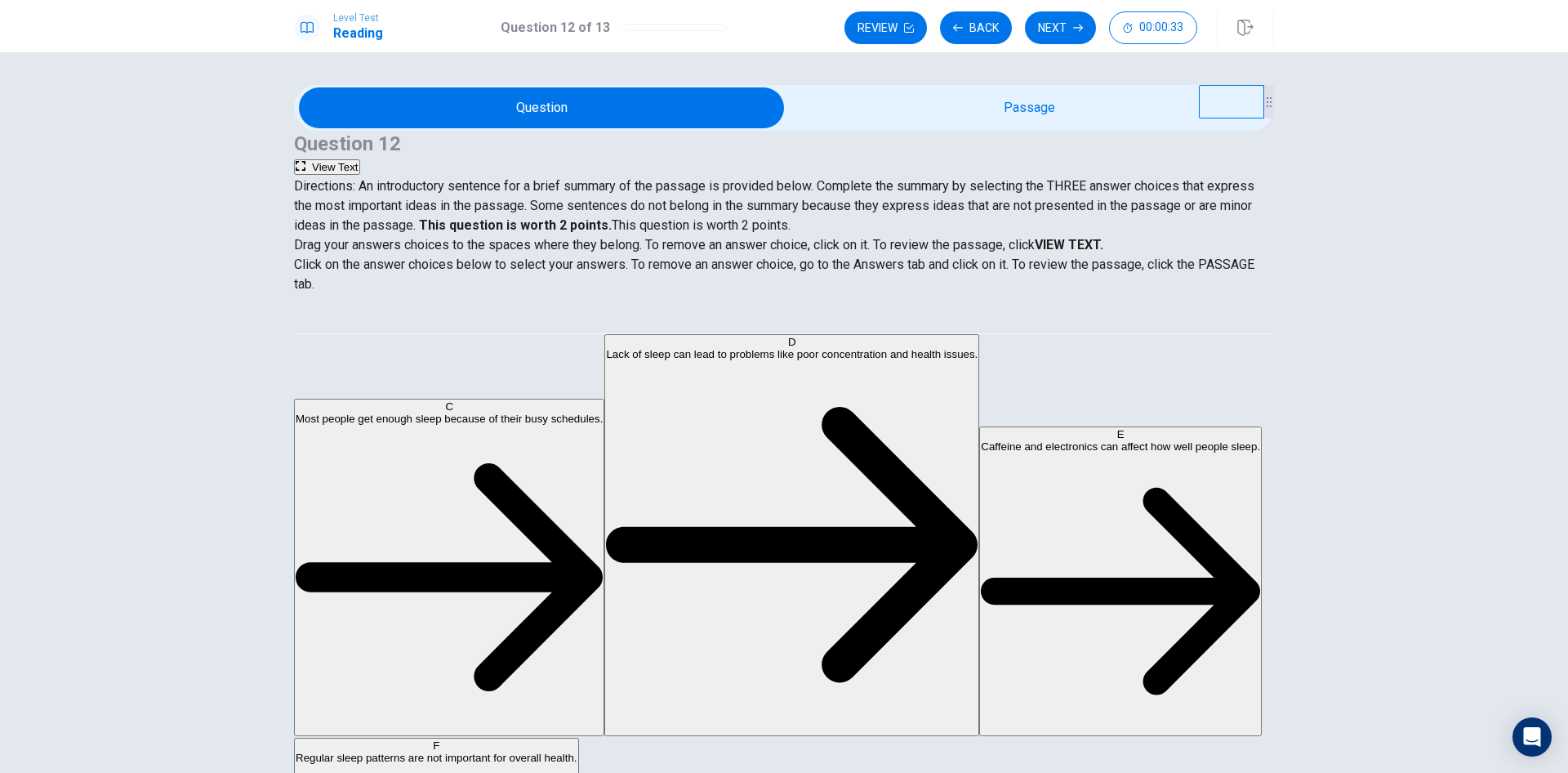
drag, startPoint x: 403, startPoint y: 594, endPoint x: 687, endPoint y: 546, distance: 288.0
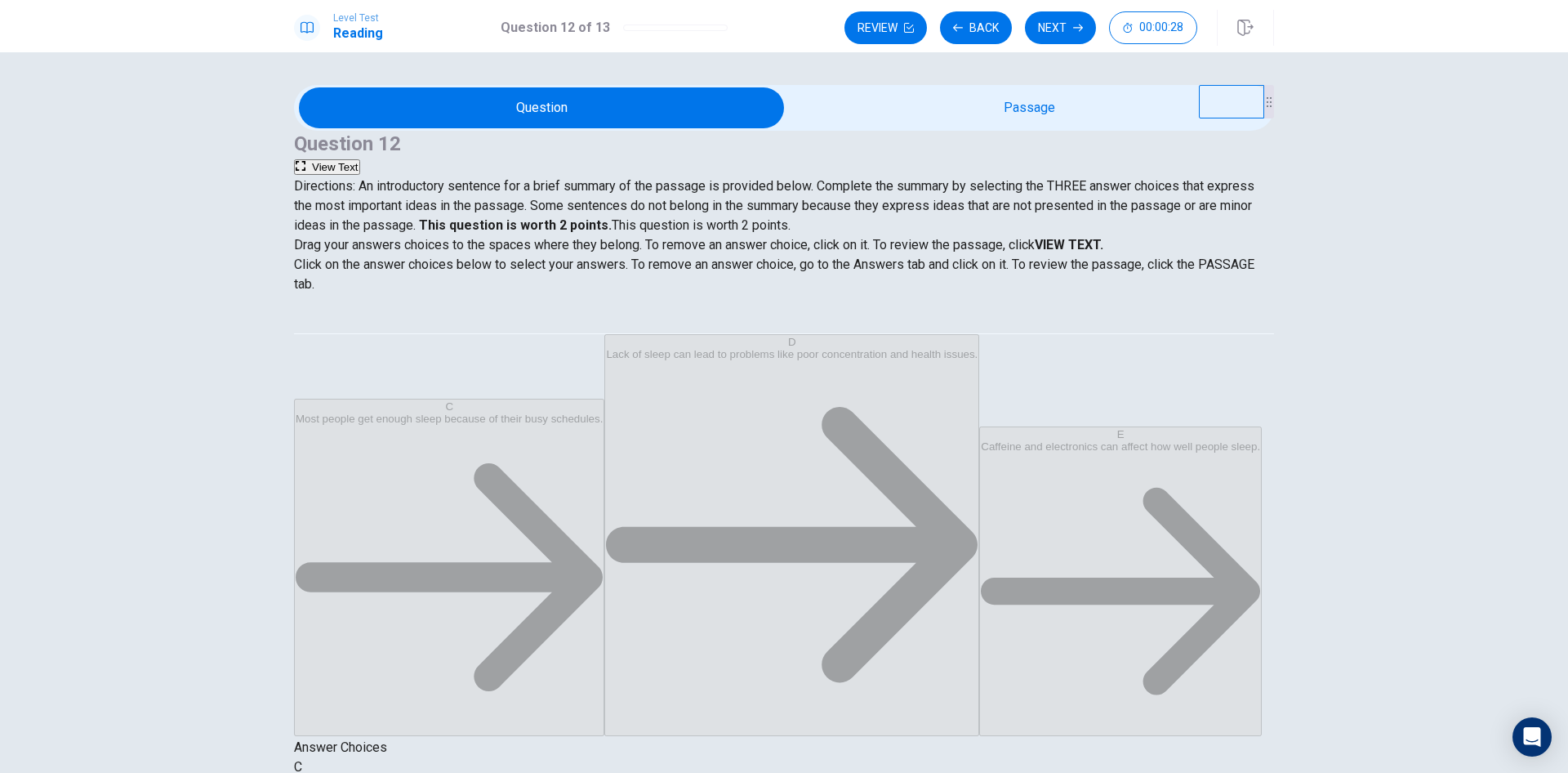
scroll to position [0, 0]
click at [1056, 27] on button "Next" at bounding box center [1060, 28] width 71 height 32
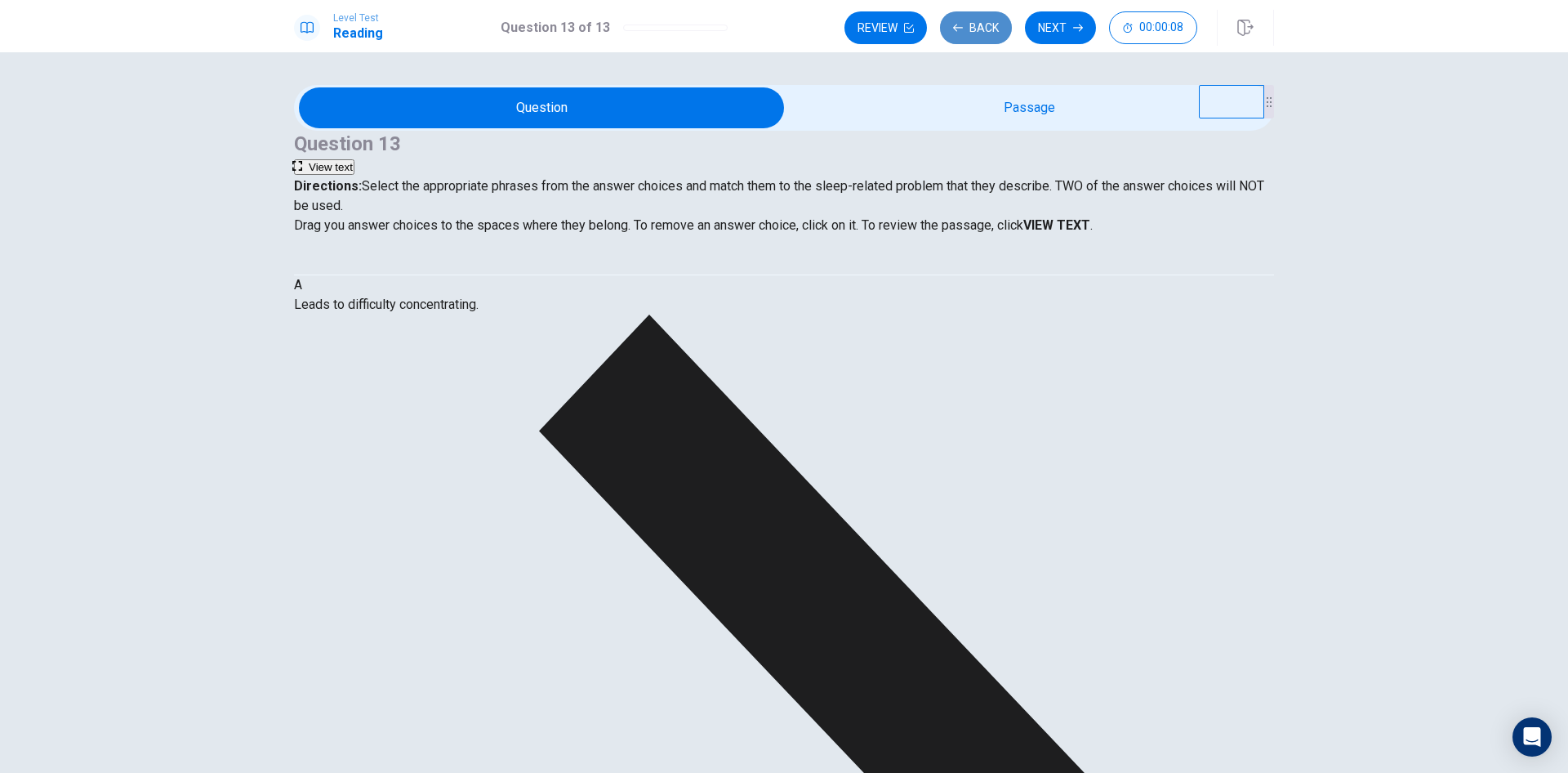
click at [977, 26] on button "Back" at bounding box center [976, 28] width 72 height 32
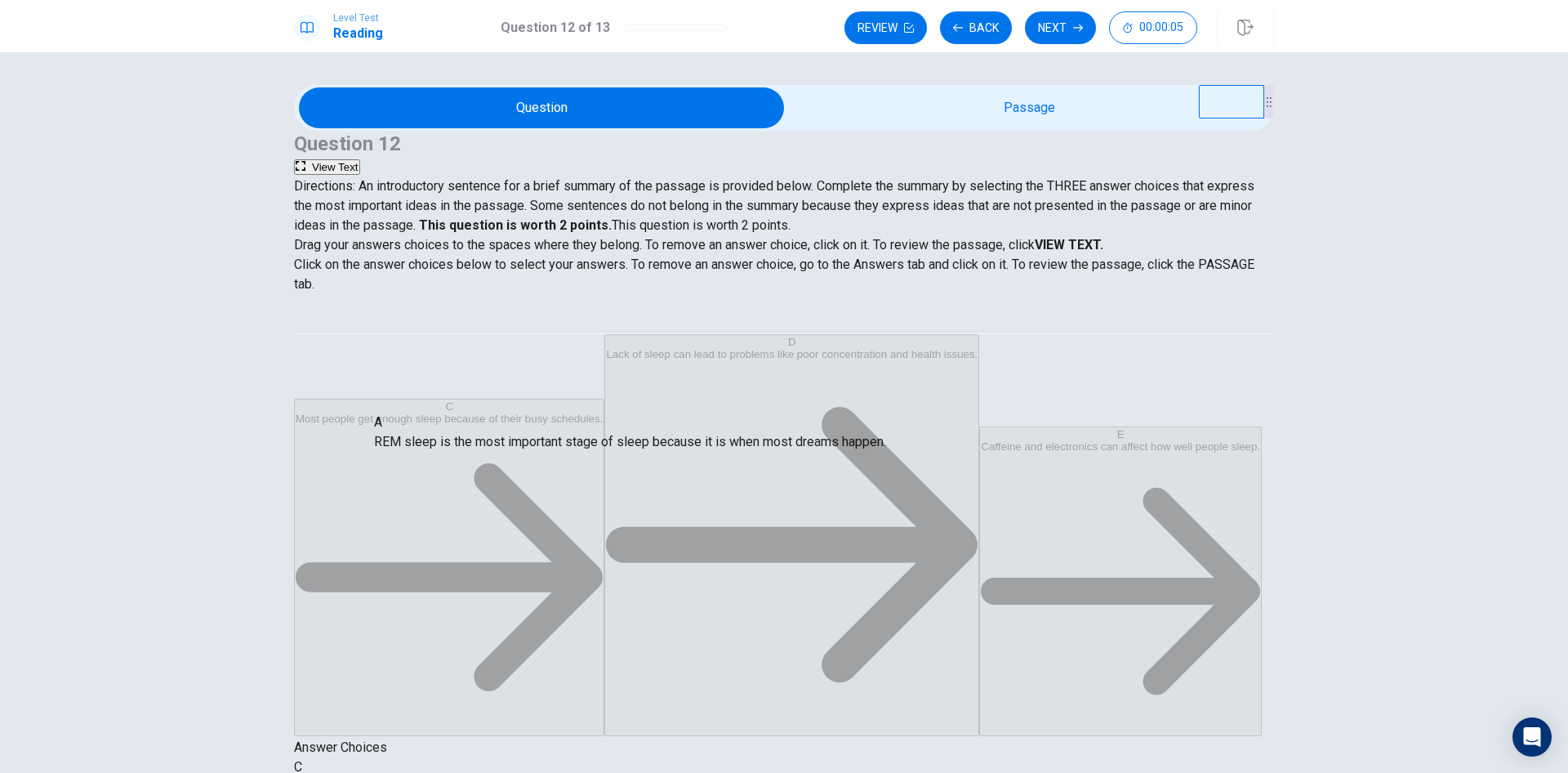
drag, startPoint x: 705, startPoint y: 412, endPoint x: 384, endPoint y: 436, distance: 321.9
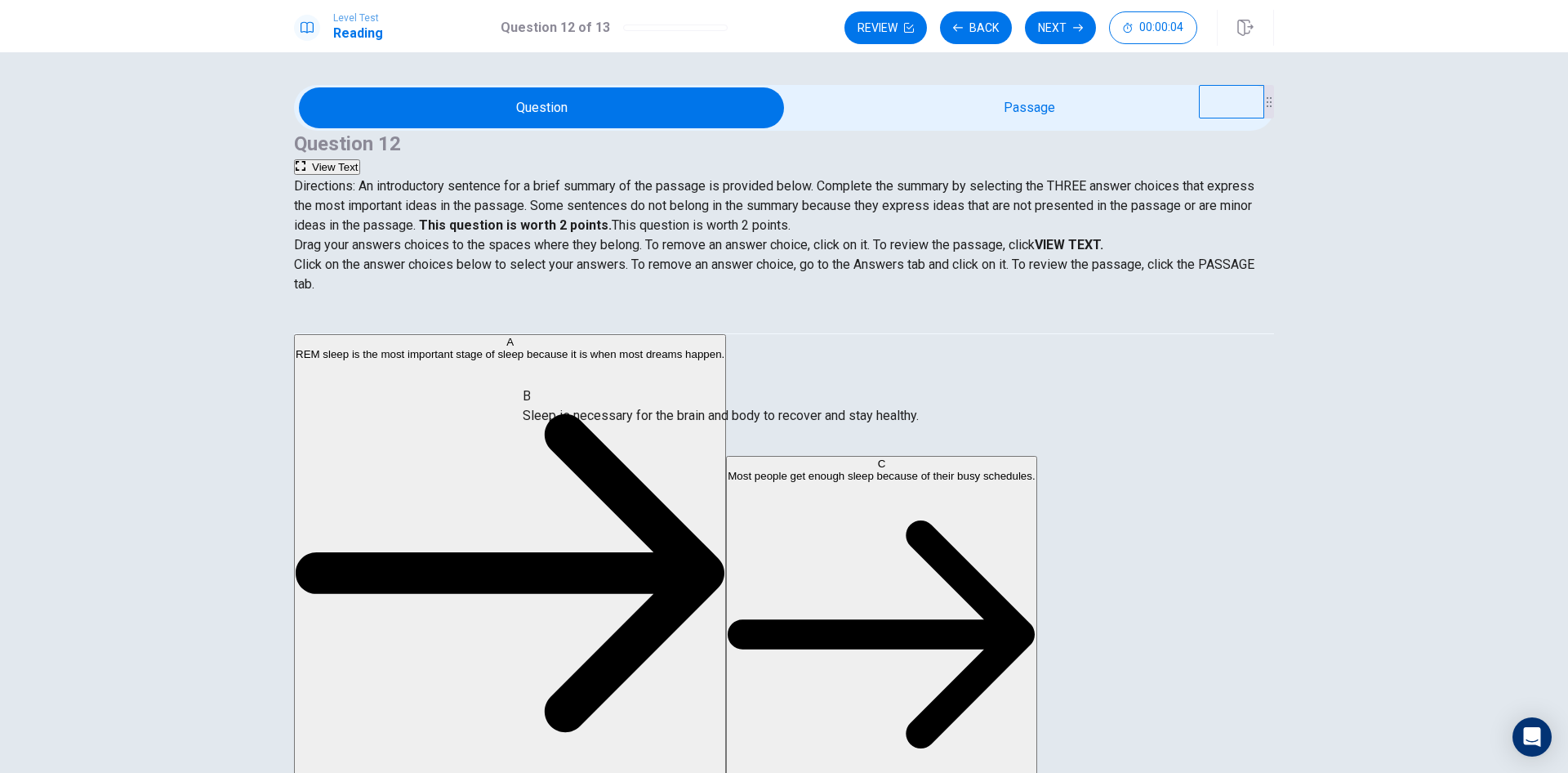
drag, startPoint x: 714, startPoint y: 416, endPoint x: 604, endPoint y: 424, distance: 110.3
drag, startPoint x: 594, startPoint y: 427, endPoint x: 546, endPoint y: 434, distance: 48.5
drag, startPoint x: 689, startPoint y: 413, endPoint x: 403, endPoint y: 490, distance: 296.2
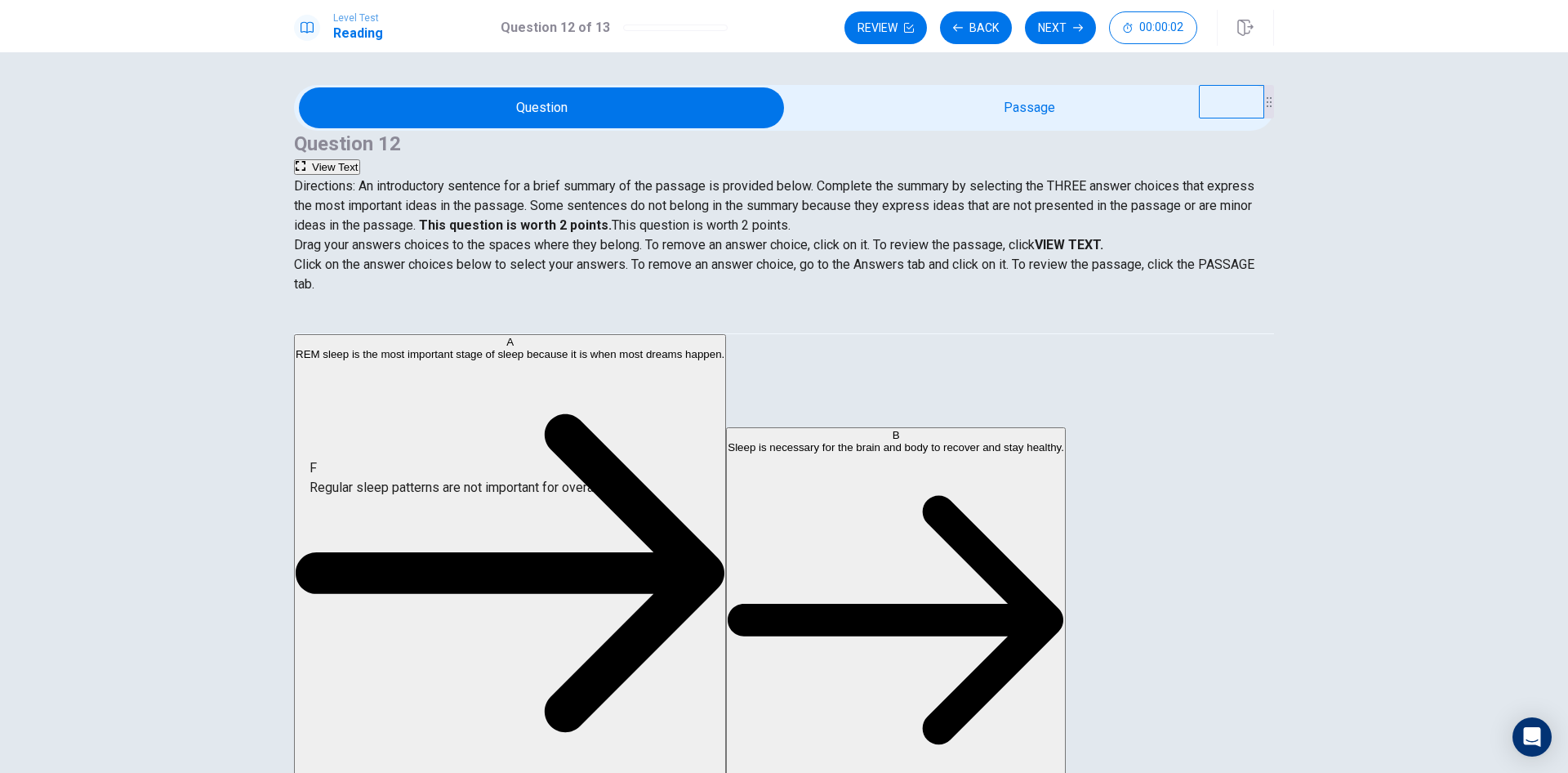
drag, startPoint x: 679, startPoint y: 424, endPoint x: 369, endPoint y: 493, distance: 317.6
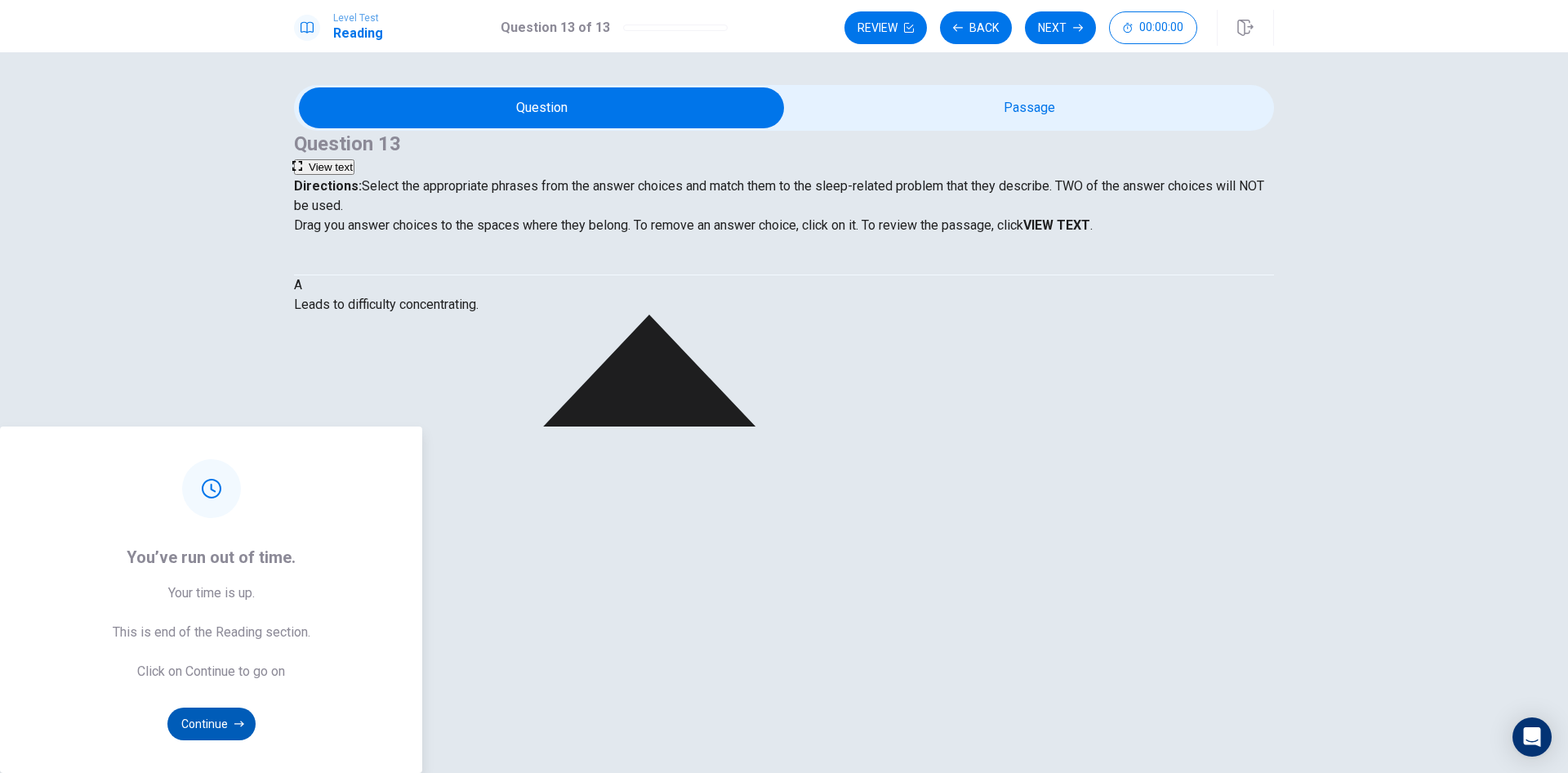
click at [256, 707] on button "Continue" at bounding box center [211, 724] width 88 height 32
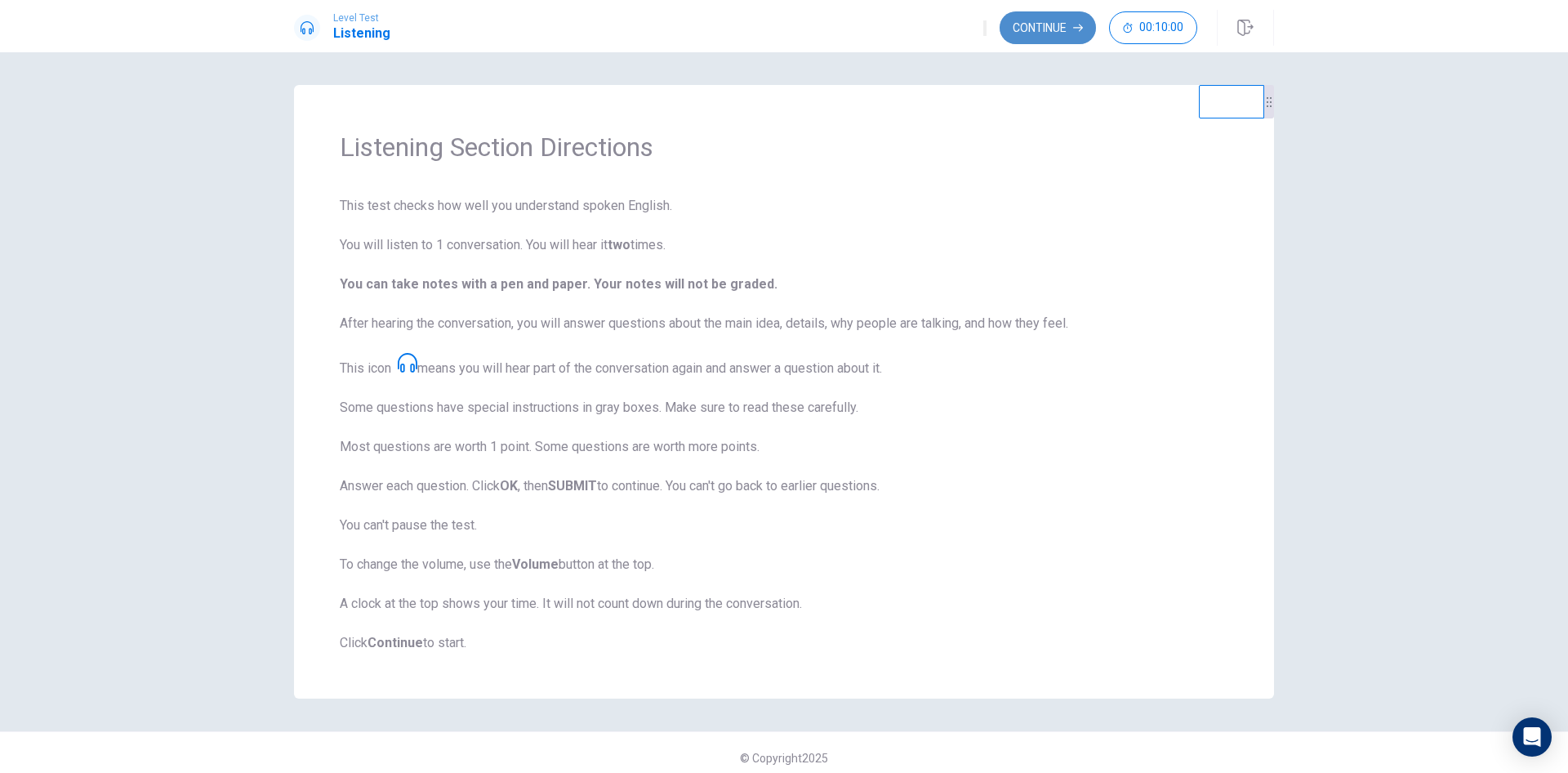
click at [1051, 29] on button "Continue" at bounding box center [1048, 28] width 96 height 32
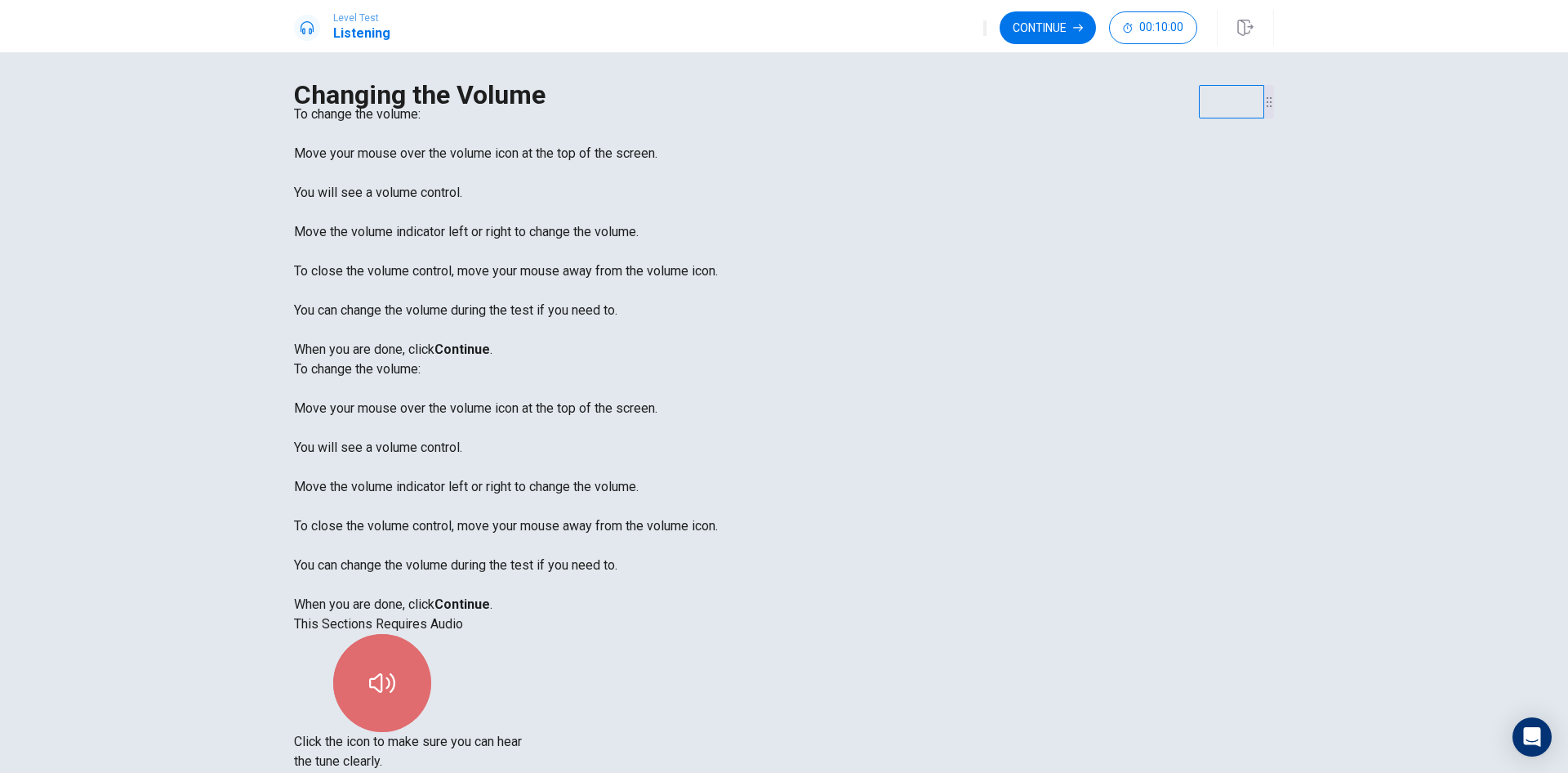
click at [395, 670] on icon "button" at bounding box center [382, 682] width 26 height 26
click at [1033, 31] on button "Continue" at bounding box center [1048, 28] width 96 height 32
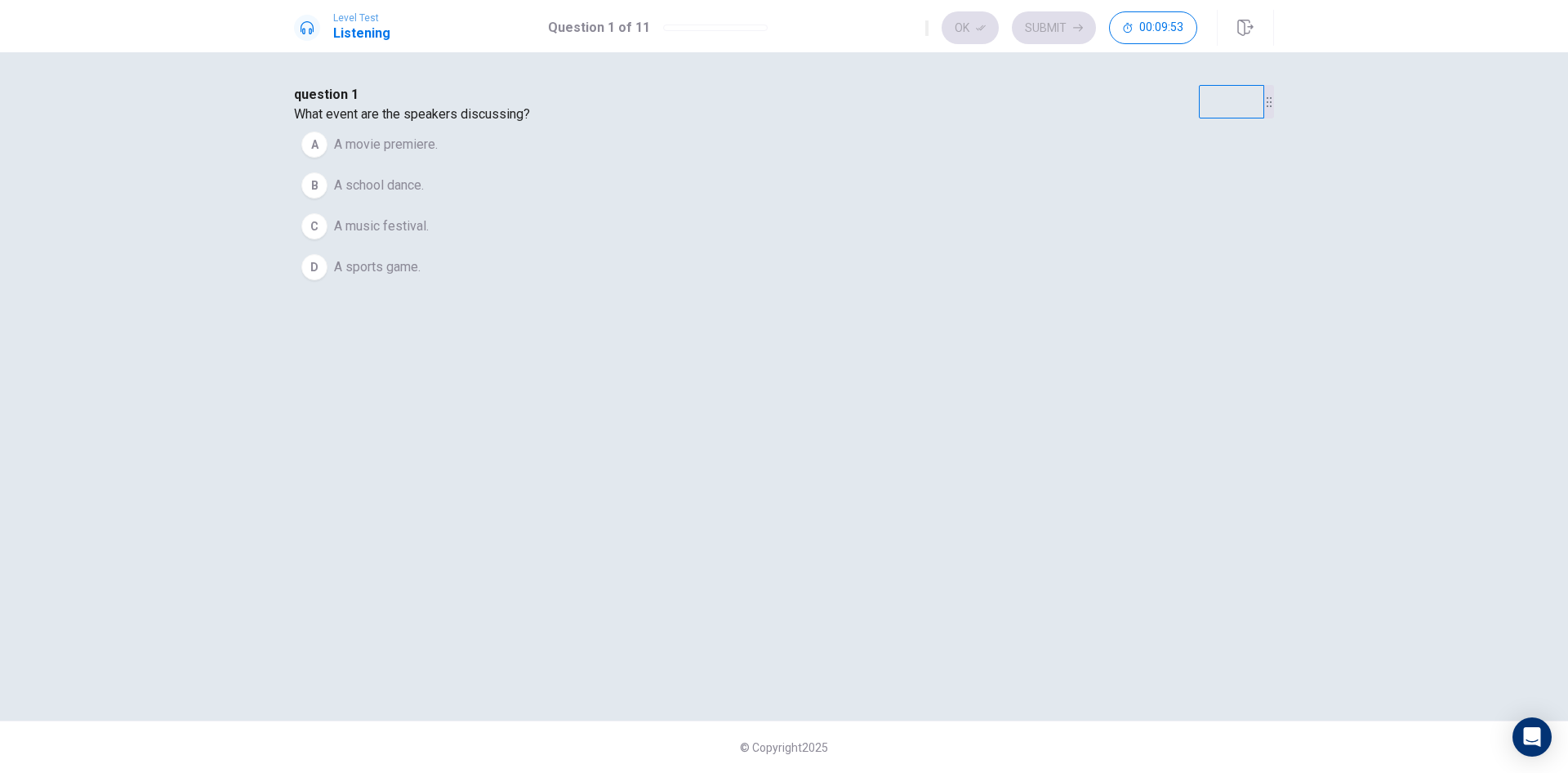
click at [328, 239] on div "C" at bounding box center [314, 226] width 26 height 26
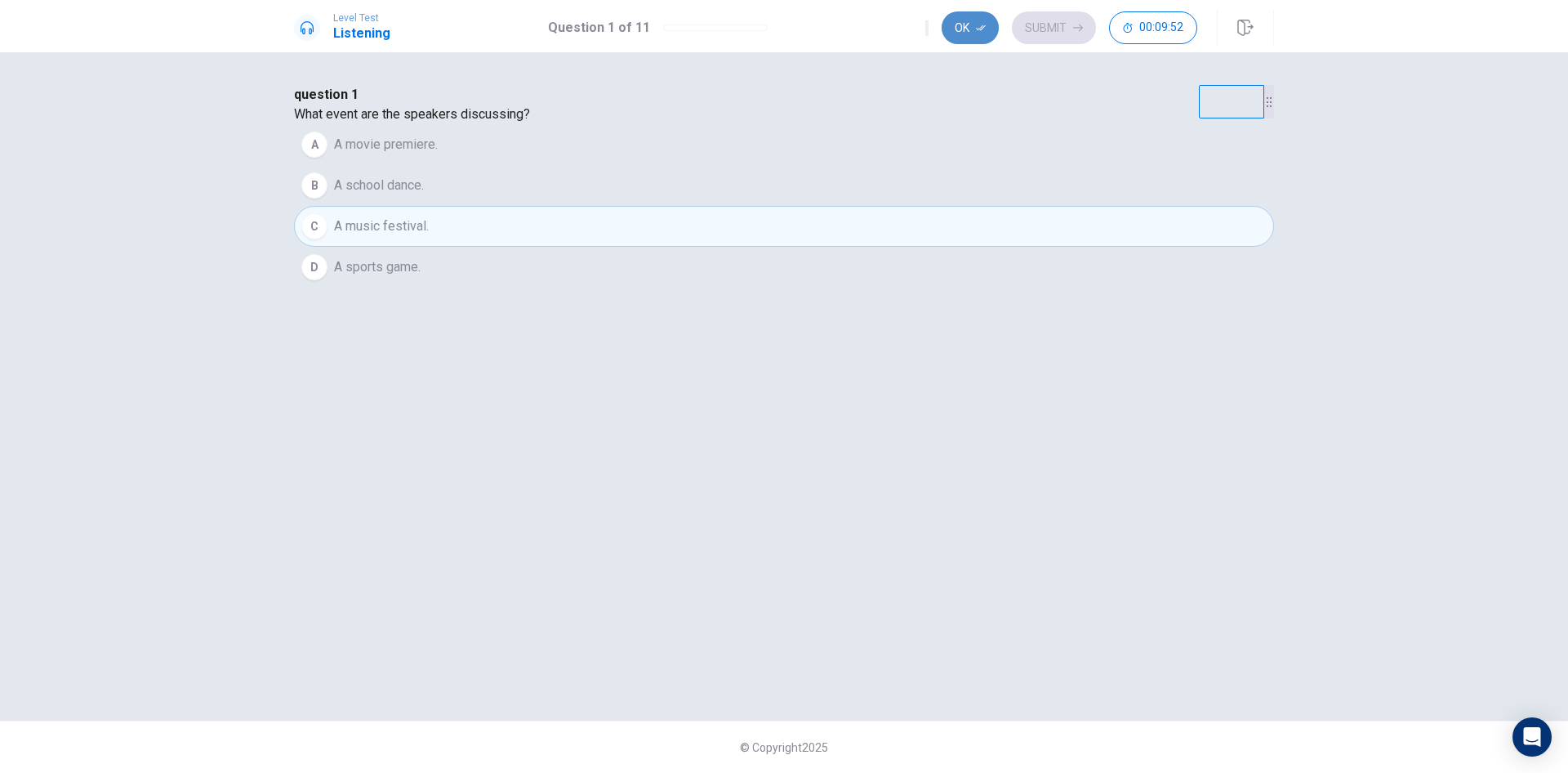
click at [963, 31] on button "Ok" at bounding box center [970, 28] width 58 height 32
click at [1055, 21] on button "Submit" at bounding box center [1054, 28] width 84 height 32
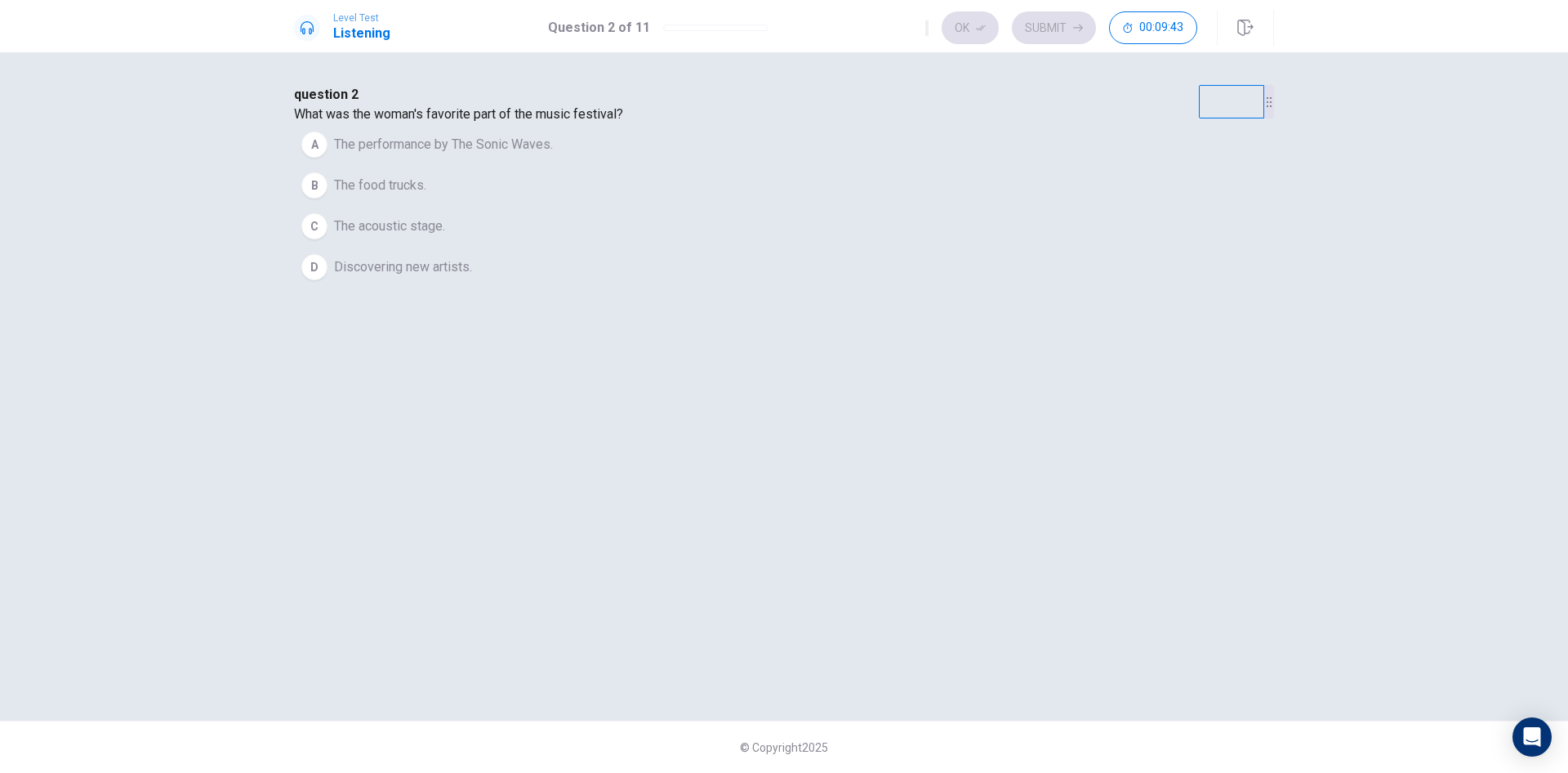
click at [328, 239] on div "C" at bounding box center [314, 226] width 26 height 26
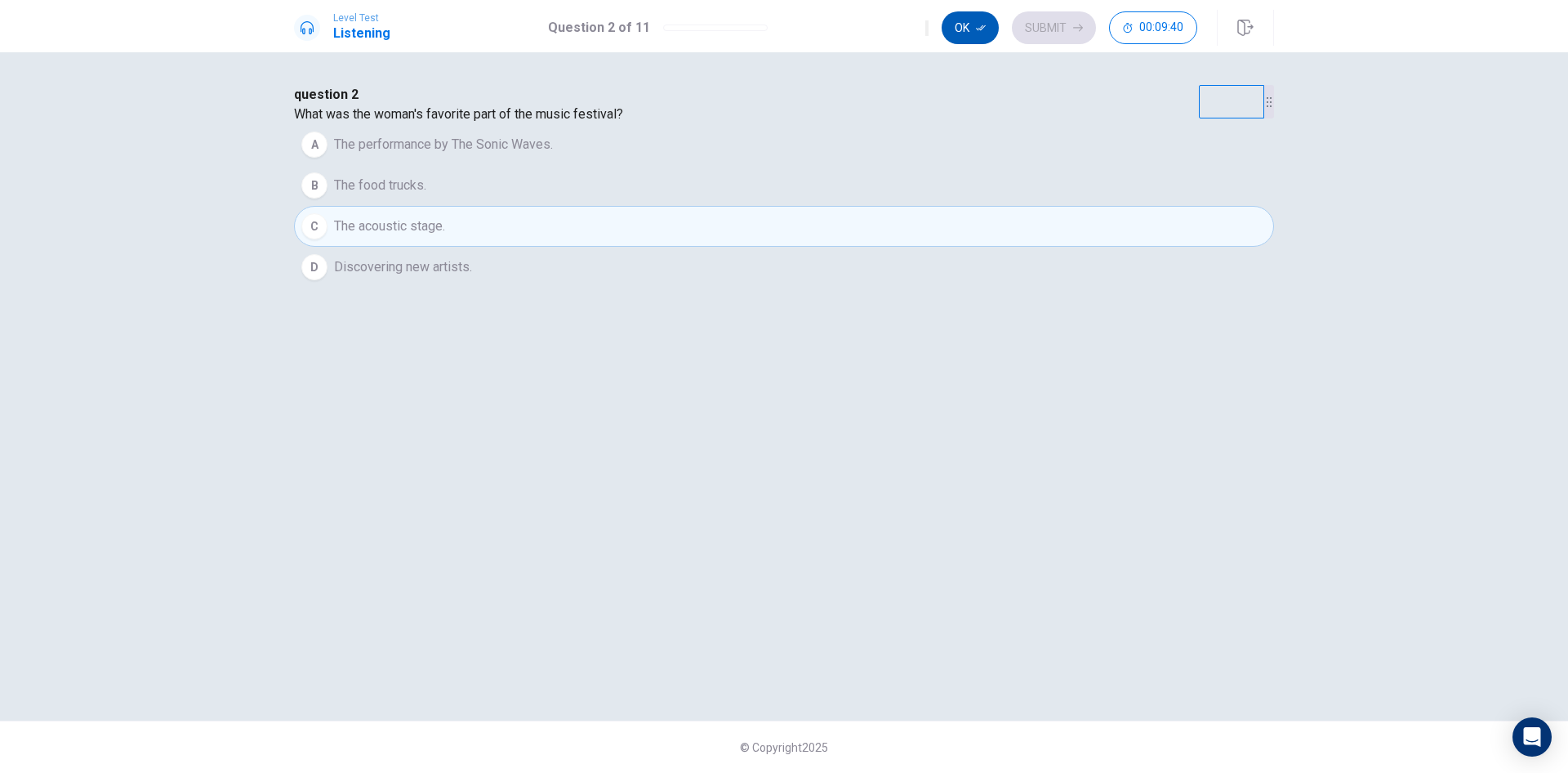
click at [961, 28] on button "Ok" at bounding box center [970, 28] width 58 height 32
click at [1046, 28] on button "Submit" at bounding box center [1054, 28] width 84 height 32
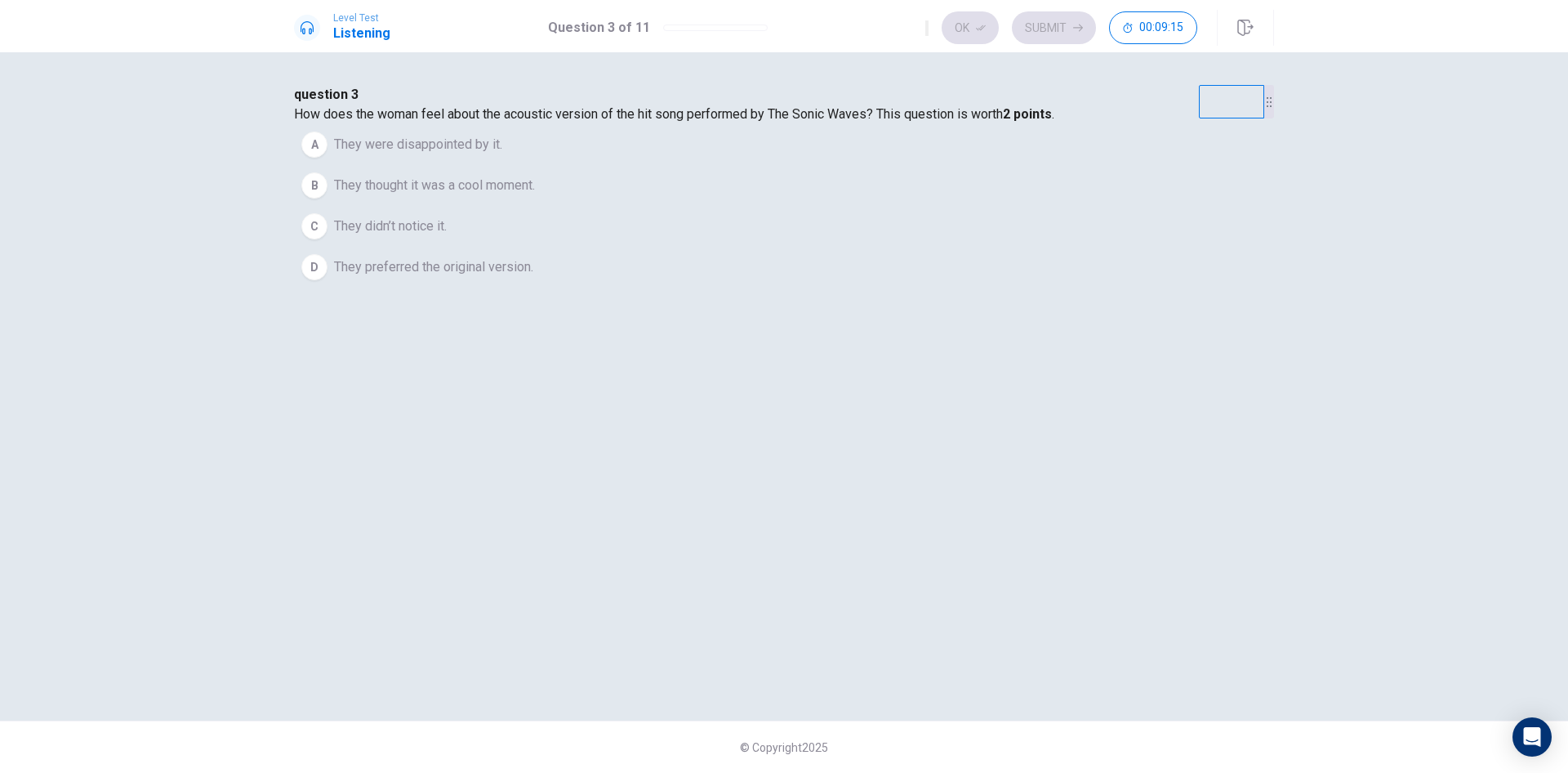
click at [328, 199] on div "B" at bounding box center [314, 185] width 26 height 26
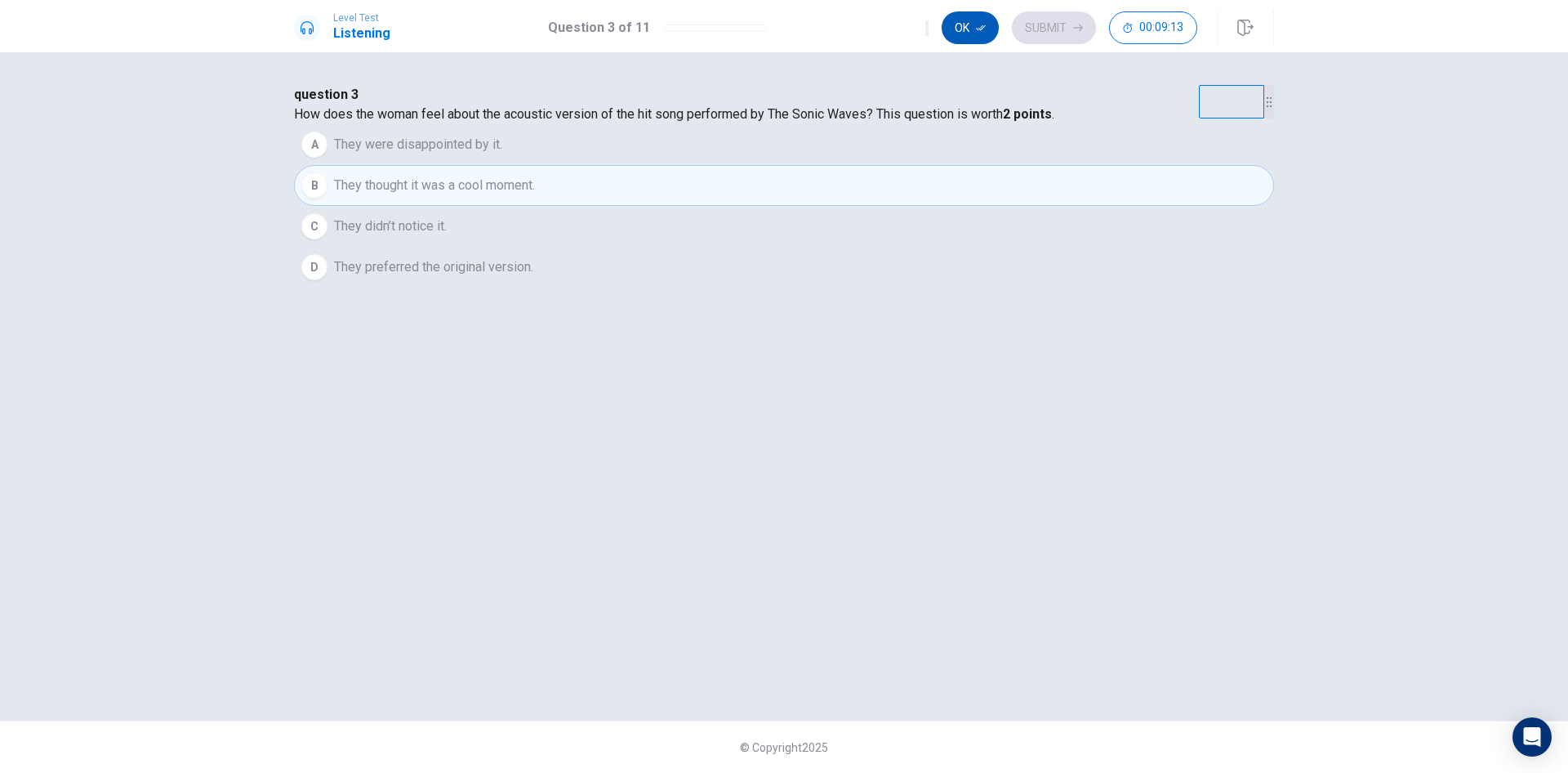
click at [966, 30] on button "Ok" at bounding box center [970, 28] width 58 height 32
click at [1053, 23] on button "Submit" at bounding box center [1054, 28] width 84 height 32
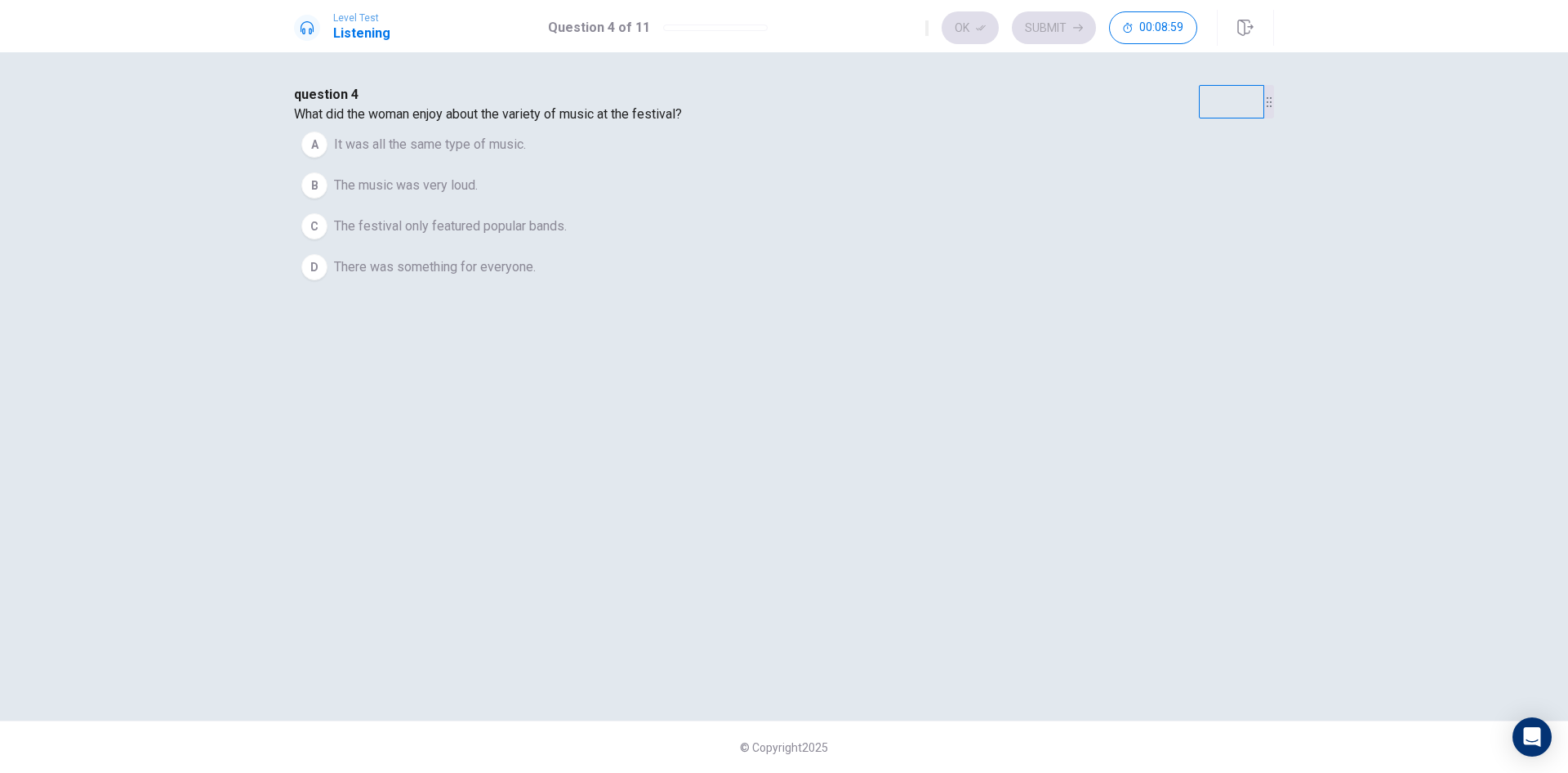
click at [328, 157] on div "A" at bounding box center [314, 144] width 26 height 26
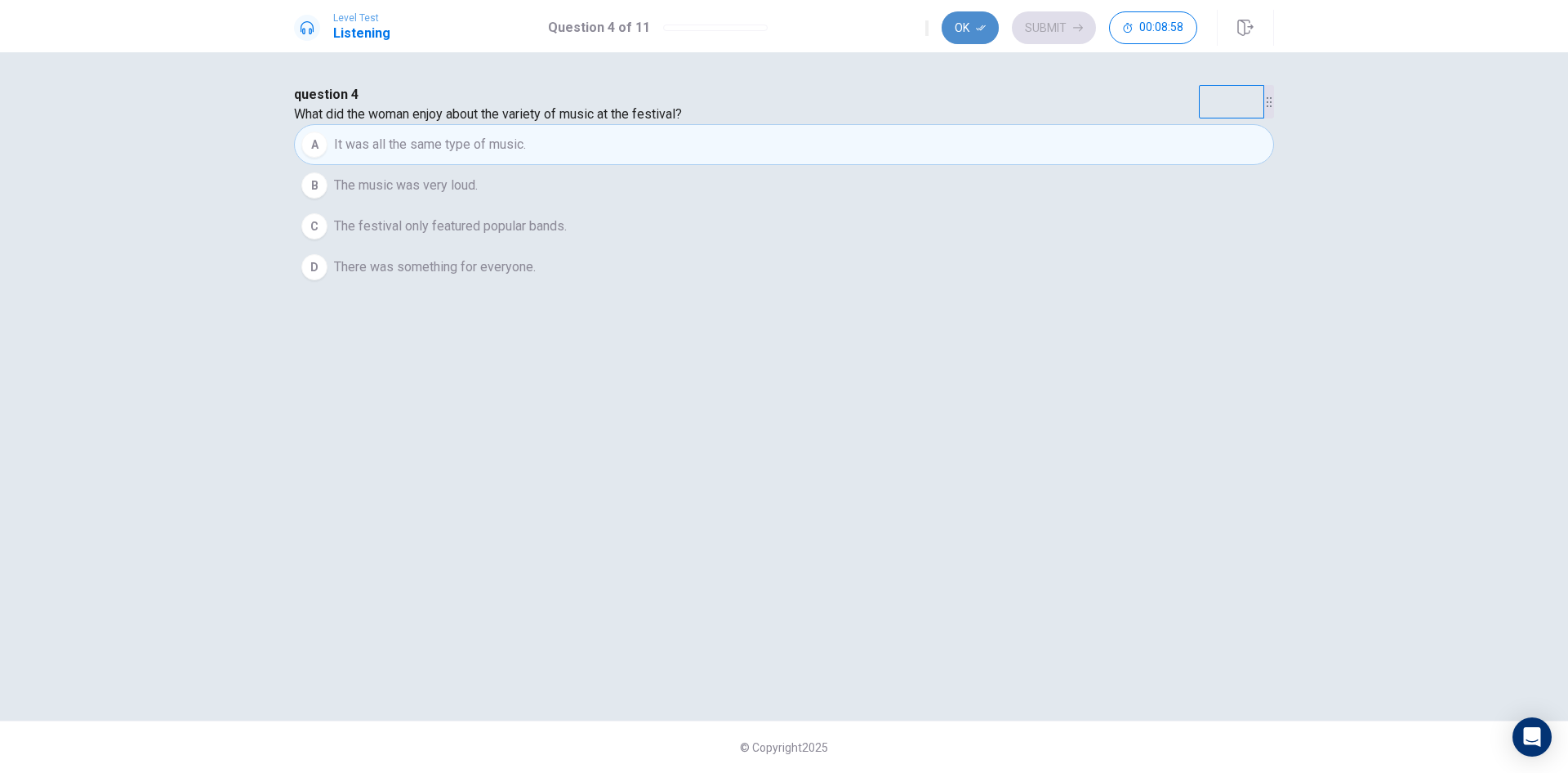
click at [970, 31] on button "Ok" at bounding box center [970, 28] width 58 height 32
click at [1053, 34] on button "Submit" at bounding box center [1054, 28] width 84 height 32
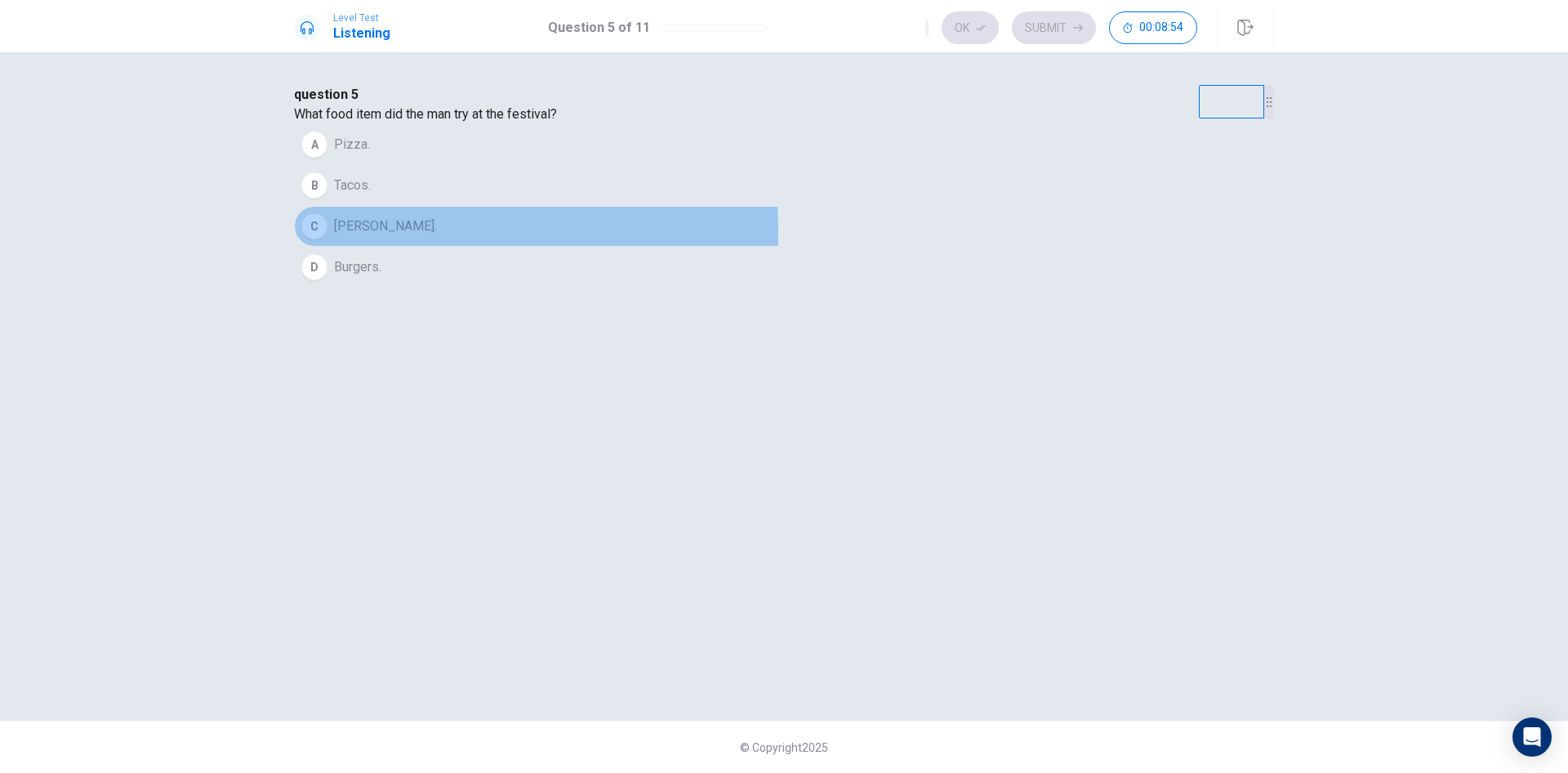
click at [437, 236] on span "[PERSON_NAME]." at bounding box center [385, 227] width 103 height 20
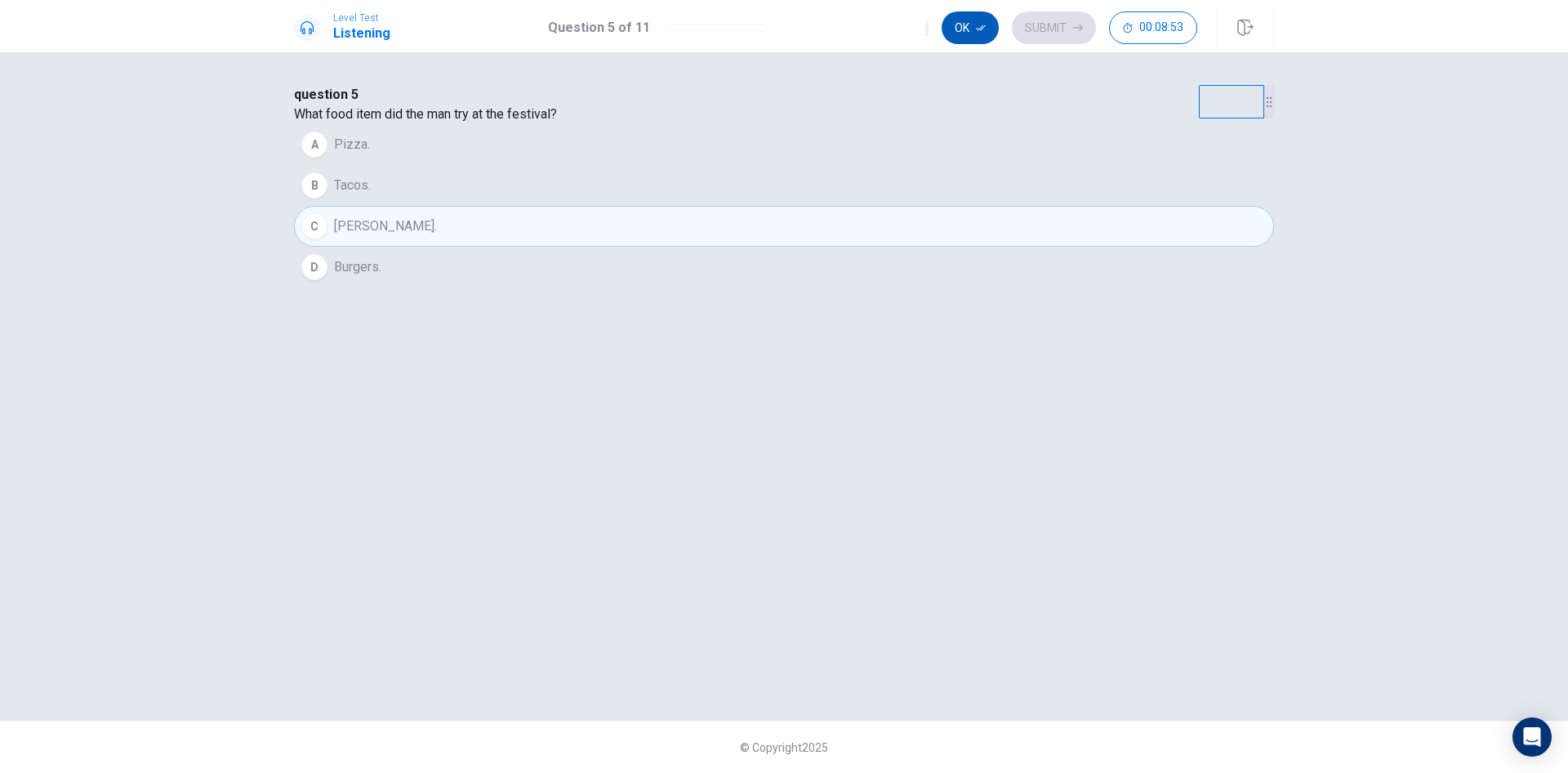
click at [963, 24] on button "Ok" at bounding box center [970, 28] width 58 height 32
click at [1055, 22] on button "Submit" at bounding box center [1054, 28] width 84 height 32
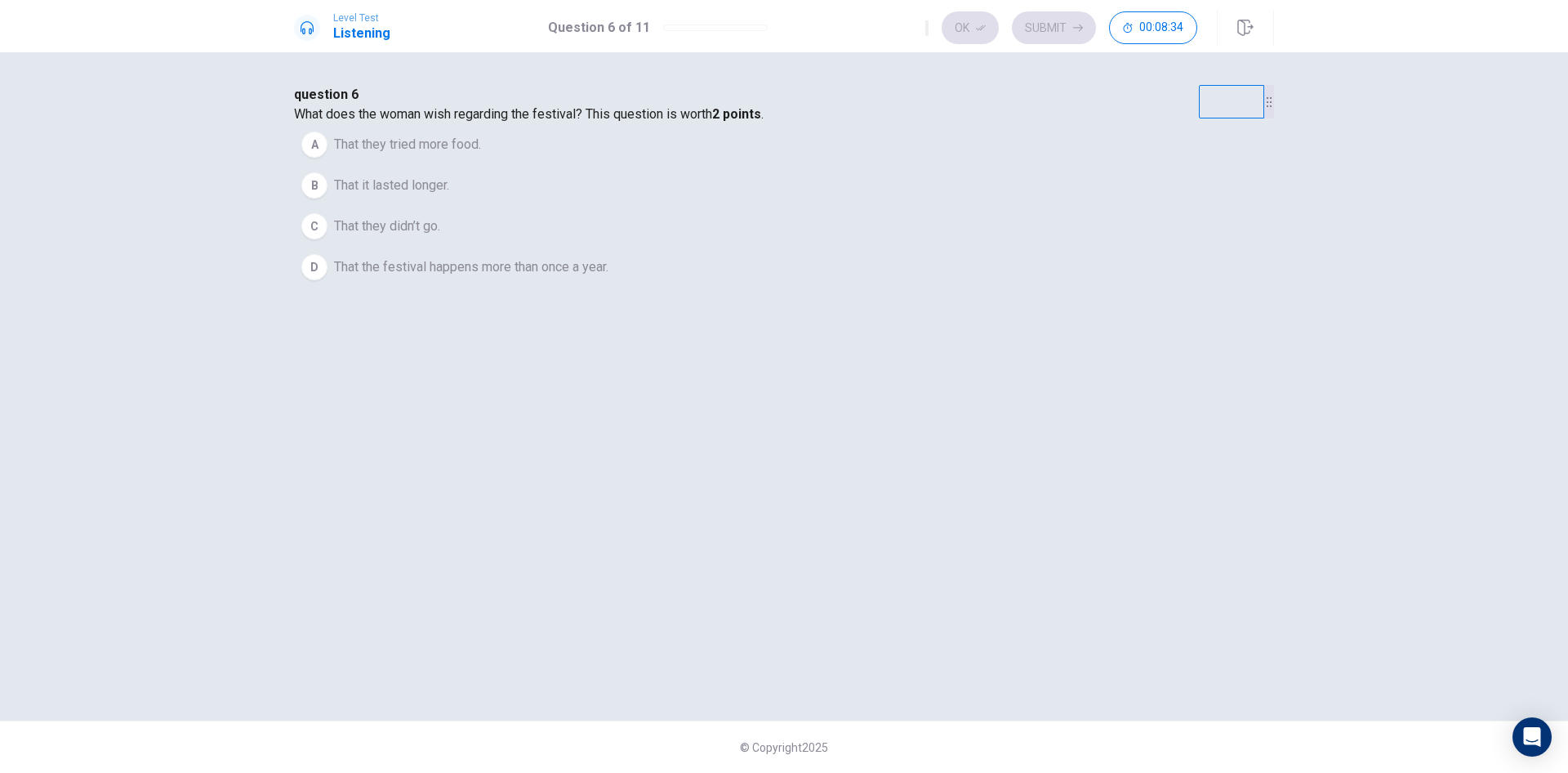
click at [328, 157] on div "A" at bounding box center [314, 144] width 26 height 26
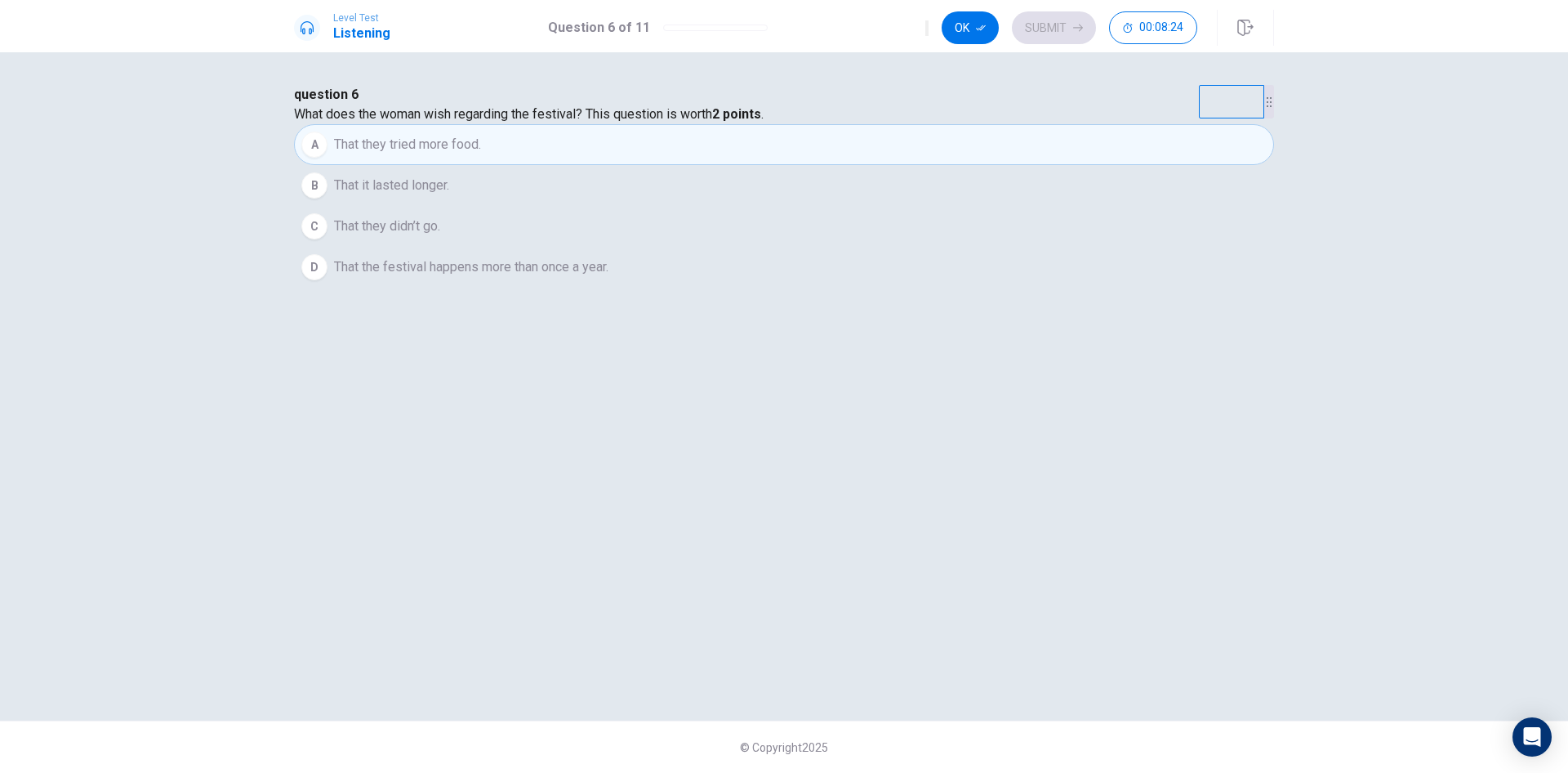
click at [328, 280] on div "D" at bounding box center [314, 267] width 26 height 26
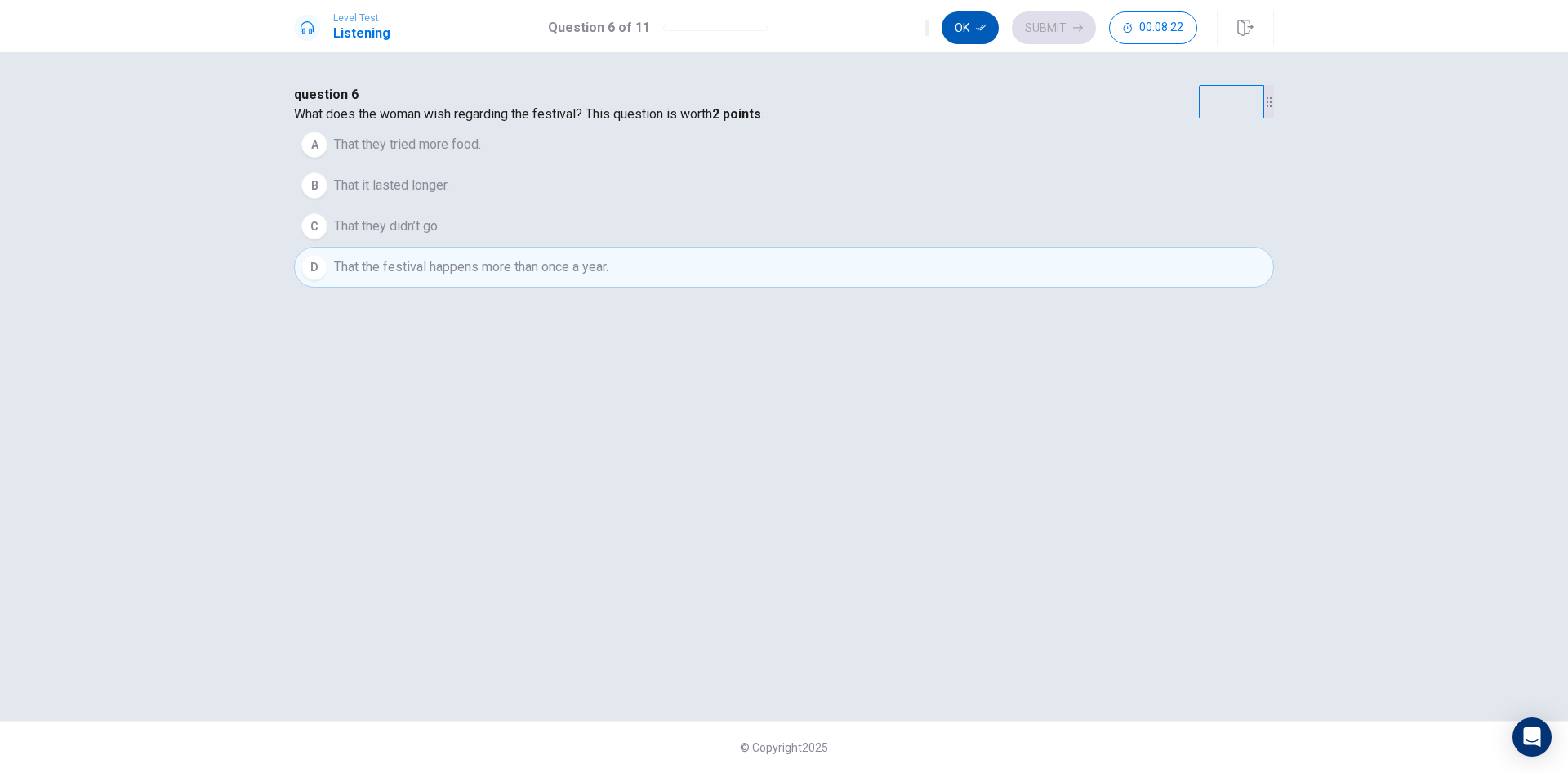
click at [970, 25] on button "Ok" at bounding box center [970, 28] width 58 height 32
click at [1038, 25] on button "Submit" at bounding box center [1054, 28] width 84 height 32
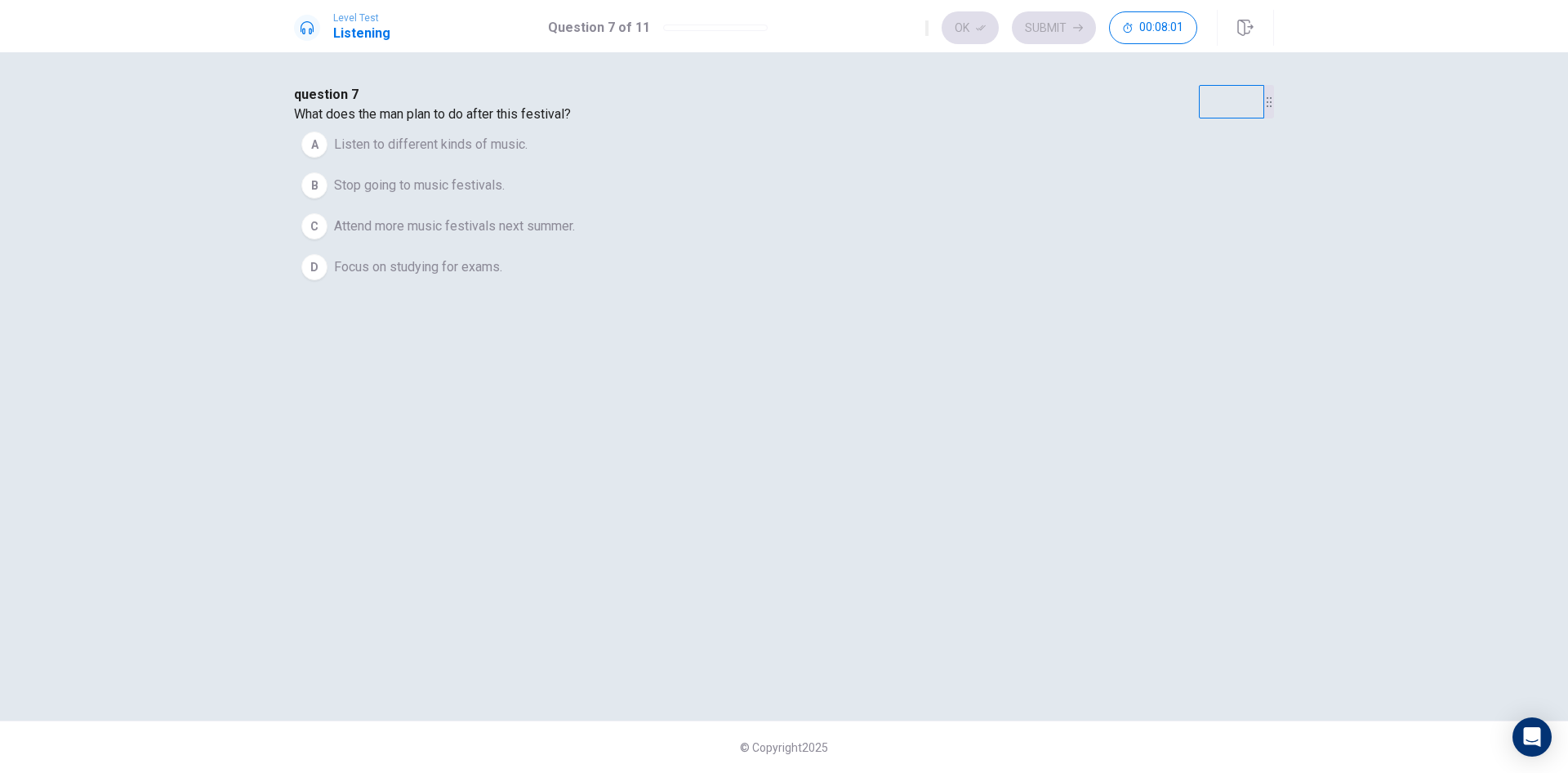
click at [328, 239] on div "C" at bounding box center [314, 226] width 26 height 26
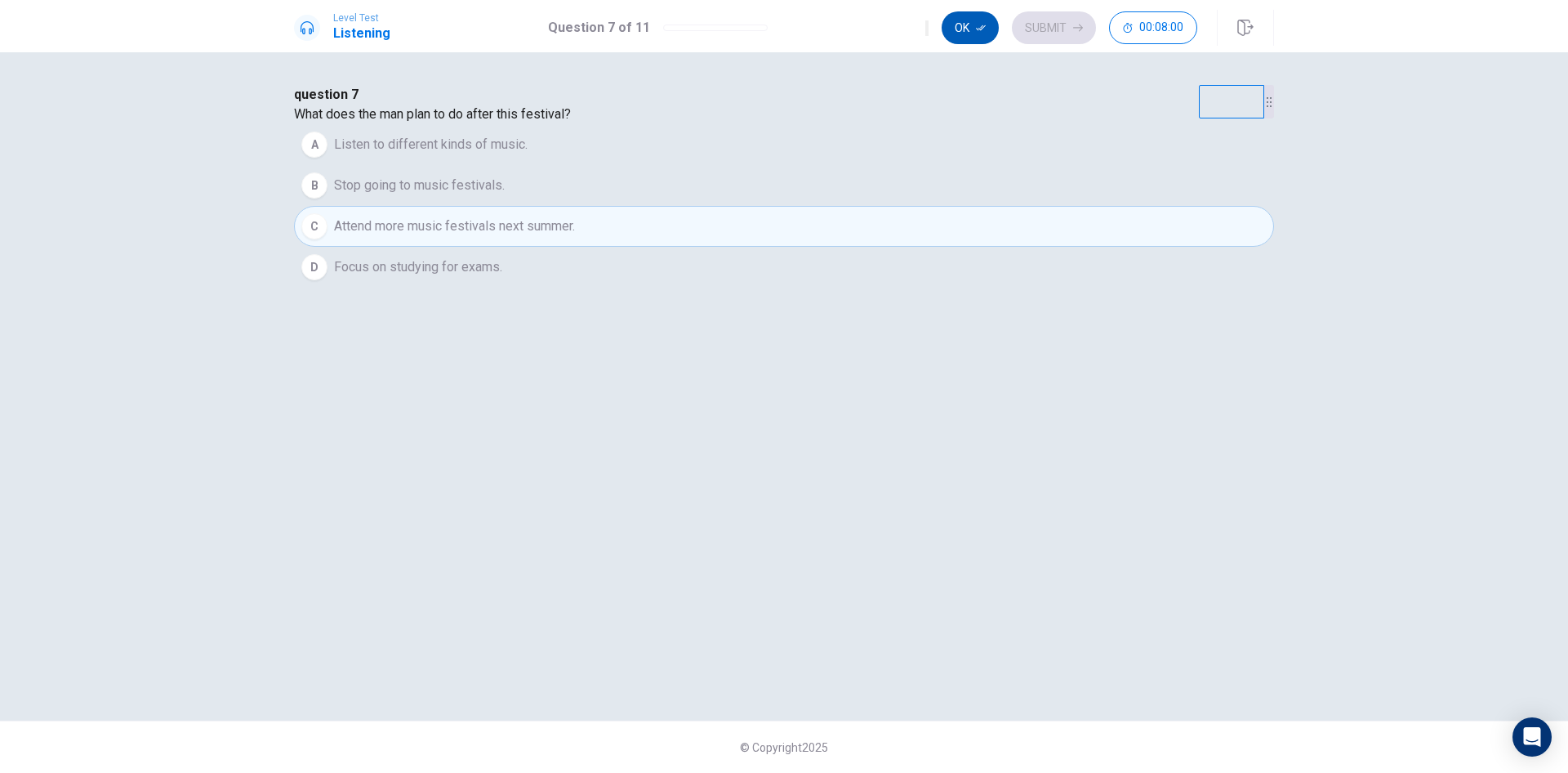
click at [970, 21] on button "Ok" at bounding box center [970, 28] width 58 height 32
click at [1059, 26] on button "Submit" at bounding box center [1054, 28] width 84 height 32
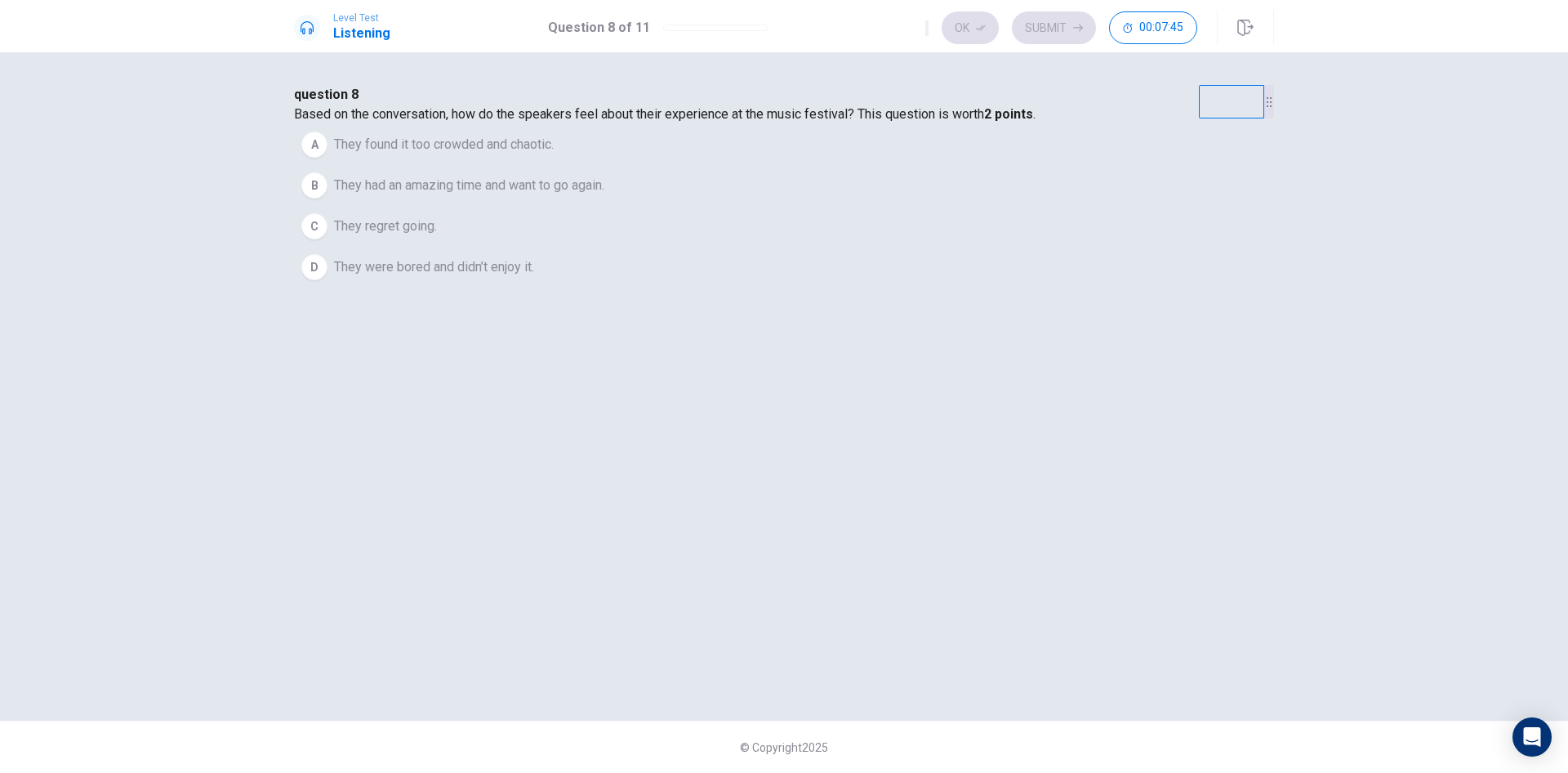
click at [328, 199] on div "B" at bounding box center [314, 185] width 26 height 26
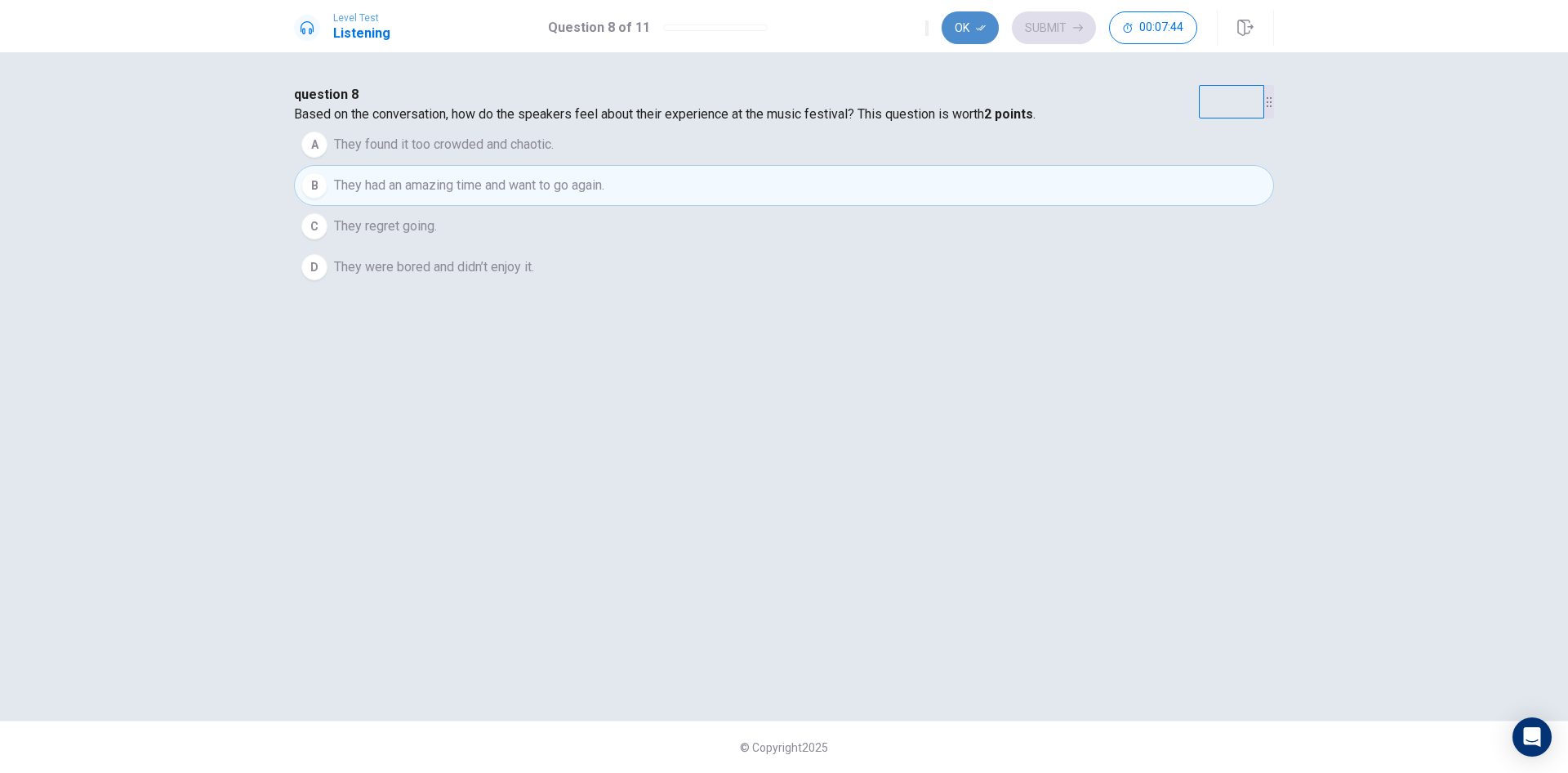
click at [971, 22] on button "Ok" at bounding box center [970, 28] width 58 height 32
click at [1060, 14] on button "Submit" at bounding box center [1054, 28] width 84 height 32
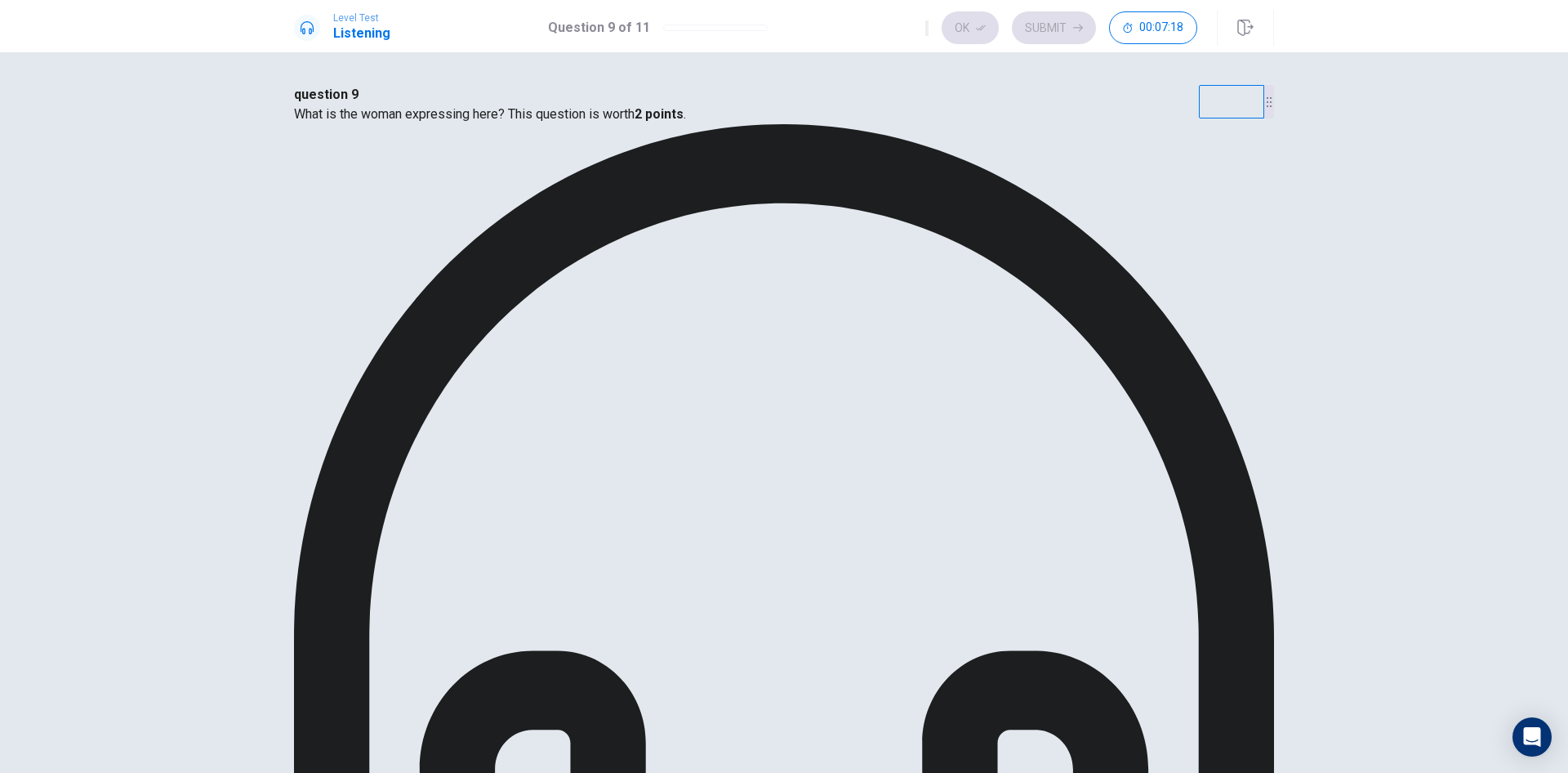
click at [963, 23] on button "Ok" at bounding box center [970, 28] width 58 height 32
click at [1045, 21] on button "Submit" at bounding box center [1054, 28] width 84 height 32
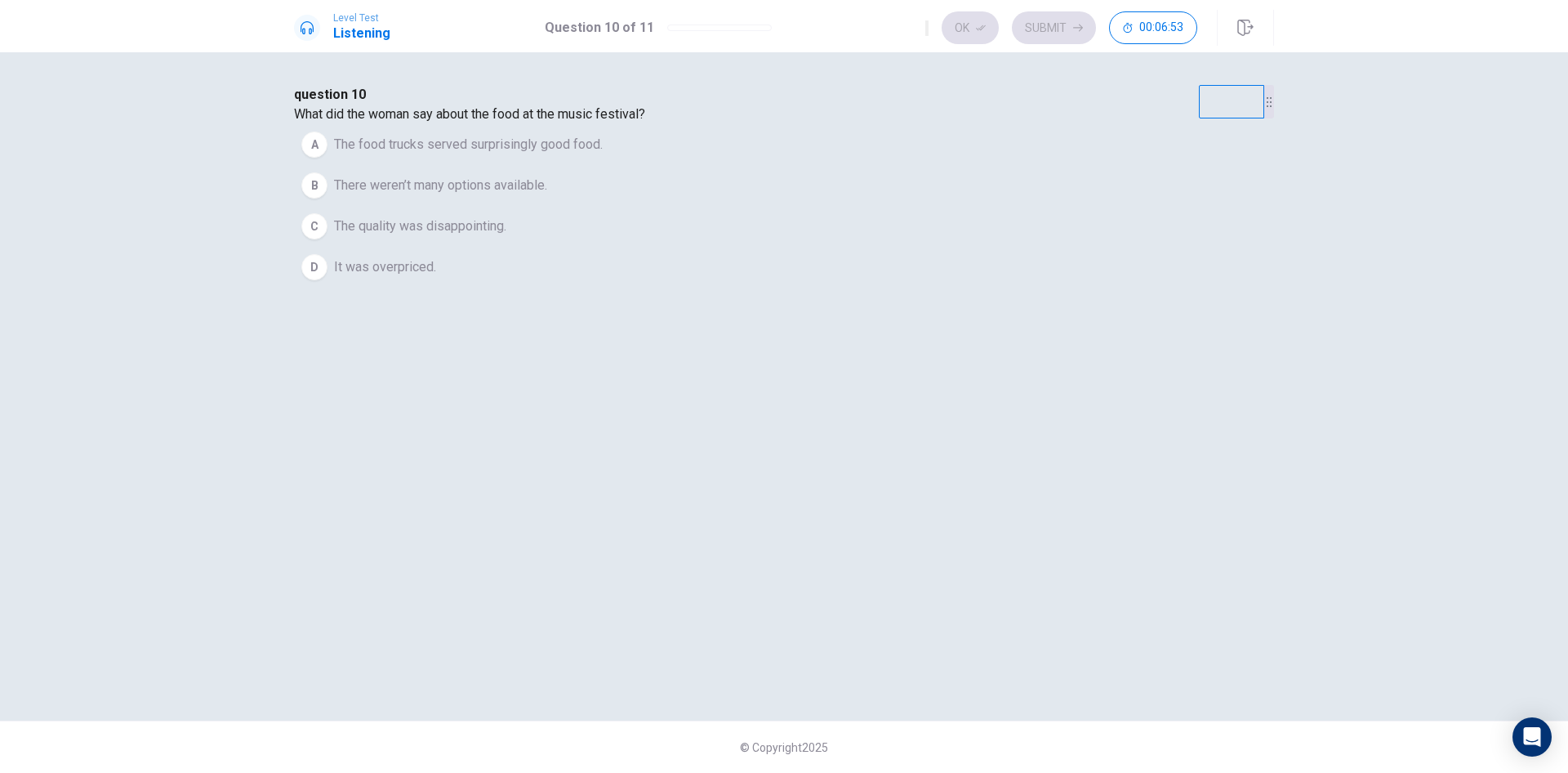
click at [328, 157] on div "A" at bounding box center [314, 144] width 26 height 26
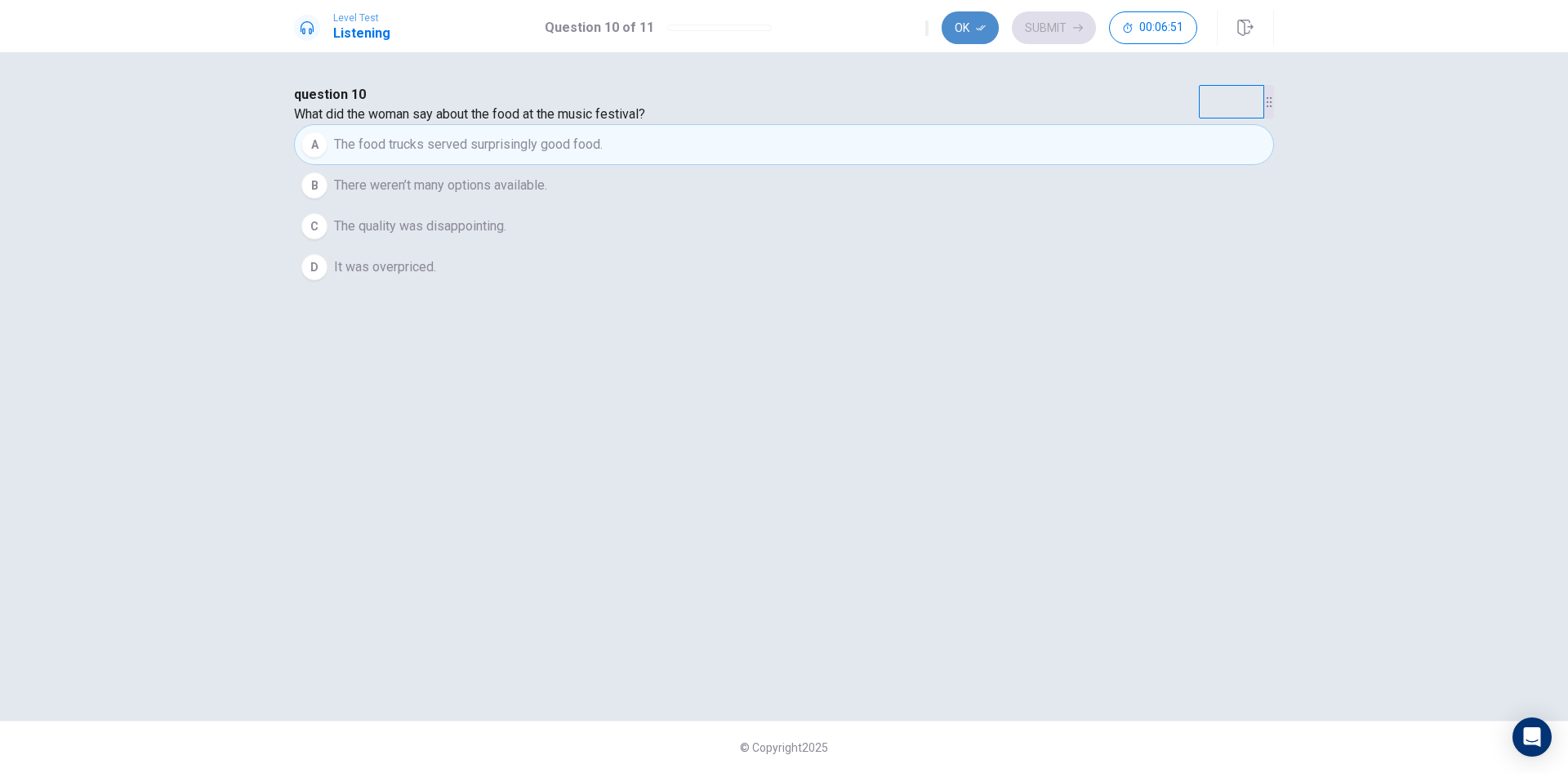
click at [975, 28] on button "Ok" at bounding box center [970, 28] width 58 height 32
click at [1071, 31] on button "Submit" at bounding box center [1054, 28] width 84 height 32
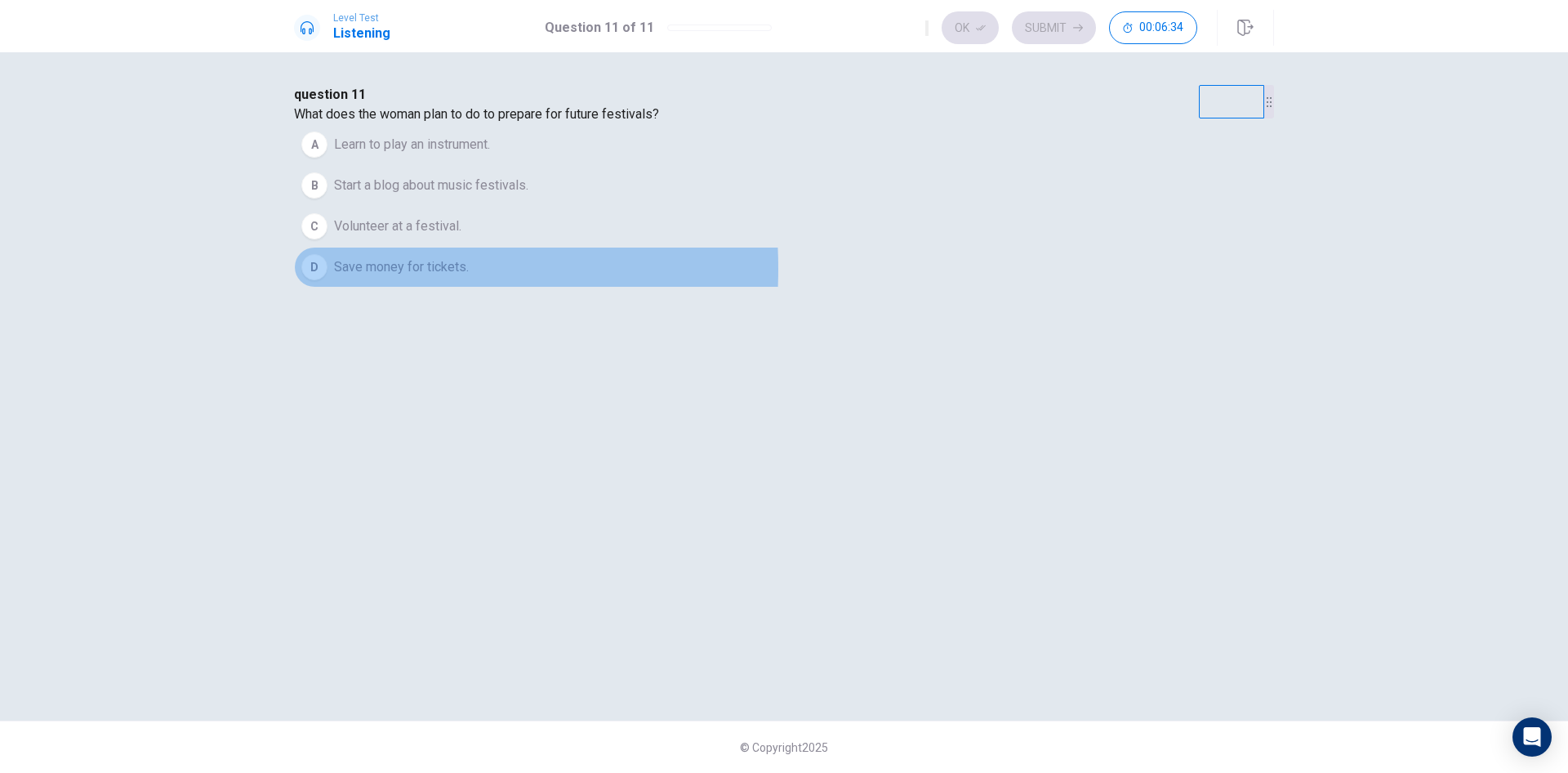
click at [328, 280] on div "D" at bounding box center [314, 267] width 26 height 26
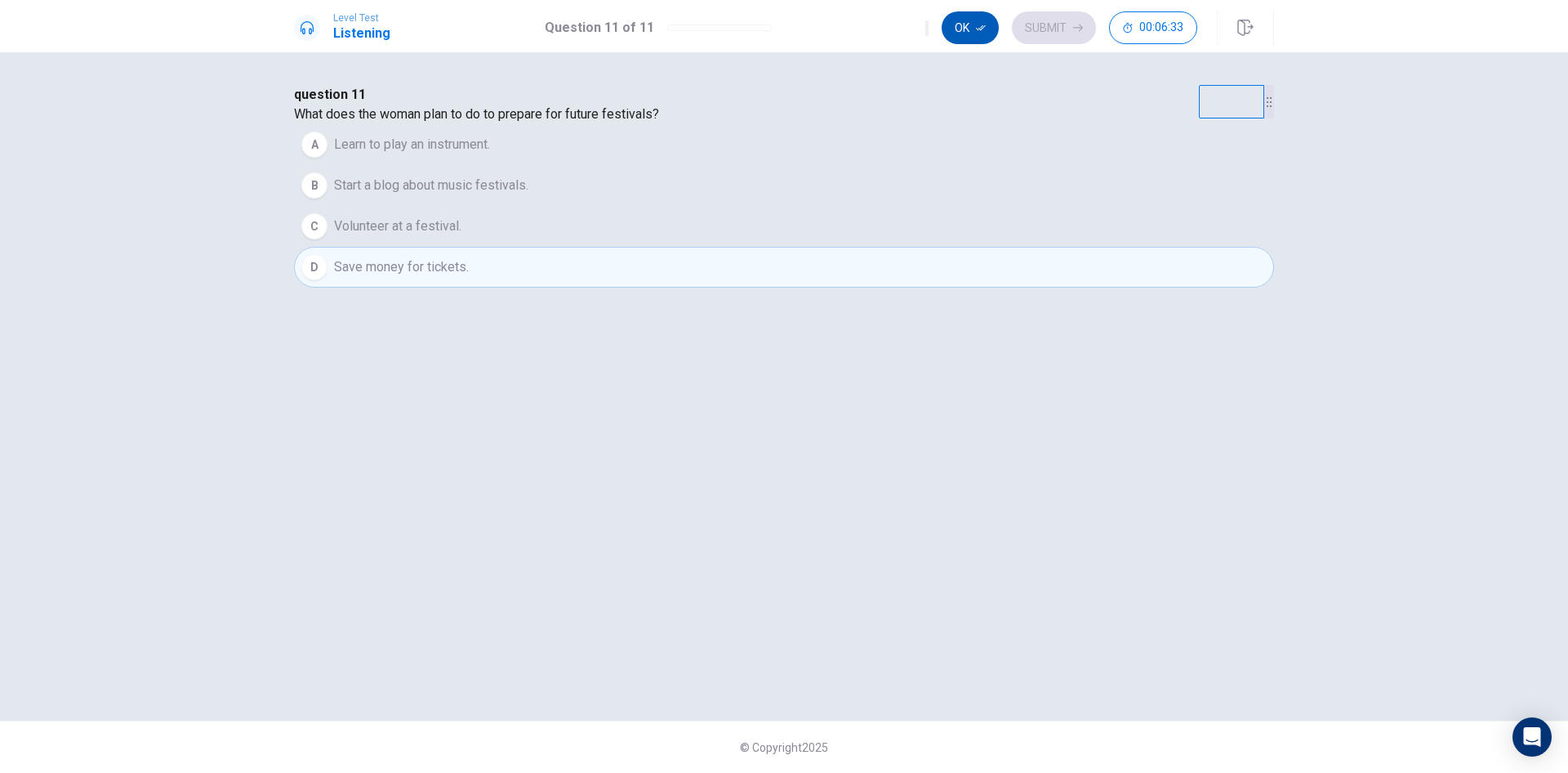
click at [974, 21] on button "Ok" at bounding box center [970, 28] width 58 height 32
click at [1060, 20] on button "Submit" at bounding box center [1054, 28] width 84 height 32
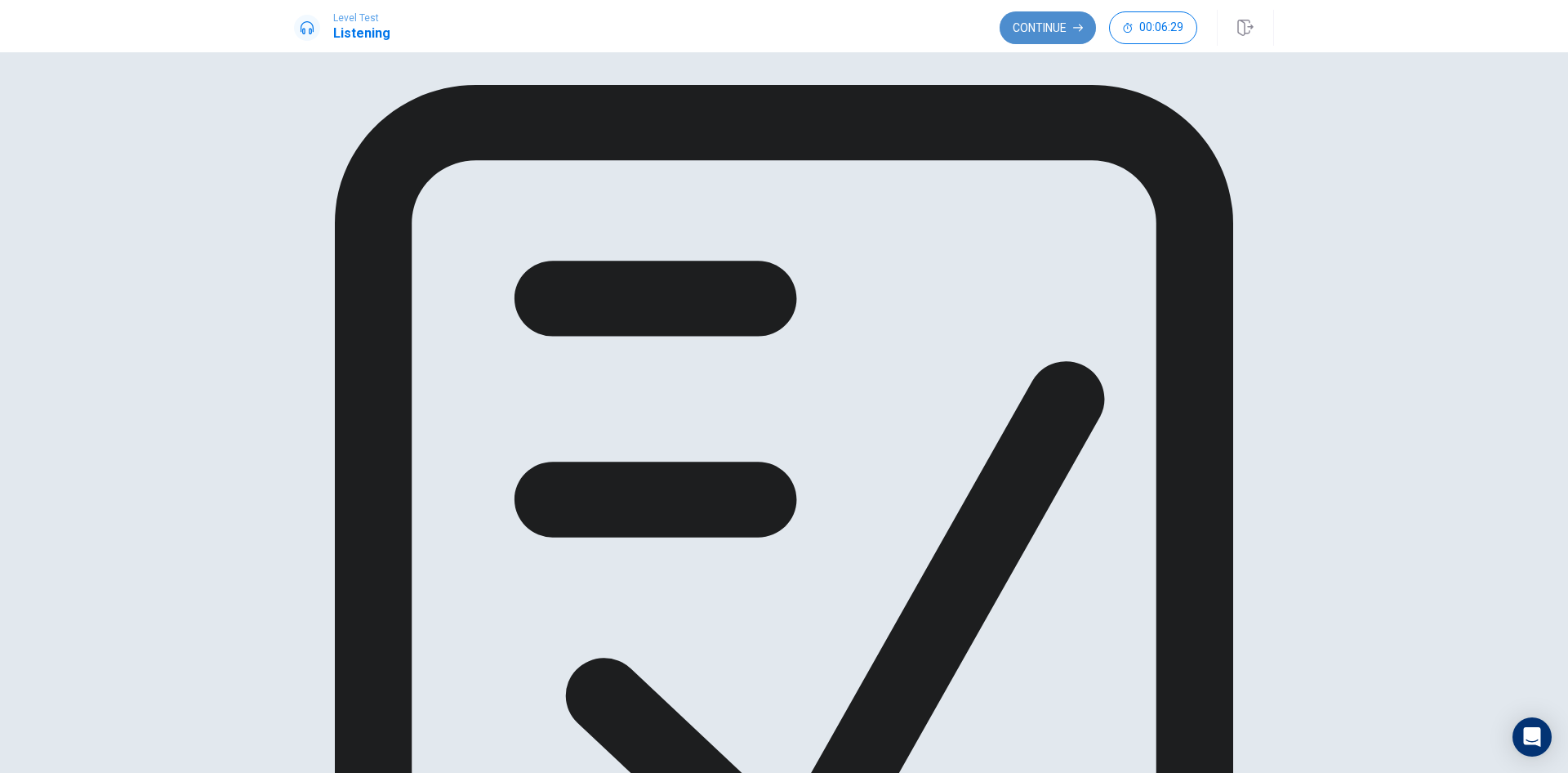
click at [1056, 21] on button "Continue" at bounding box center [1048, 28] width 96 height 32
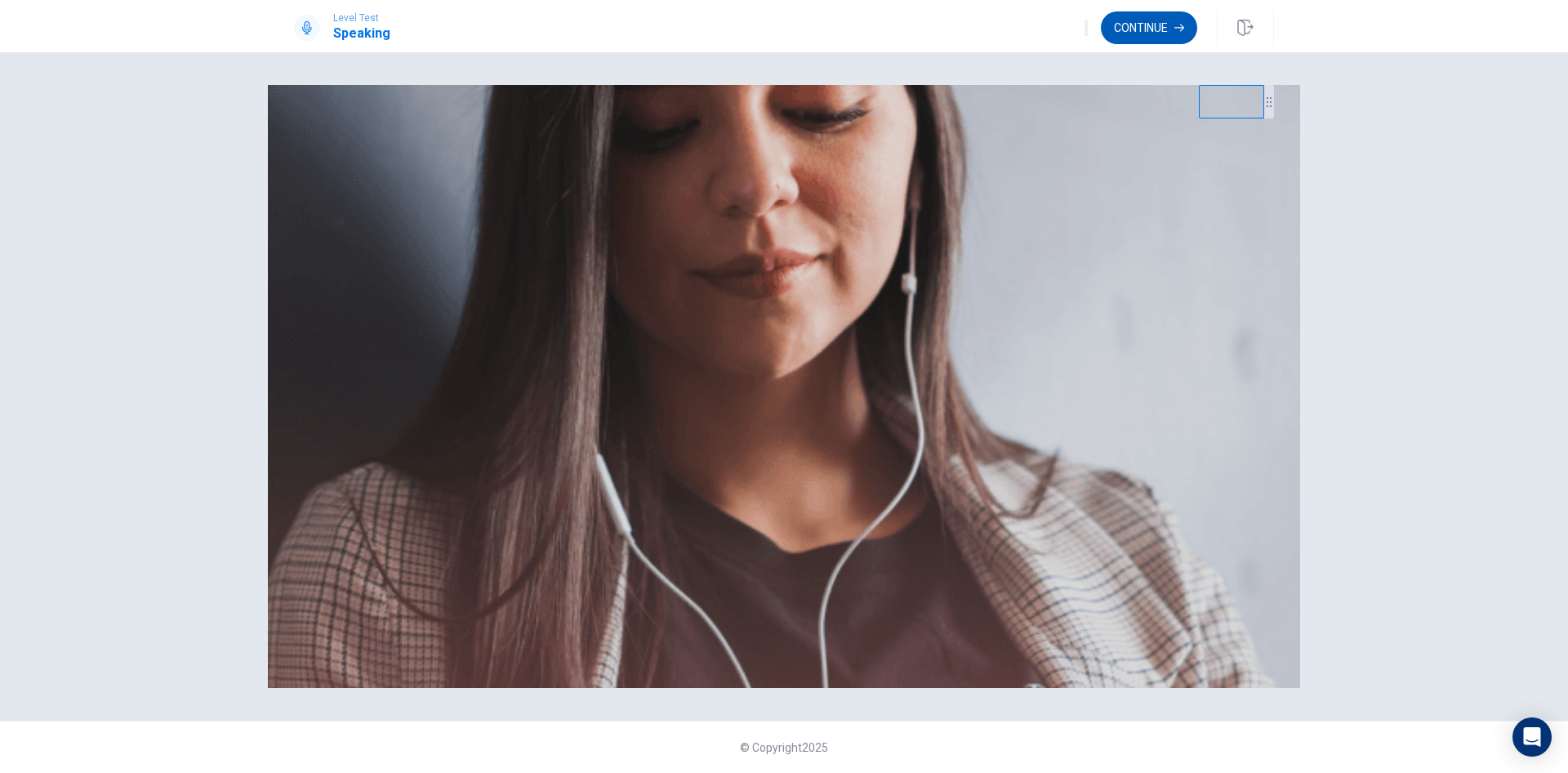
click at [1161, 19] on button "Continue" at bounding box center [1148, 28] width 96 height 32
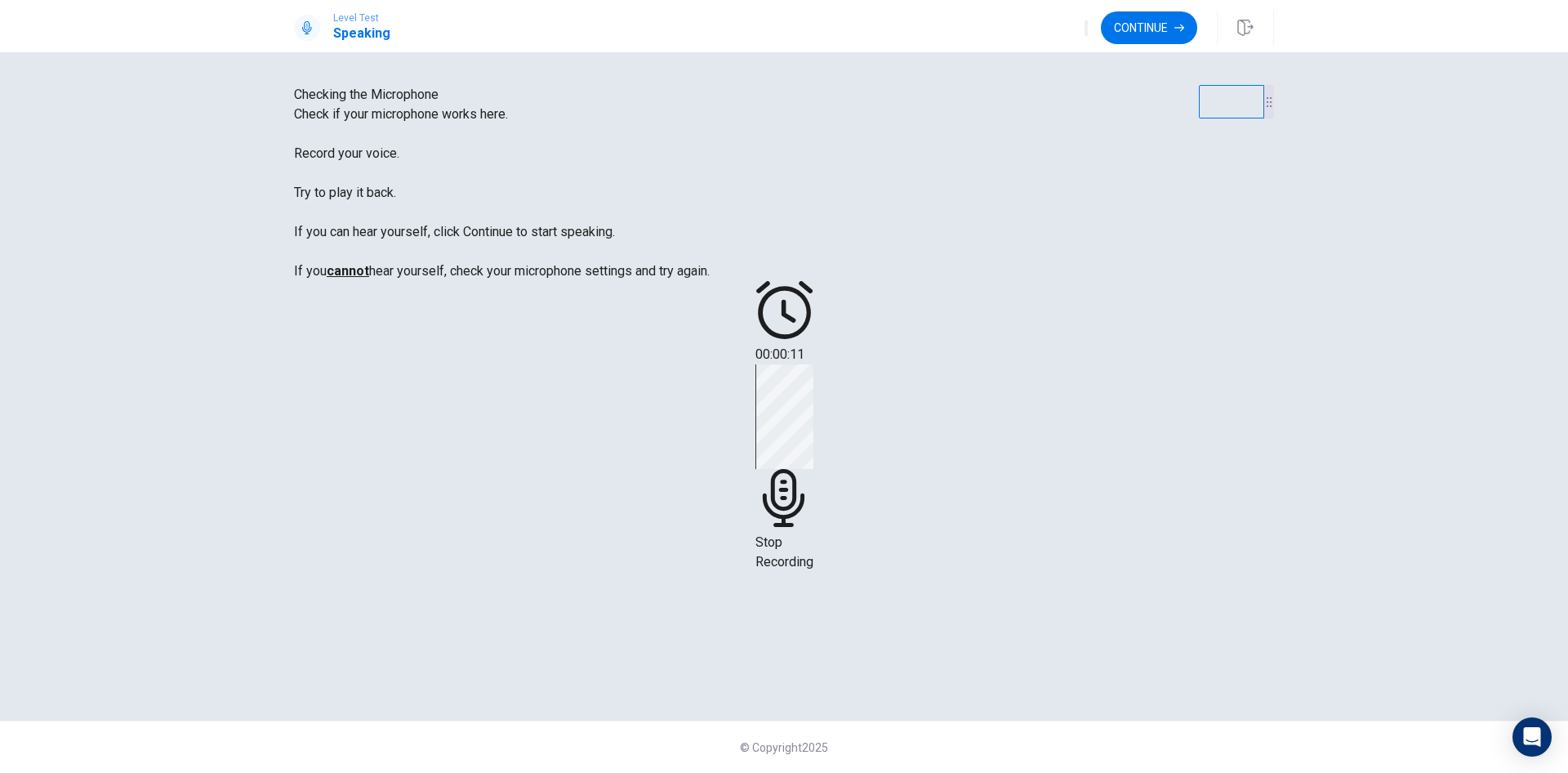
click at [813, 535] on span "Stop Recording" at bounding box center [784, 552] width 58 height 35
click at [766, 428] on button "Play Audio" at bounding box center [765, 420] width 4 height 15
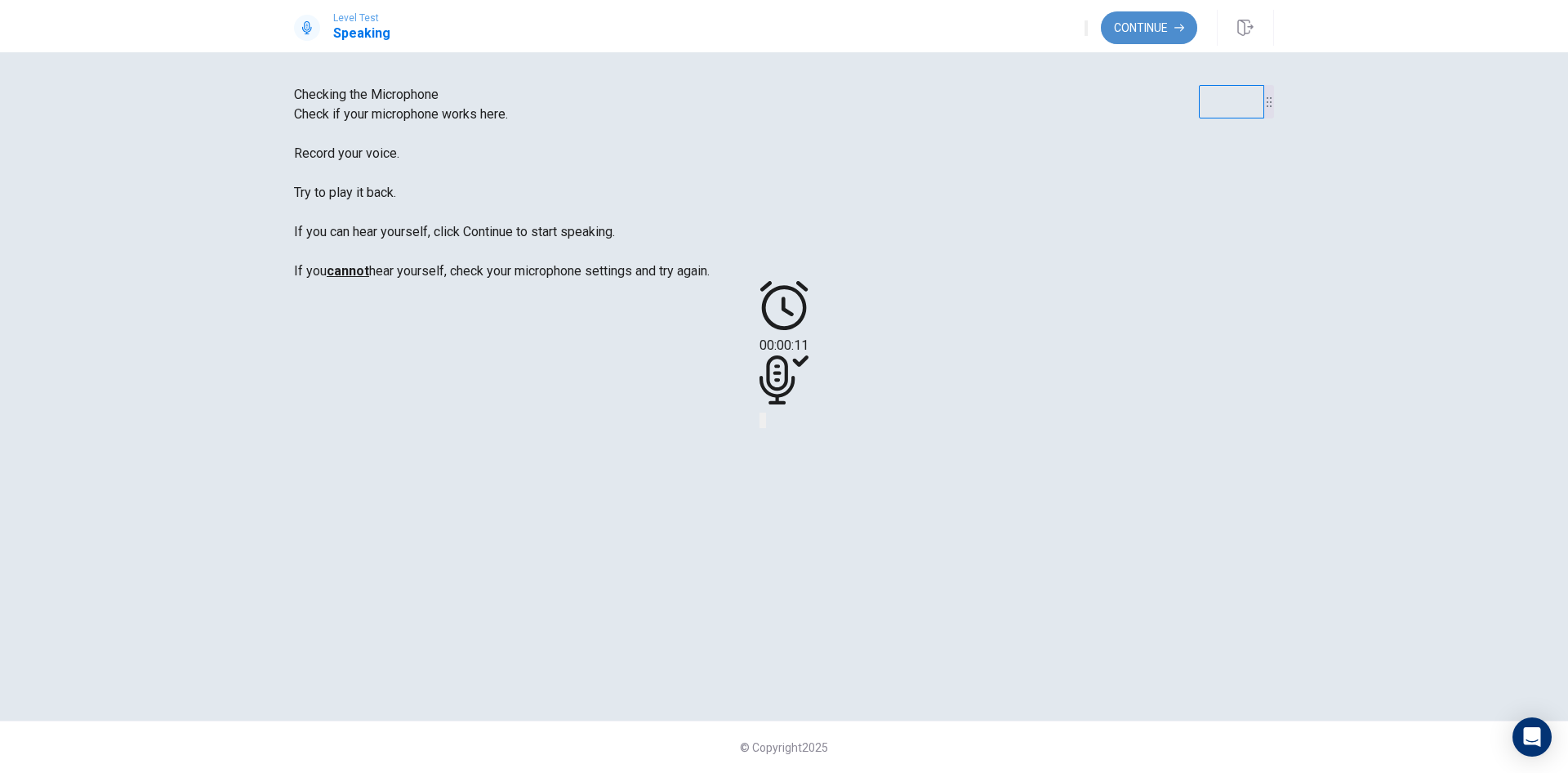
click at [1140, 31] on button "Continue" at bounding box center [1148, 28] width 96 height 32
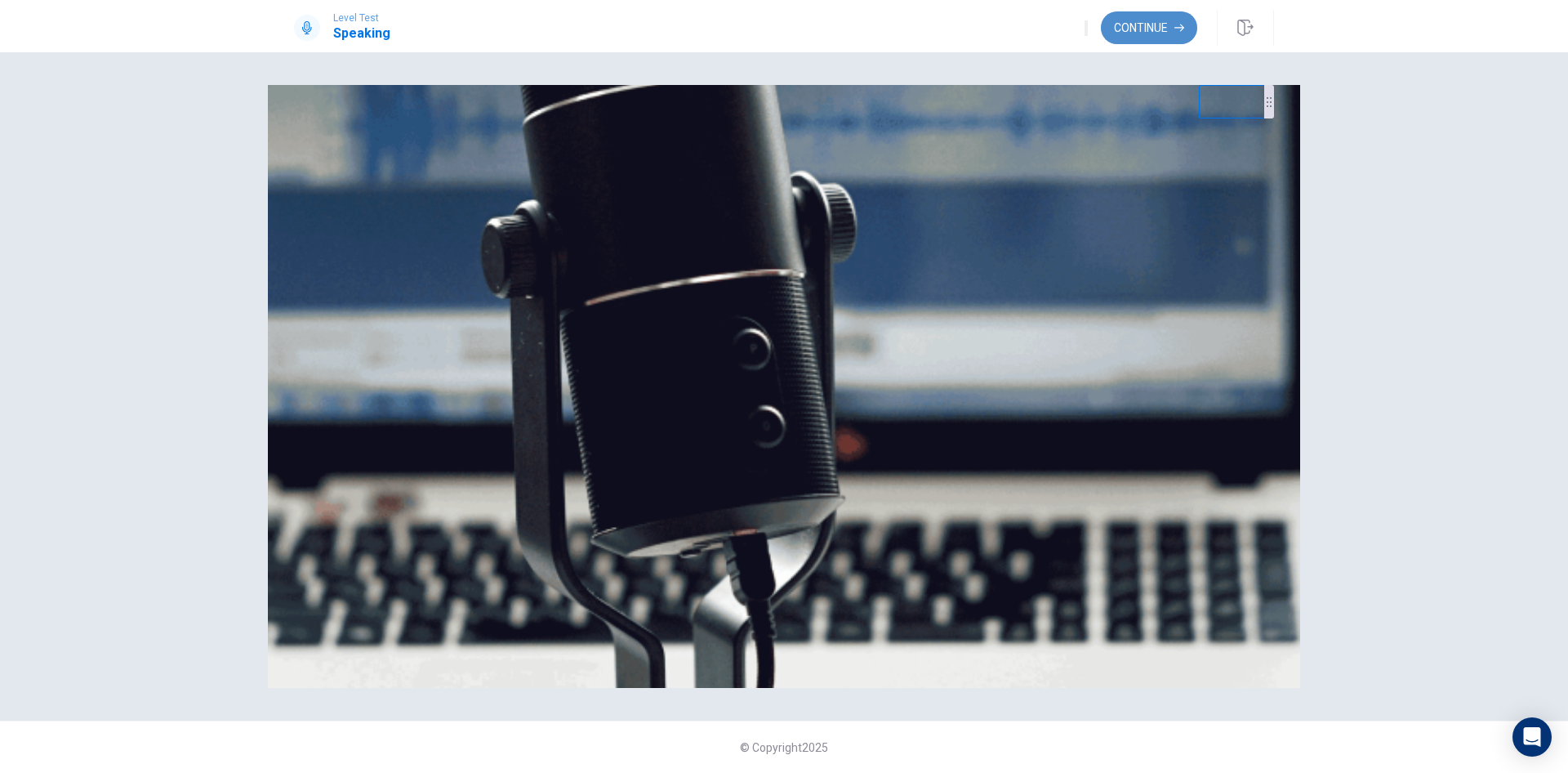
click at [1165, 18] on button "Continue" at bounding box center [1148, 28] width 96 height 32
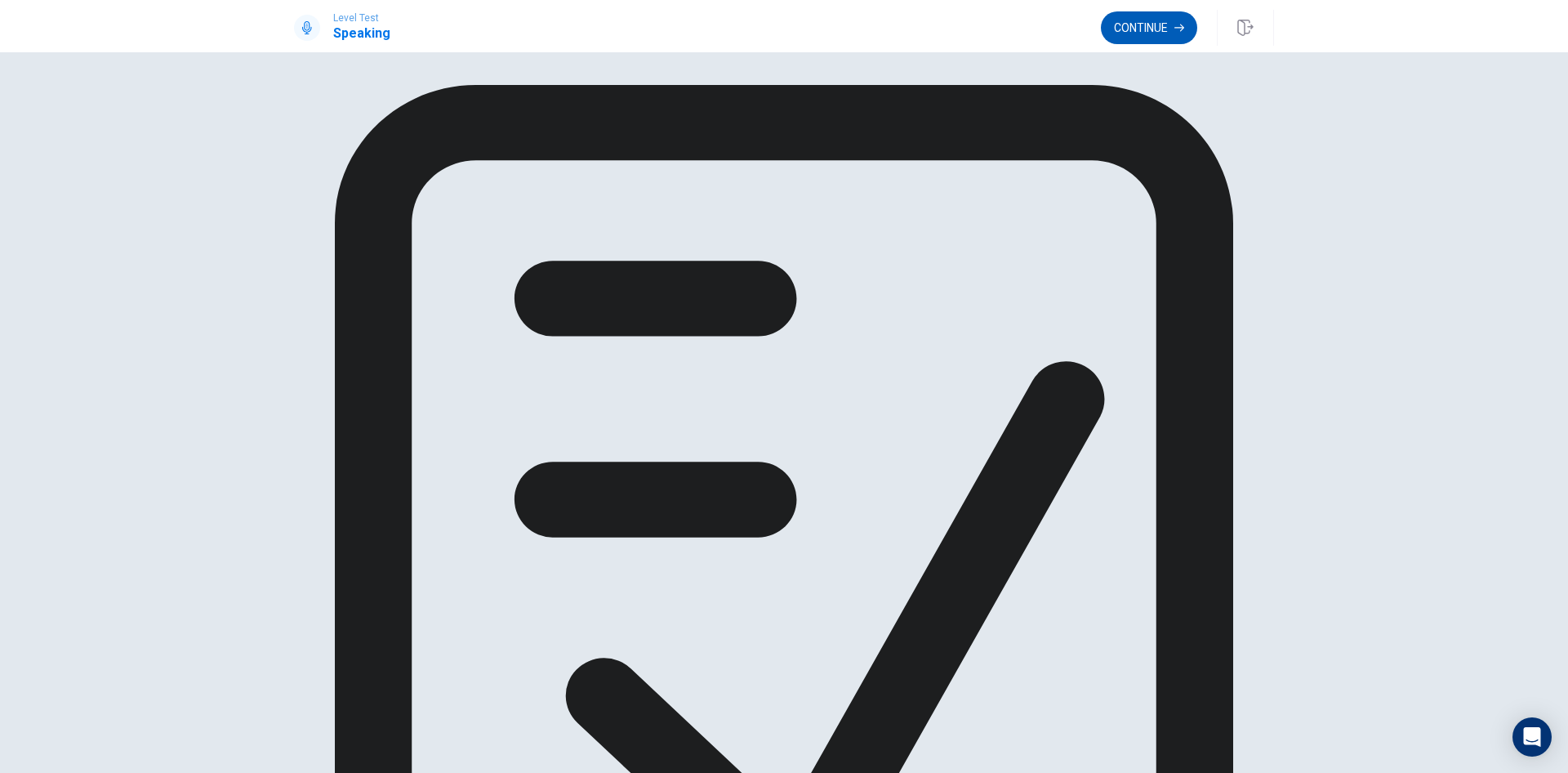
click at [1148, 24] on button "Continue" at bounding box center [1148, 28] width 96 height 32
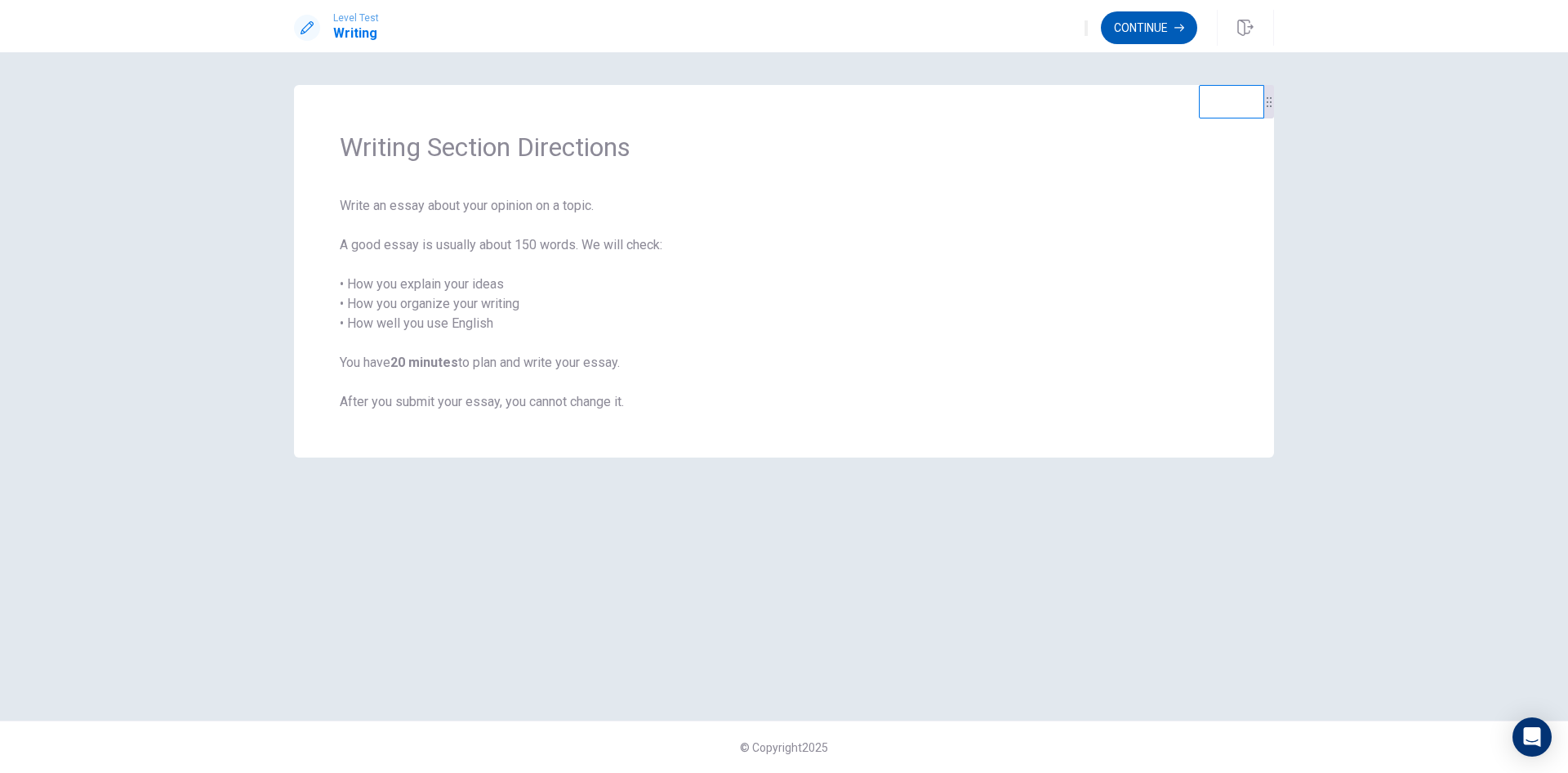
click at [1121, 26] on button "Continue" at bounding box center [1148, 28] width 96 height 32
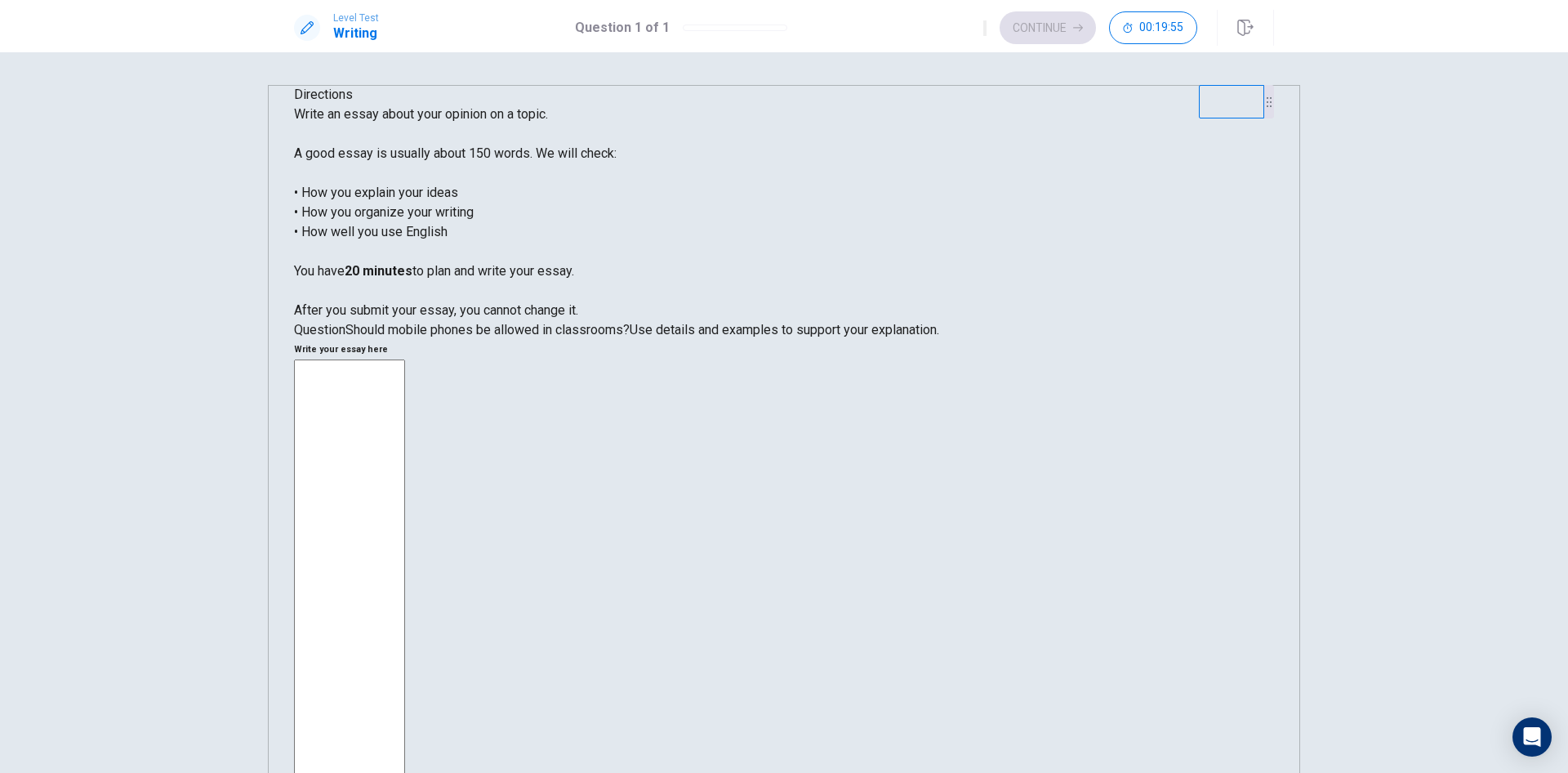
click at [405, 360] on textarea at bounding box center [350, 603] width 111 height 487
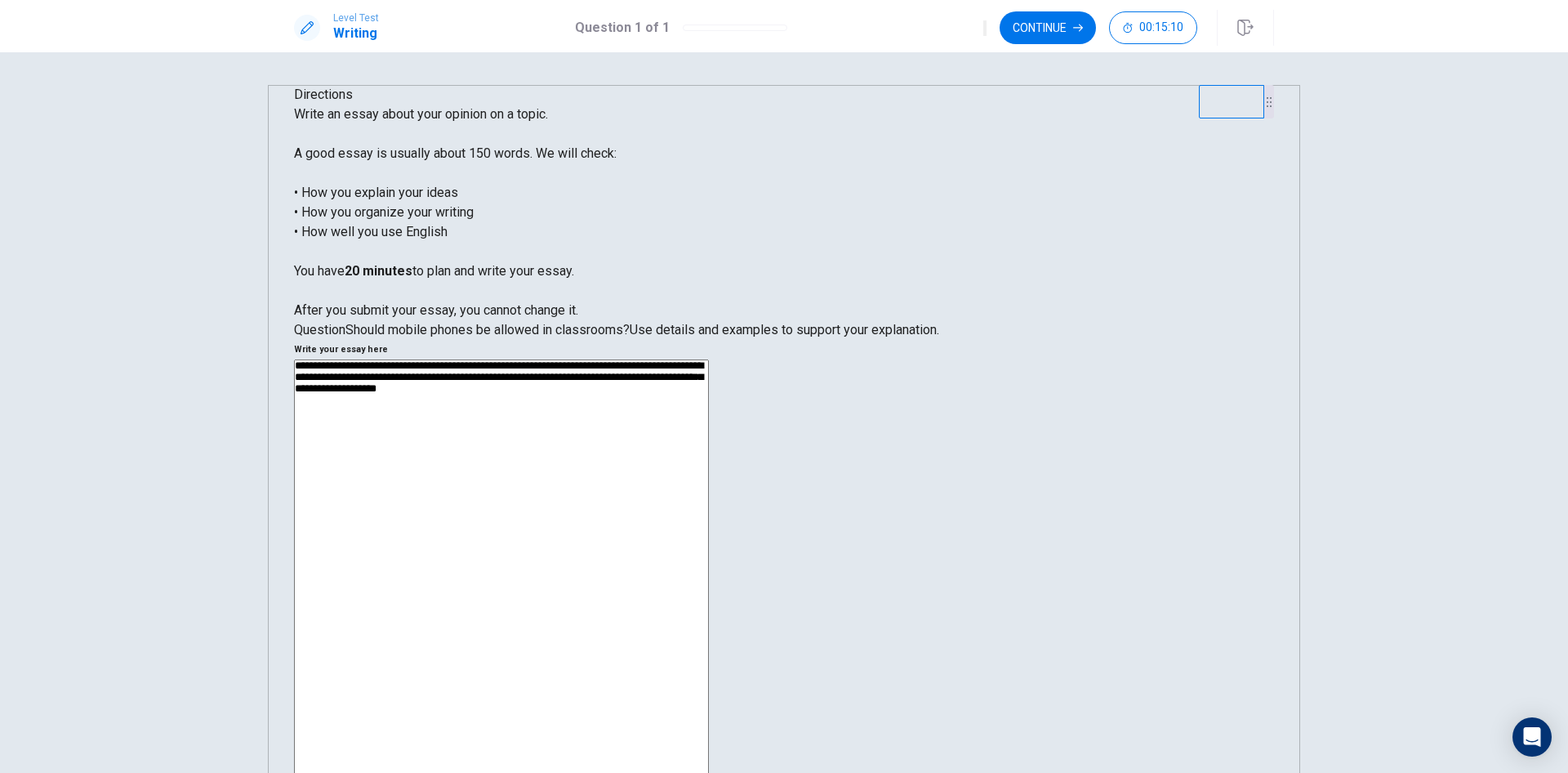
click at [709, 360] on textarea "**********" at bounding box center [501, 590] width 415 height 460
drag, startPoint x: 884, startPoint y: 227, endPoint x: 961, endPoint y: 231, distance: 77.1
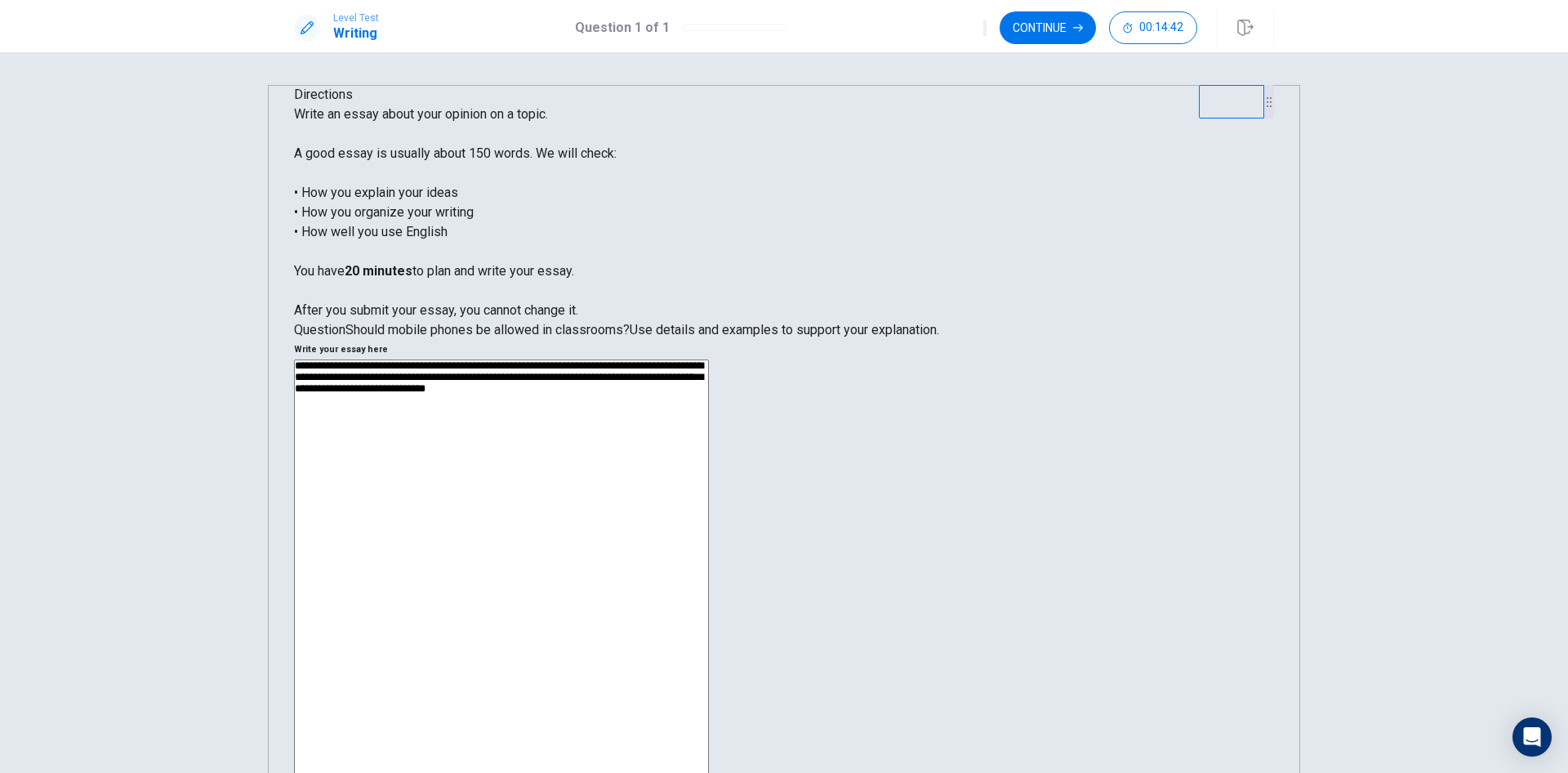
click at [709, 360] on textarea "**********" at bounding box center [501, 590] width 415 height 460
drag, startPoint x: 950, startPoint y: 227, endPoint x: 886, endPoint y: 228, distance: 64.0
click at [709, 360] on textarea "**********" at bounding box center [501, 590] width 415 height 460
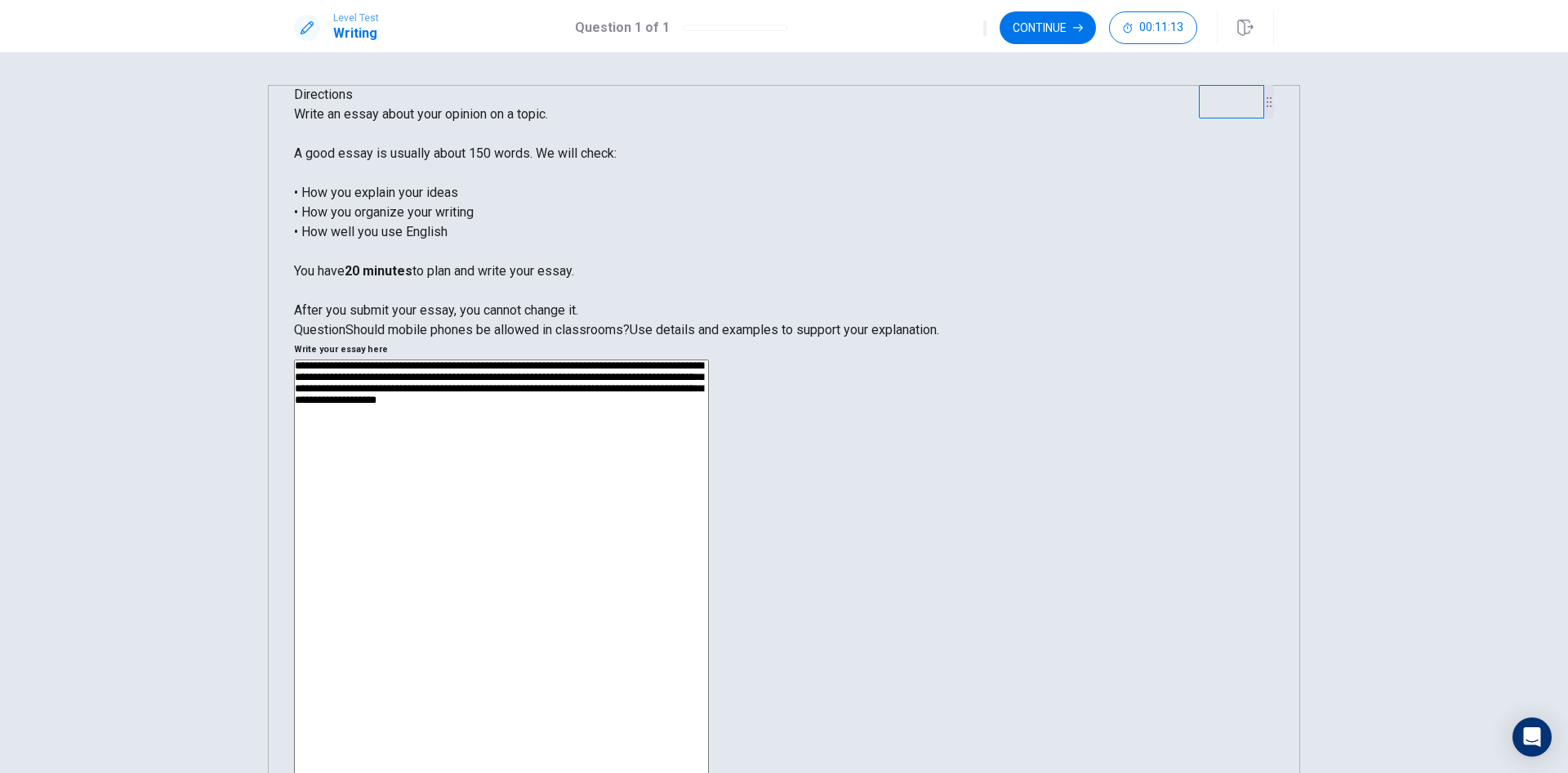
click at [819, 360] on div "**********" at bounding box center [784, 592] width 980 height 466
click at [709, 360] on textarea "**********" at bounding box center [501, 590] width 415 height 460
type textarea "**********"
click at [842, 401] on button "Click to reconnect" at bounding box center [903, 417] width 123 height 32
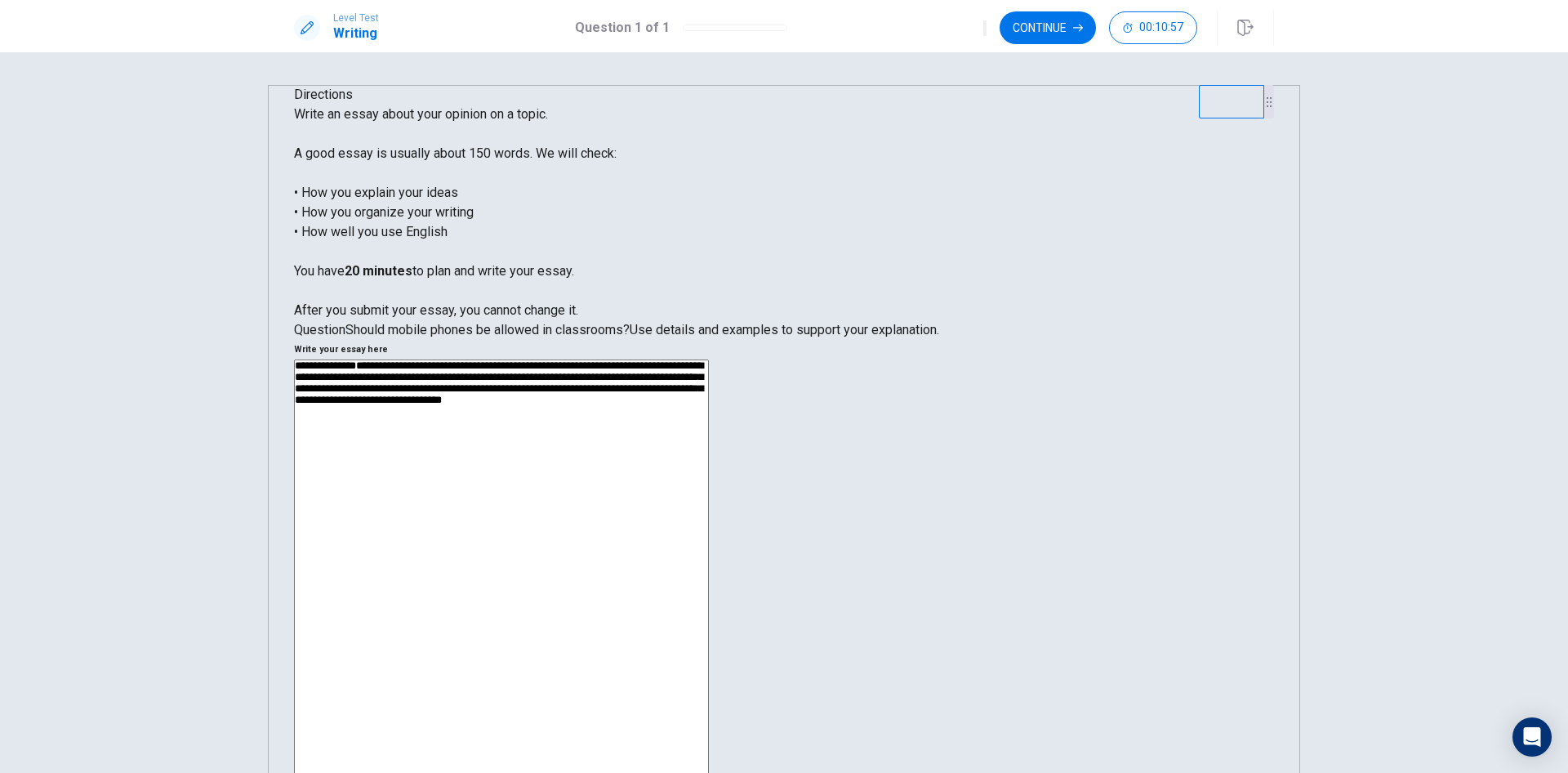
click at [709, 360] on textarea "**********" at bounding box center [501, 590] width 415 height 460
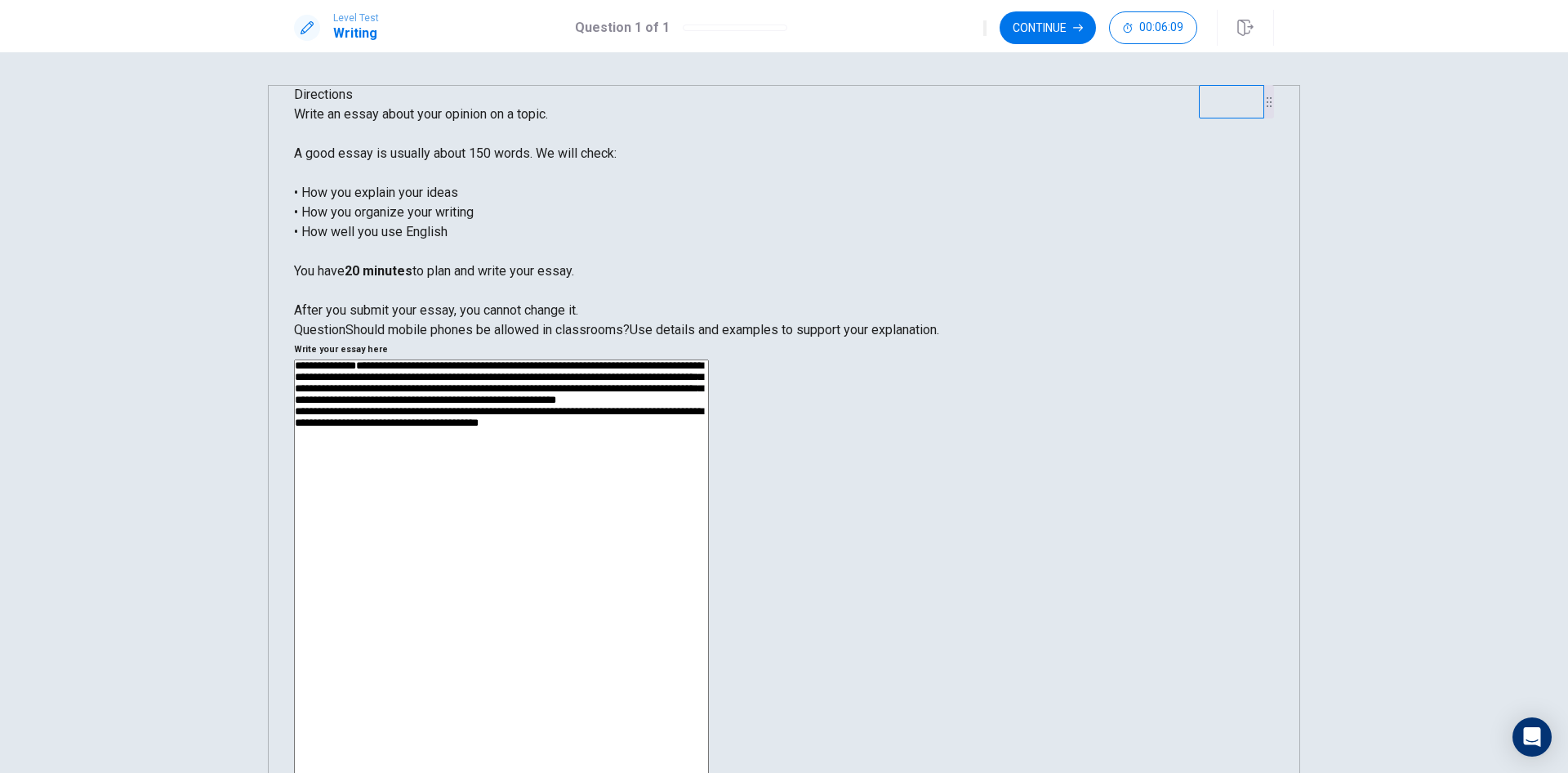
click at [709, 360] on textarea "**********" at bounding box center [501, 590] width 415 height 460
drag, startPoint x: 1218, startPoint y: 337, endPoint x: 1157, endPoint y: 339, distance: 61.0
click at [709, 360] on textarea "**********" at bounding box center [501, 590] width 415 height 460
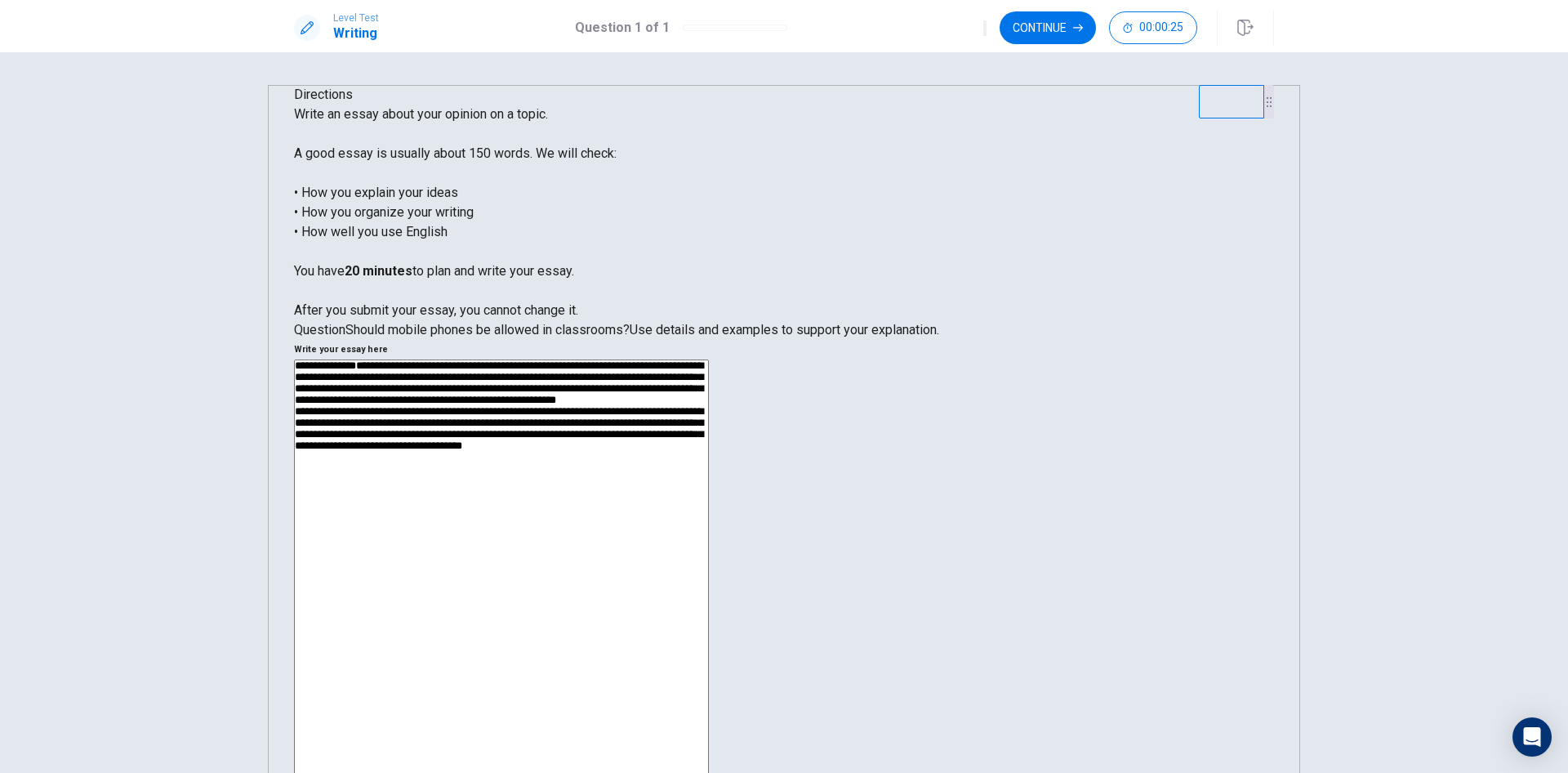
click at [816, 360] on div "**********" at bounding box center [784, 592] width 980 height 466
type textarea "**********"
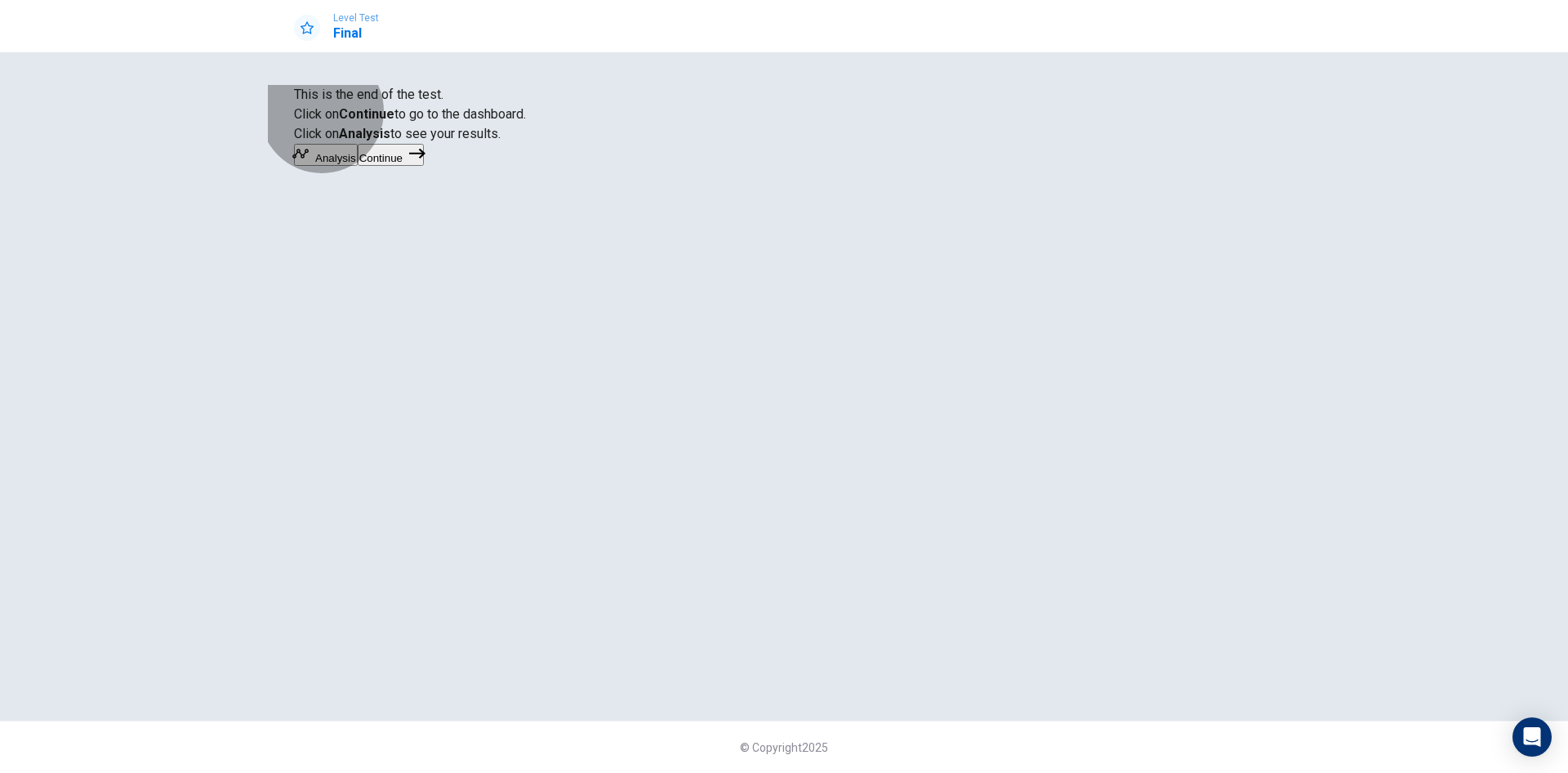
click at [424, 166] on button "Continue" at bounding box center [391, 155] width 66 height 22
